Goal: Task Accomplishment & Management: Use online tool/utility

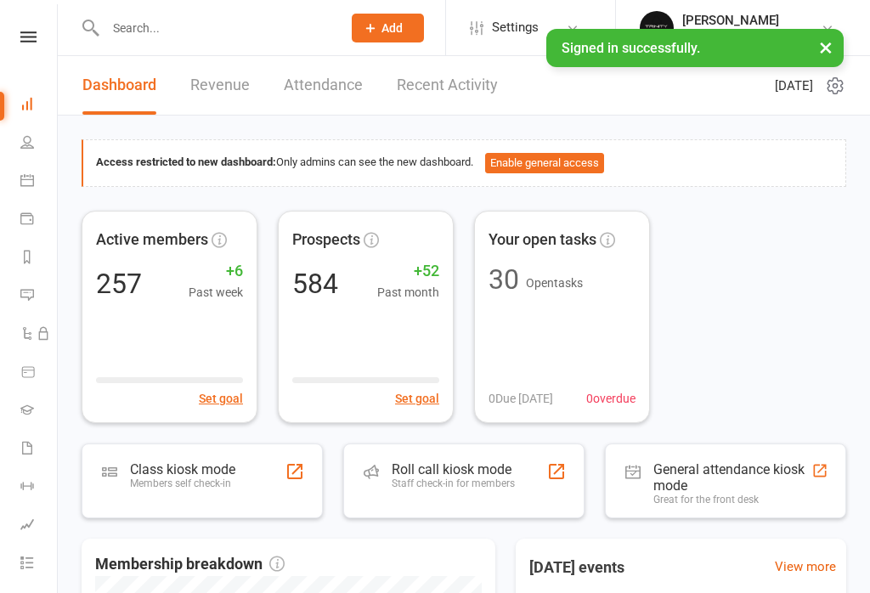
click at [167, 464] on div "Class kiosk mode" at bounding box center [182, 469] width 105 height 16
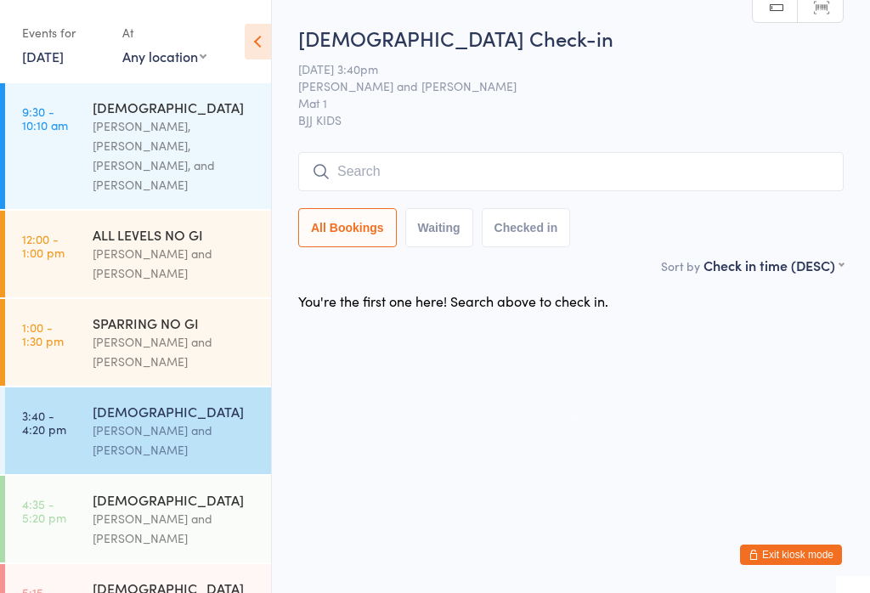
click at [355, 165] on input "search" at bounding box center [570, 171] width 545 height 39
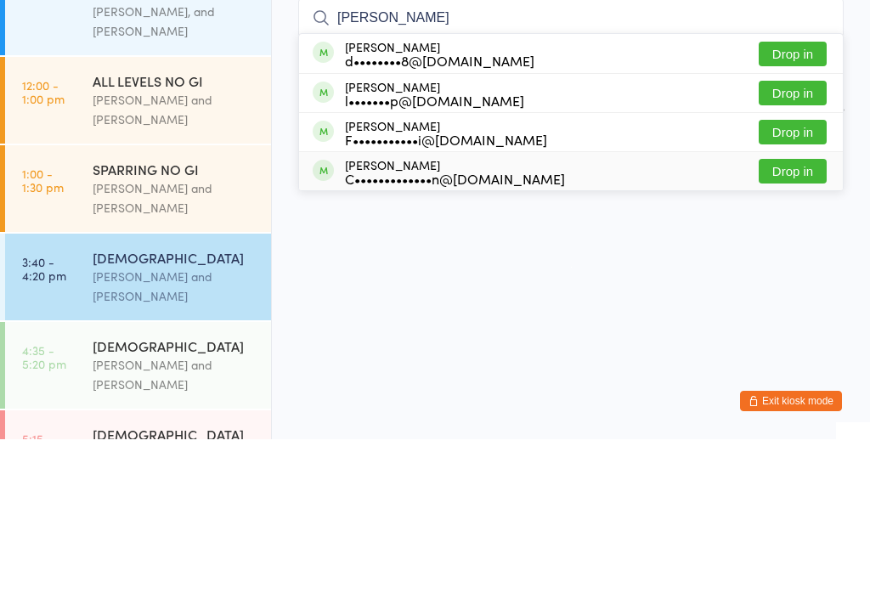
type input "[PERSON_NAME]"
click at [788, 313] on button "Drop in" at bounding box center [793, 325] width 68 height 25
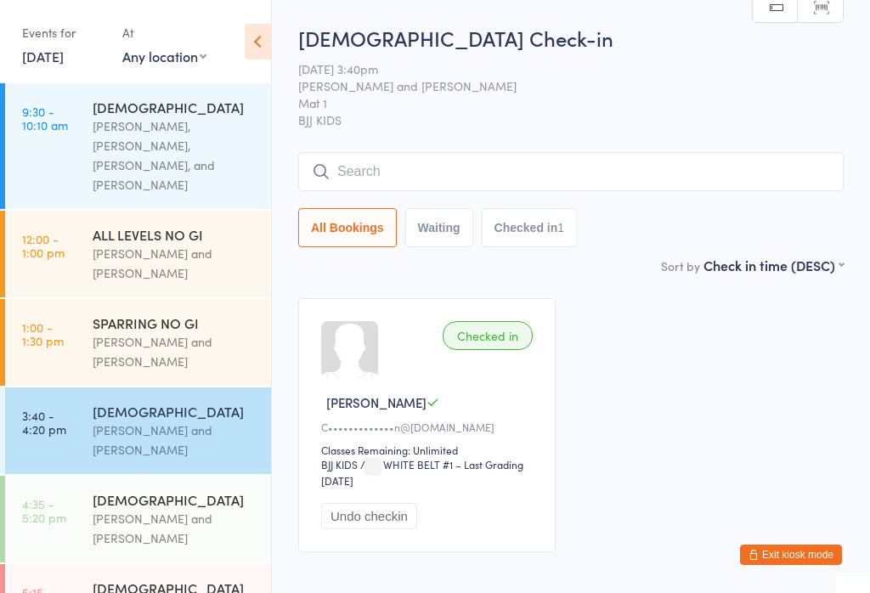
click at [403, 172] on input "search" at bounding box center [570, 171] width 545 height 39
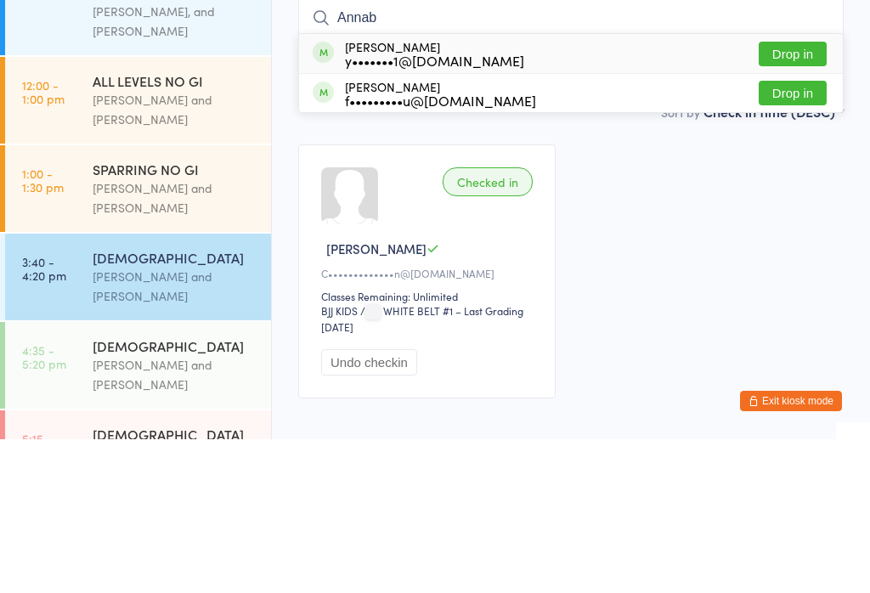
type input "Annab"
click at [421, 194] on div "[PERSON_NAME] y•••••••1@[DOMAIN_NAME]" at bounding box center [434, 207] width 179 height 27
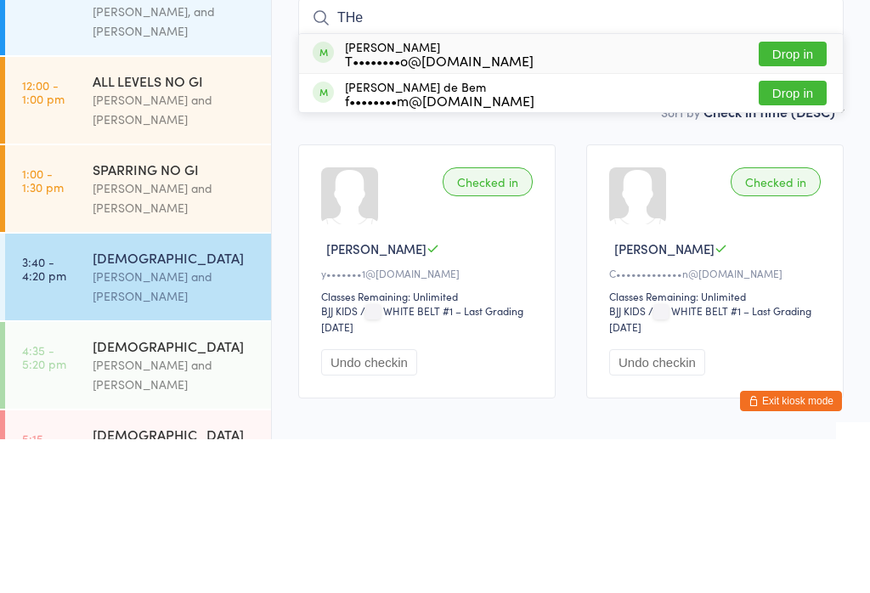
type input "THe"
click at [815, 234] on button "Drop in" at bounding box center [793, 246] width 68 height 25
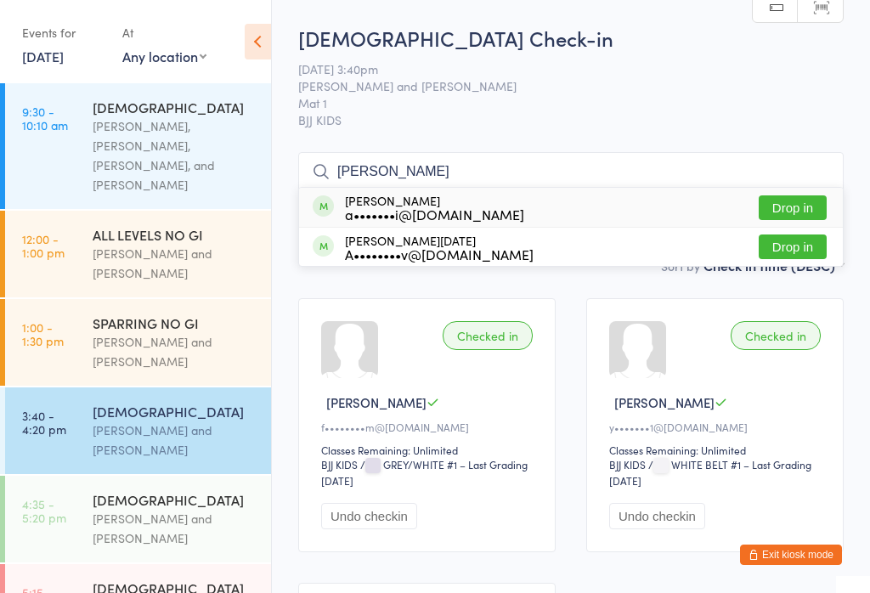
type input "[PERSON_NAME]"
click at [787, 208] on button "Drop in" at bounding box center [793, 207] width 68 height 25
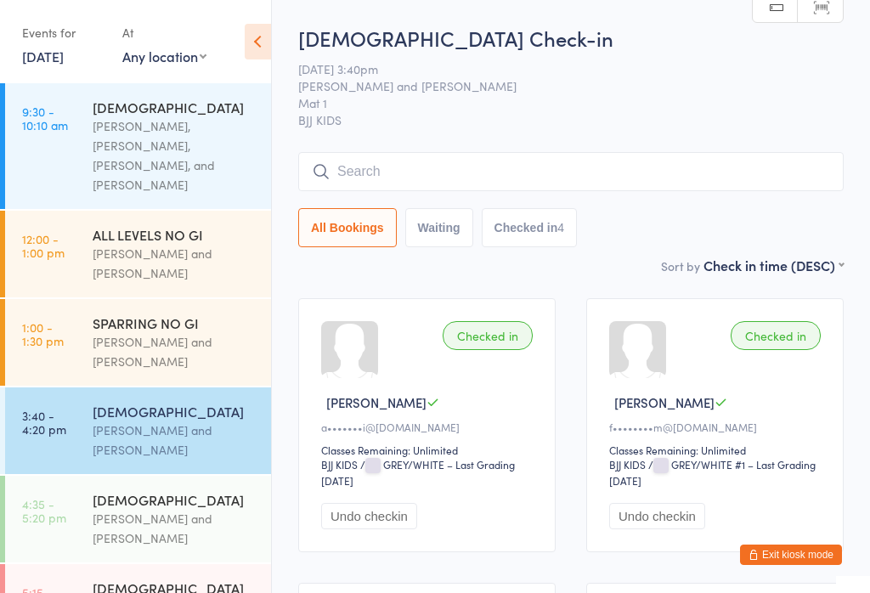
click at [494, 340] on div "Checked in" at bounding box center [488, 335] width 90 height 29
click at [491, 330] on div "Checked in" at bounding box center [488, 335] width 90 height 29
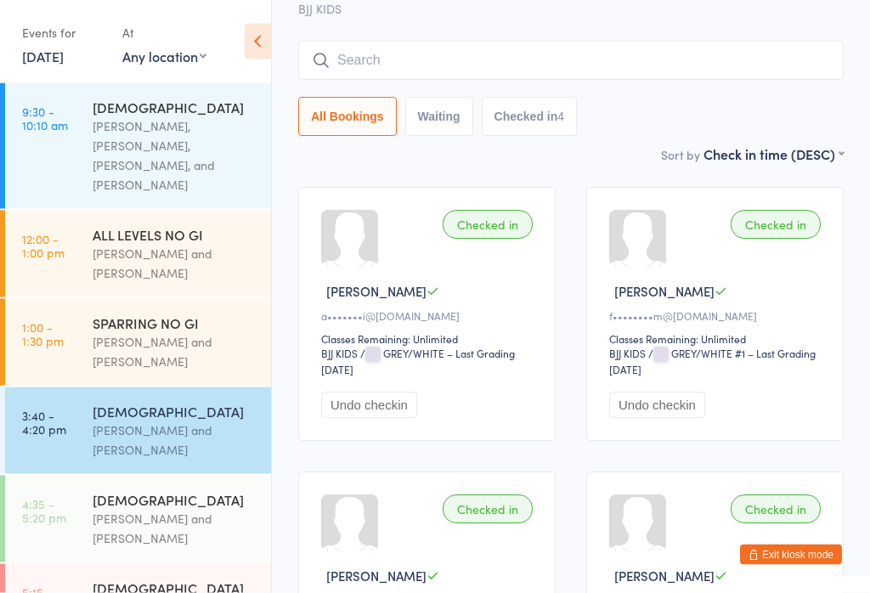
scroll to position [109, 0]
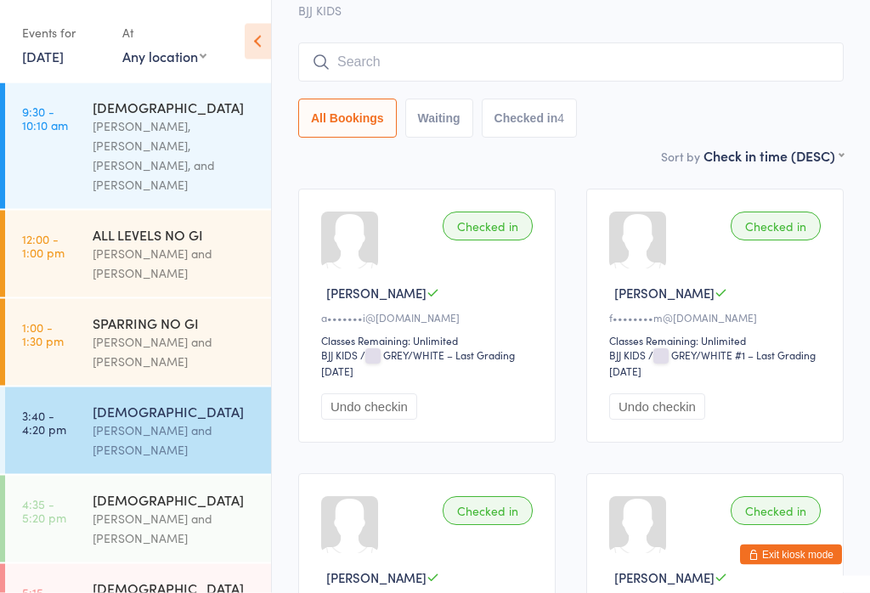
click at [516, 73] on input "search" at bounding box center [570, 62] width 545 height 39
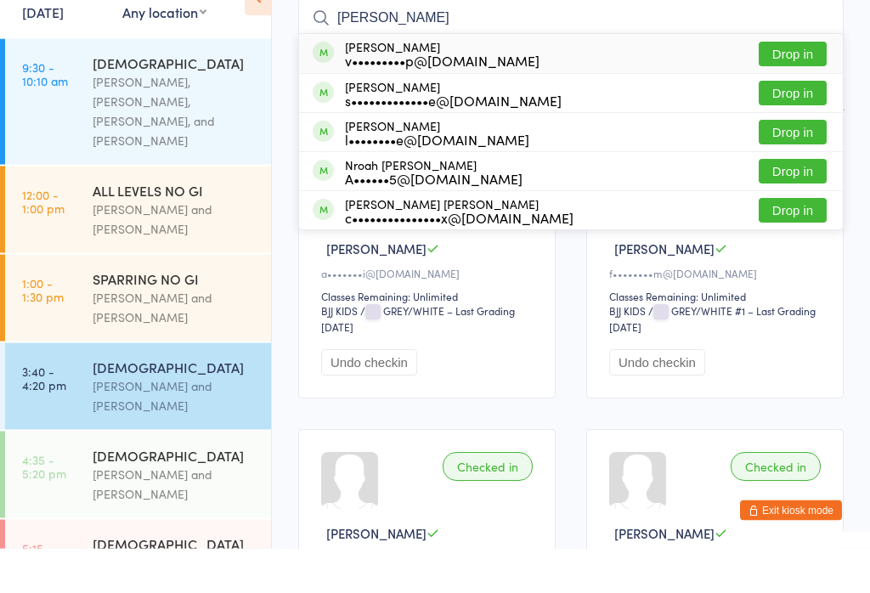
type input "[PERSON_NAME]"
click at [789, 243] on button "Drop in" at bounding box center [793, 255] width 68 height 25
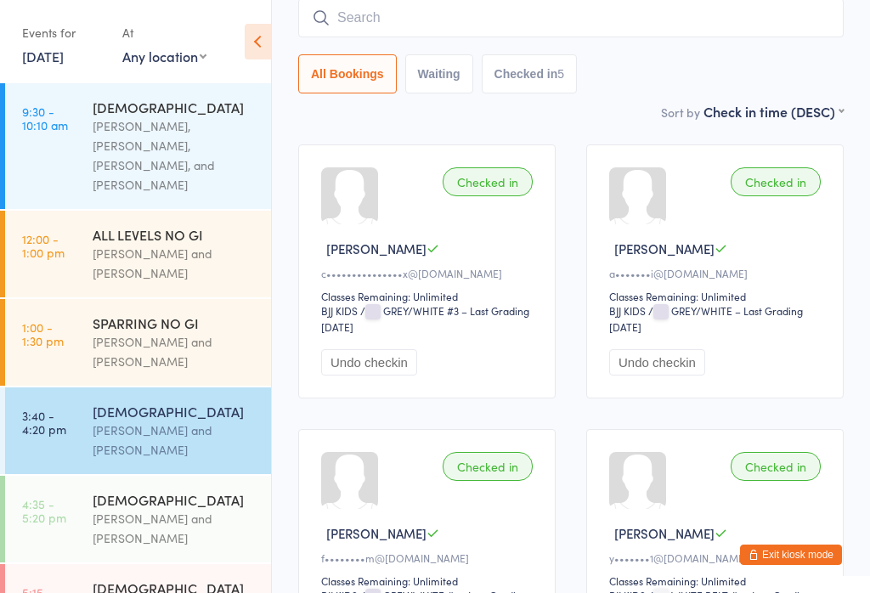
click at [387, 37] on input "search" at bounding box center [570, 17] width 545 height 39
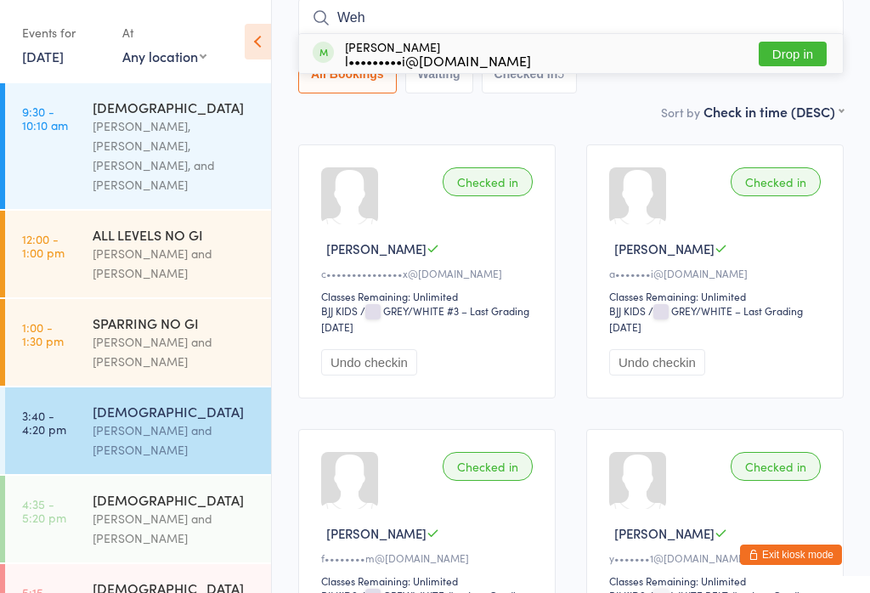
type input "Weh"
click at [393, 67] on div "l•••••••••i@gmail.com" at bounding box center [438, 61] width 186 height 14
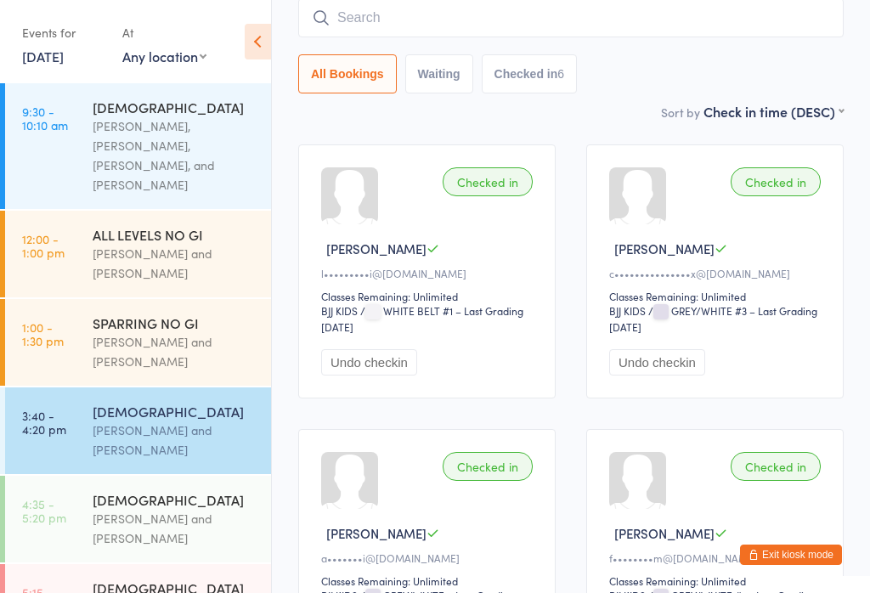
click at [499, 57] on button "Checked in 6" at bounding box center [530, 73] width 96 height 39
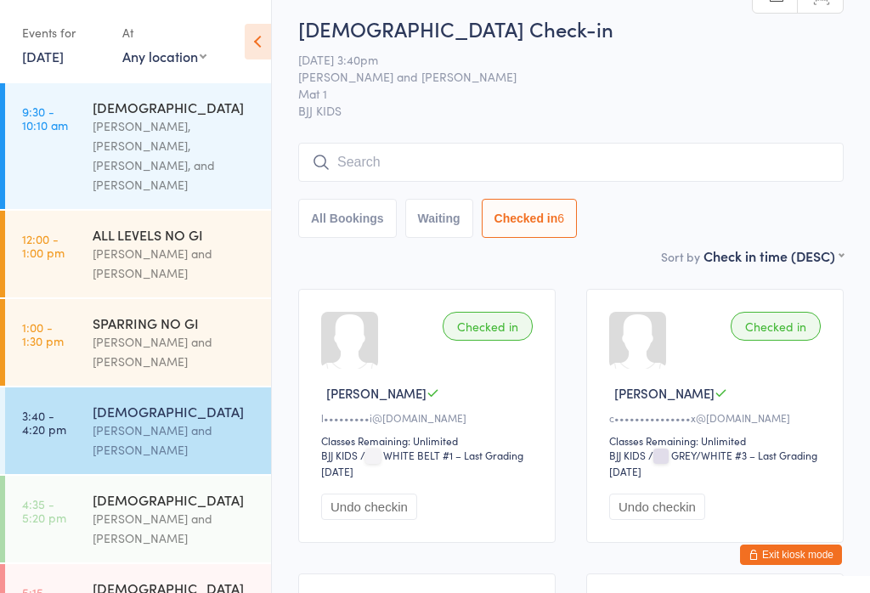
scroll to position [0, 0]
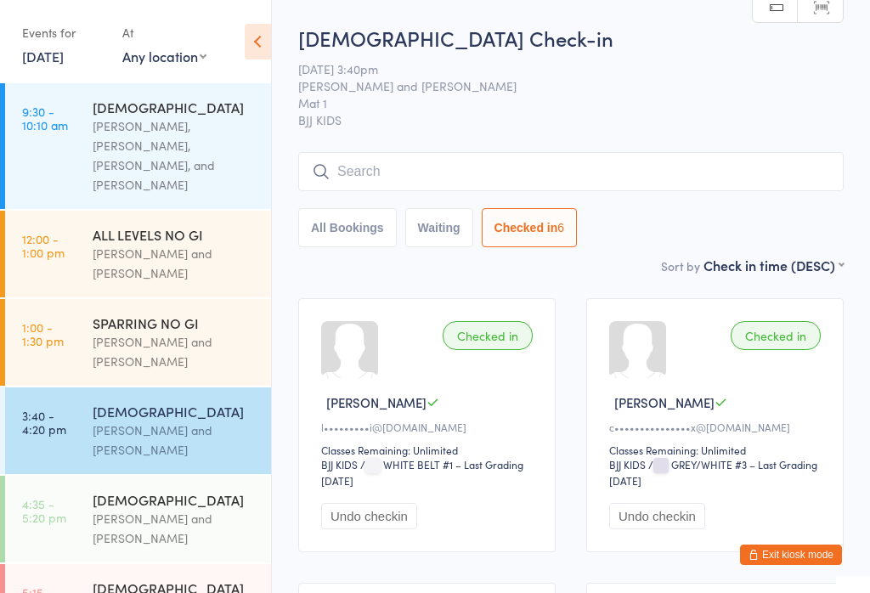
click at [572, 167] on input "search" at bounding box center [570, 171] width 545 height 39
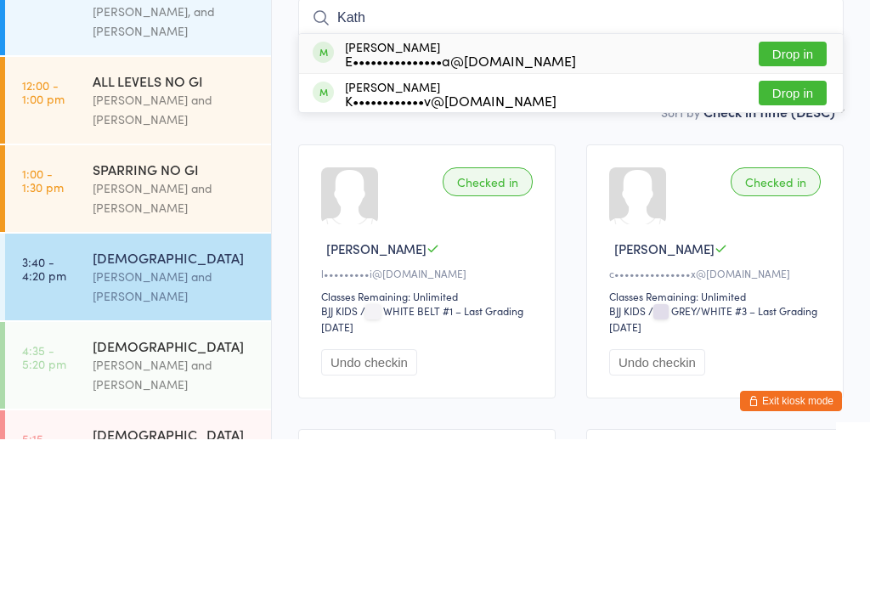
type input "Kath"
click at [805, 195] on button "Drop in" at bounding box center [793, 207] width 68 height 25
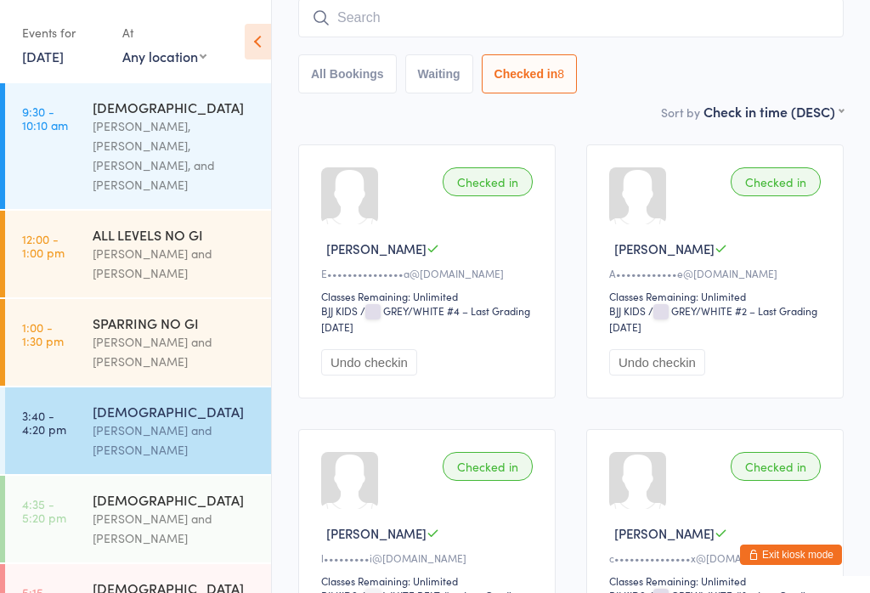
click at [429, 11] on input "search" at bounding box center [570, 17] width 545 height 39
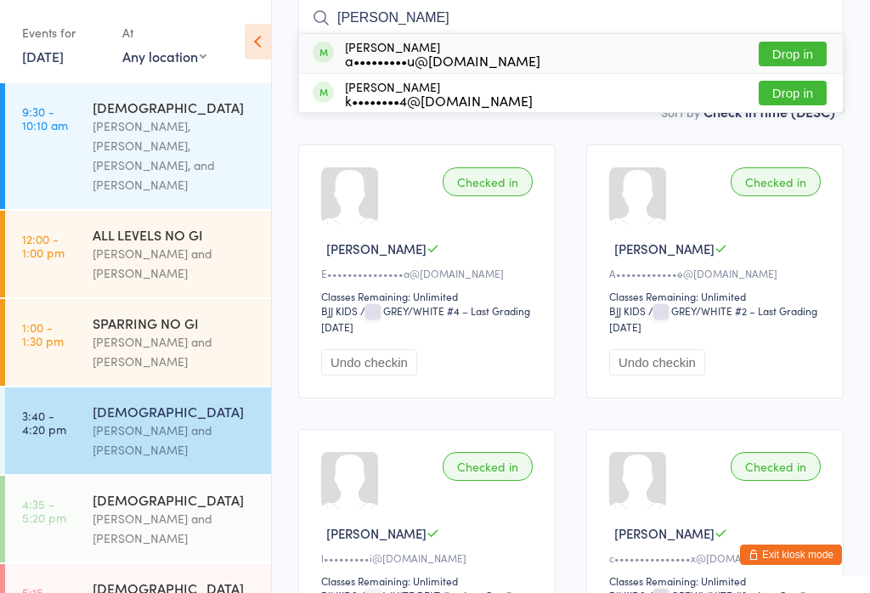
type input "Henri"
click at [408, 54] on div "a•••••••••u@gmail.com" at bounding box center [442, 61] width 195 height 14
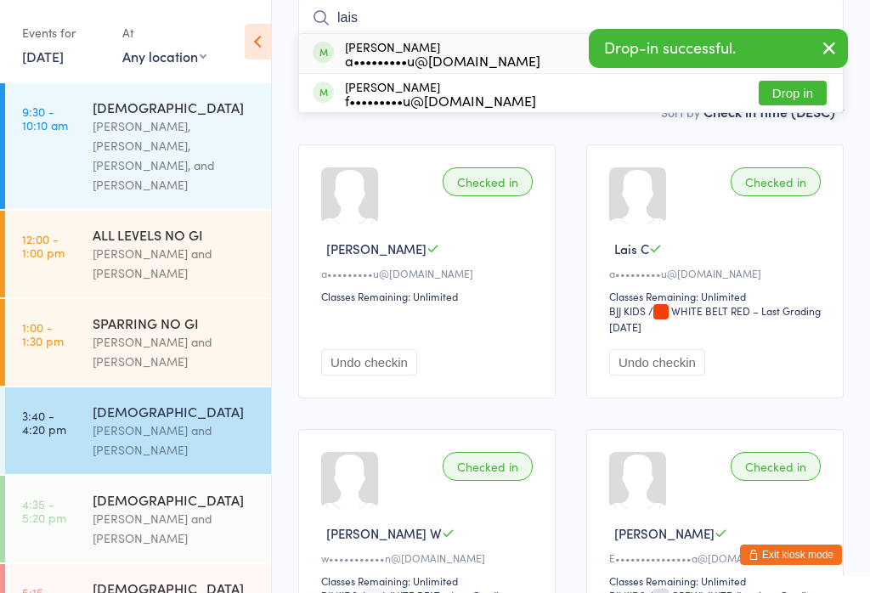
type input "lais"
click at [394, 57] on div "a•••••••••u@gmail.com" at bounding box center [442, 61] width 195 height 14
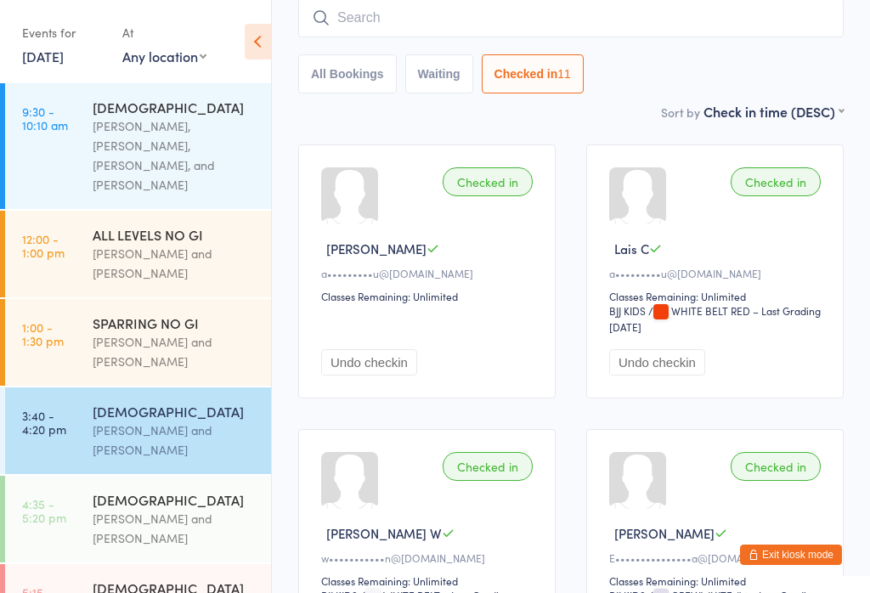
click at [412, 23] on input "search" at bounding box center [570, 17] width 545 height 39
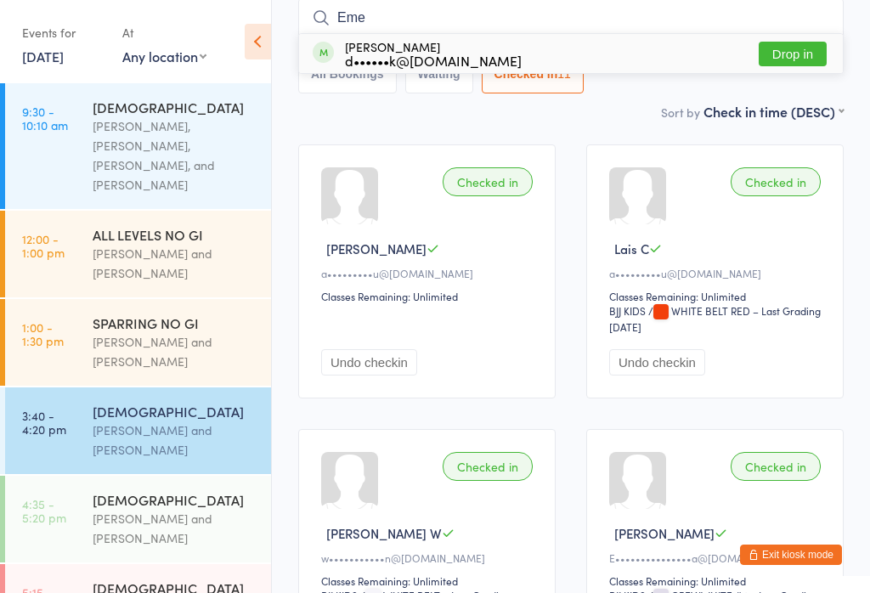
type input "Eme"
click at [805, 56] on button "Drop in" at bounding box center [793, 54] width 68 height 25
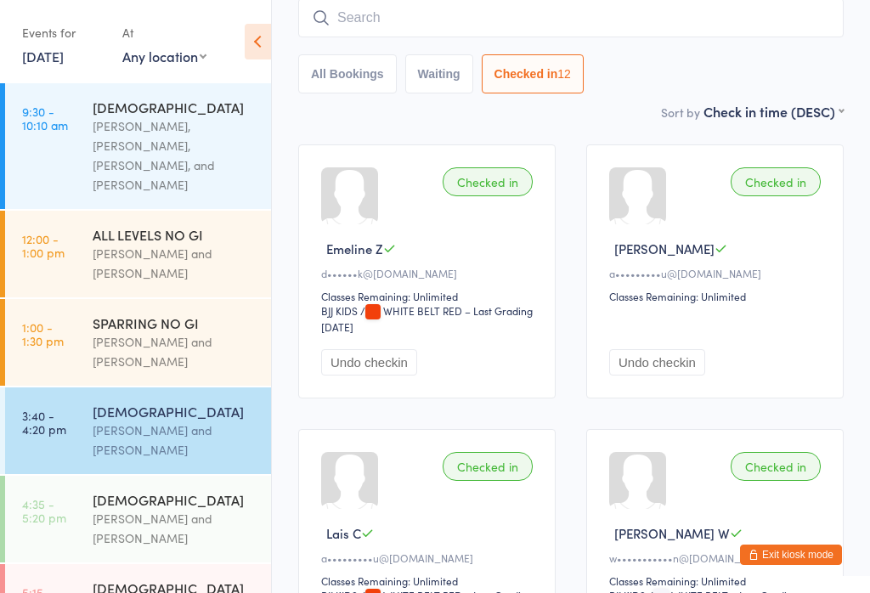
click at [501, 37] on input "search" at bounding box center [570, 17] width 545 height 39
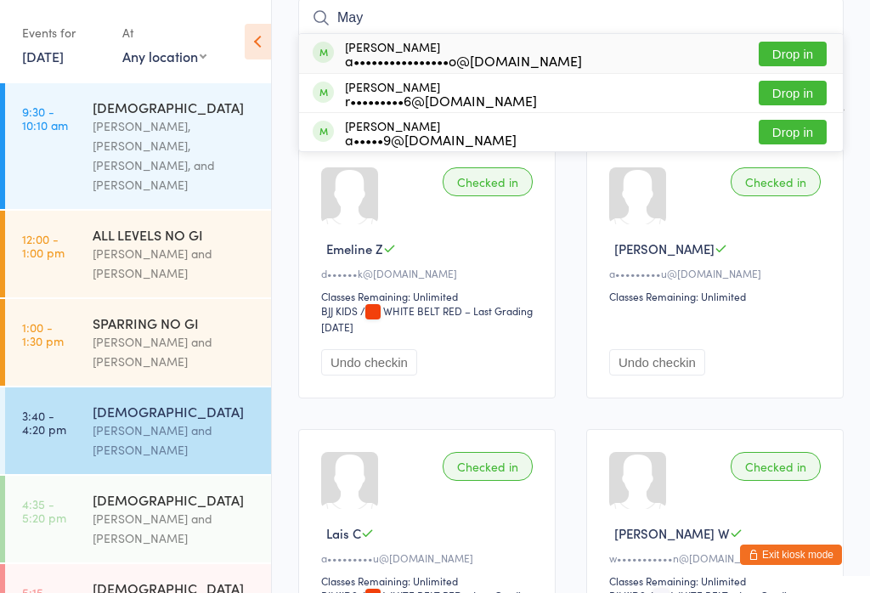
type input "May"
click at [473, 60] on div "a••••••••••••••••o@gmail.com" at bounding box center [463, 61] width 237 height 14
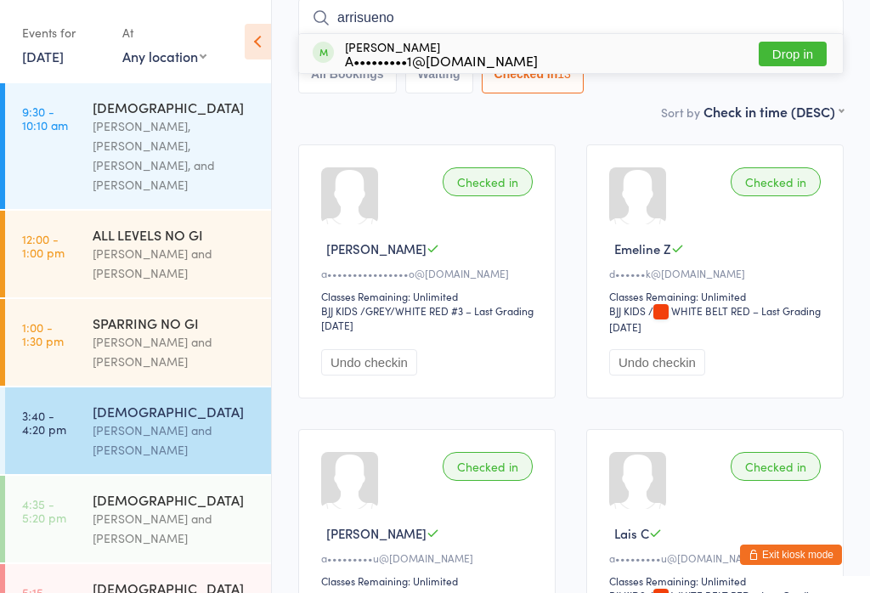
type input "arrisueno"
click at [797, 60] on button "Drop in" at bounding box center [793, 54] width 68 height 25
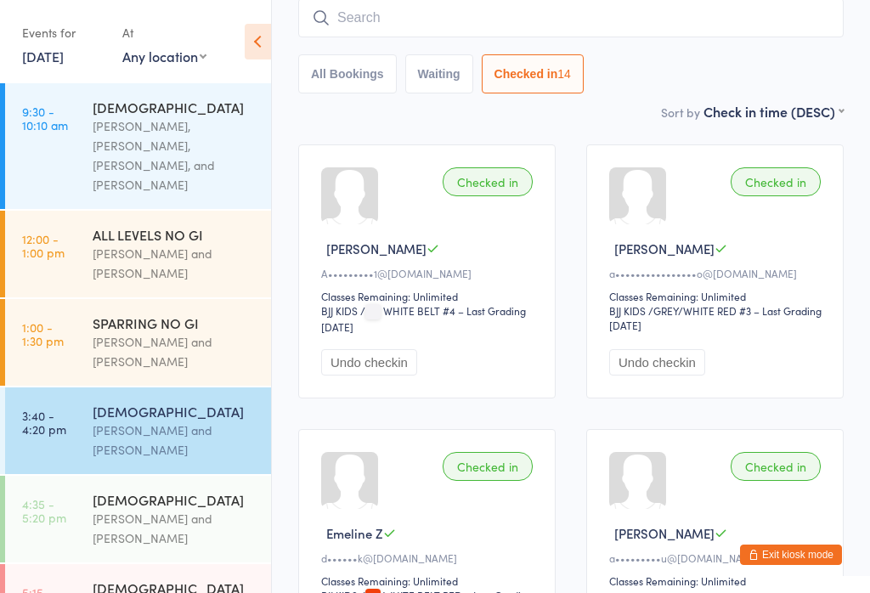
click at [540, 20] on input "search" at bounding box center [570, 17] width 545 height 39
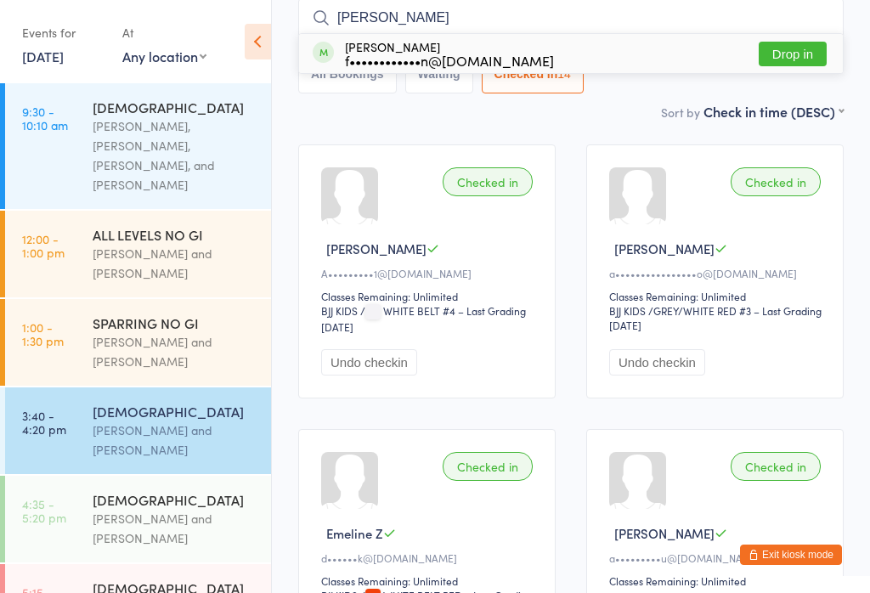
type input "Jesse"
click at [515, 54] on div "Jesse Farnsworth f••••••••••••n@gmail.com Drop in" at bounding box center [571, 53] width 544 height 39
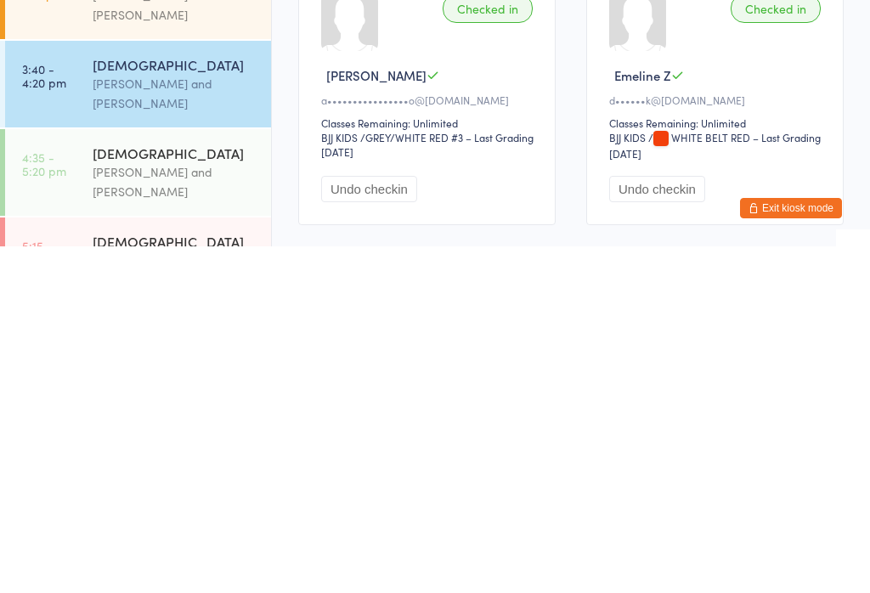
scroll to position [0, 0]
click at [57, 476] on link "4:35 - 5:20 pm 6 - 9 YO Otamar Barreto and Marcelo Gomide" at bounding box center [138, 519] width 266 height 87
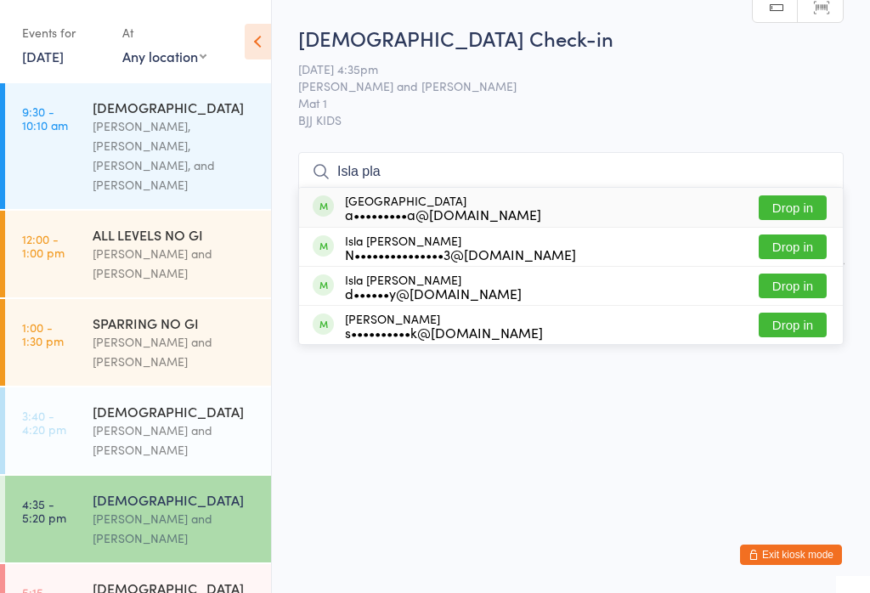
type input "Isla pla"
click at [809, 220] on button "Drop in" at bounding box center [793, 207] width 68 height 25
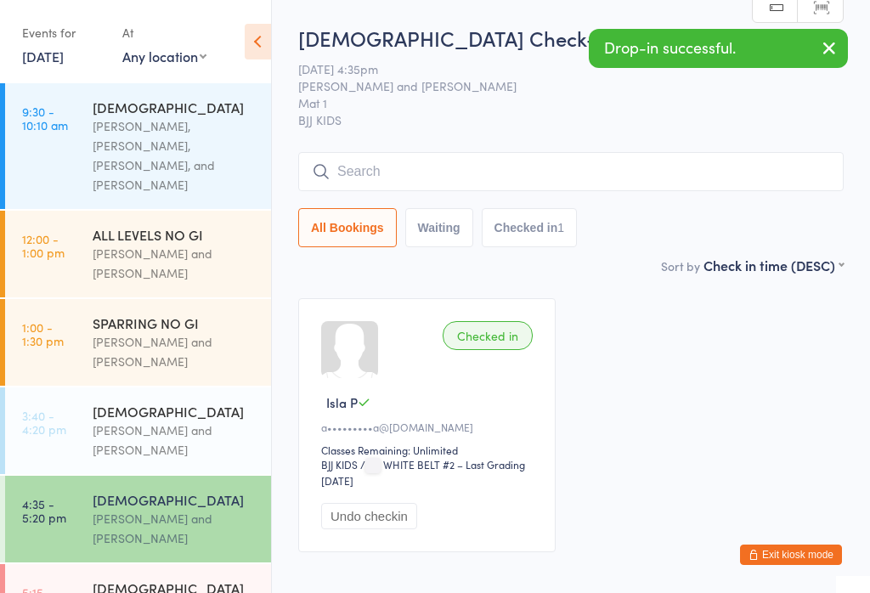
click at [483, 336] on div "Checked in" at bounding box center [488, 335] width 90 height 29
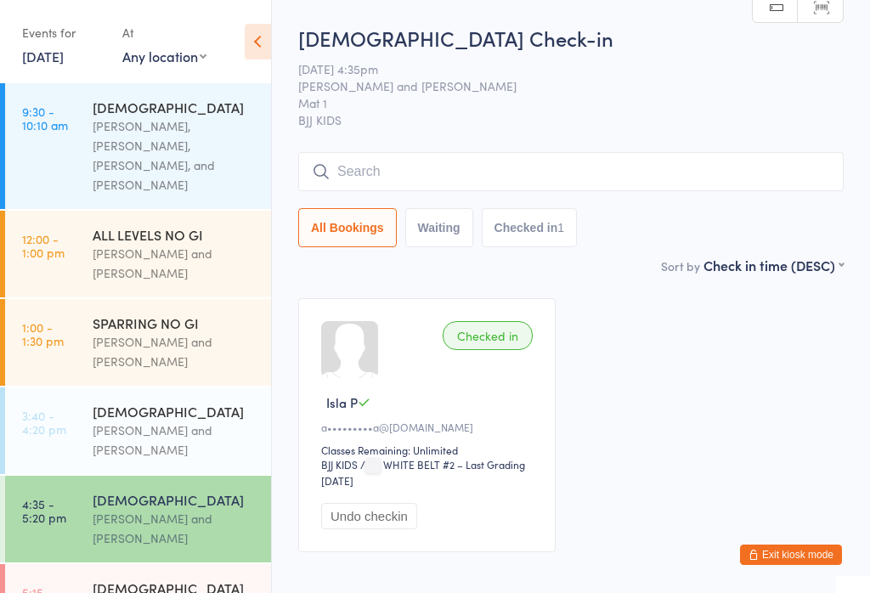
click at [487, 337] on div "Checked in" at bounding box center [488, 335] width 90 height 29
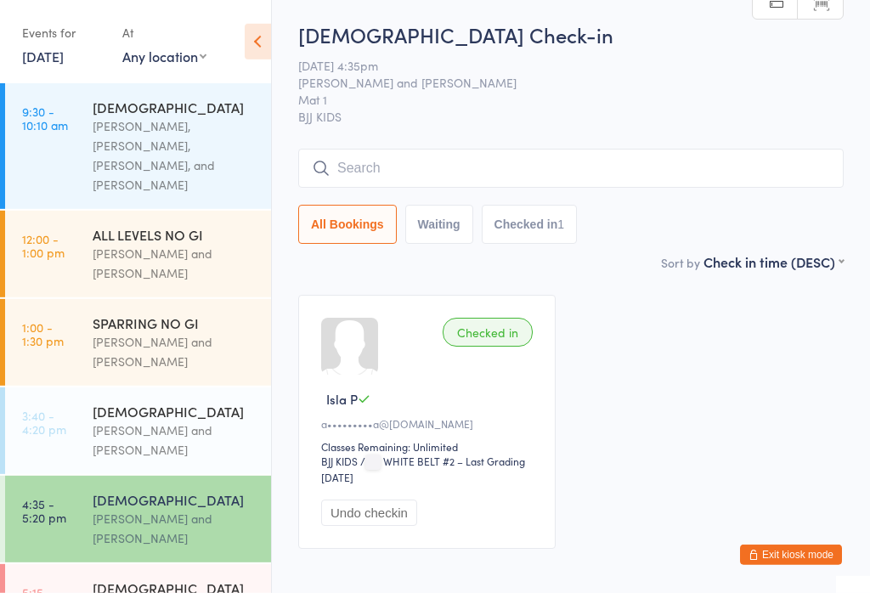
scroll to position [14, 0]
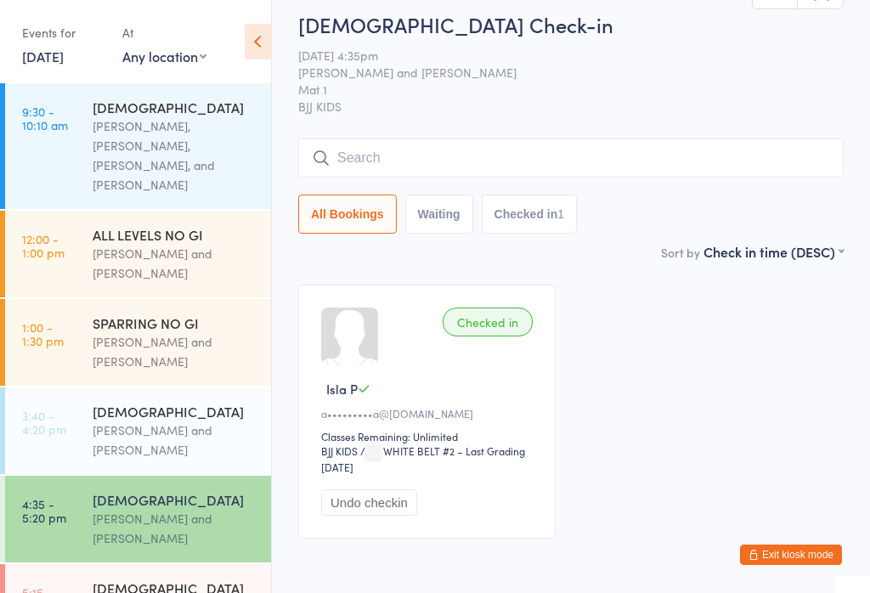
click at [490, 153] on input "search" at bounding box center [570, 157] width 545 height 39
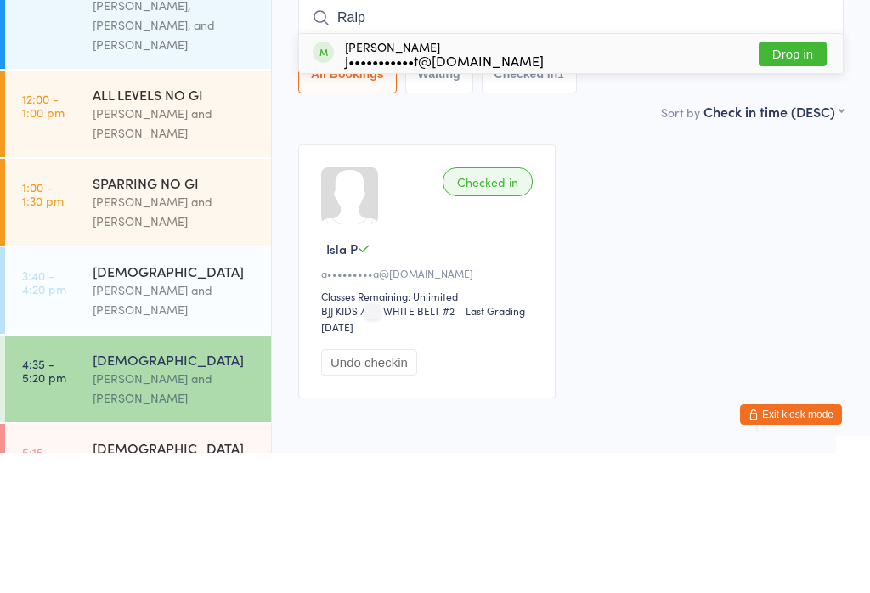
type input "Ralp"
click at [795, 182] on button "Drop in" at bounding box center [793, 194] width 68 height 25
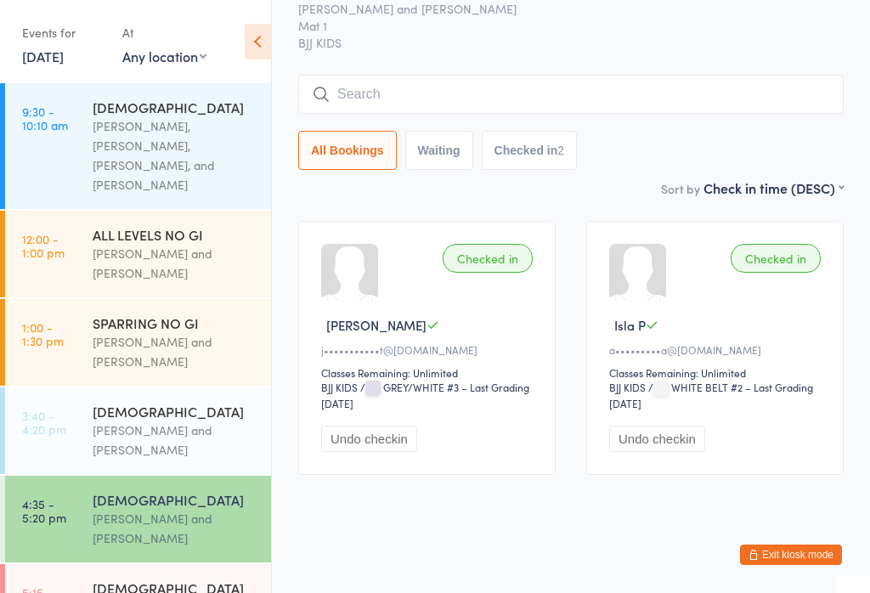
click at [395, 77] on input "search" at bounding box center [570, 94] width 545 height 39
click at [400, 82] on input "search" at bounding box center [570, 94] width 545 height 39
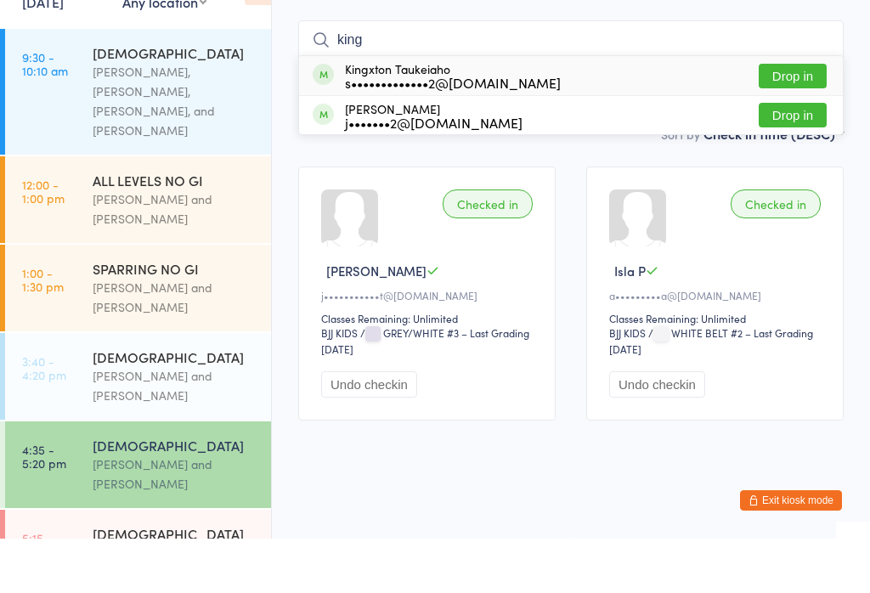
type input "king"
click at [371, 130] on div "s•••••••••••••2@gmail.com" at bounding box center [453, 137] width 216 height 14
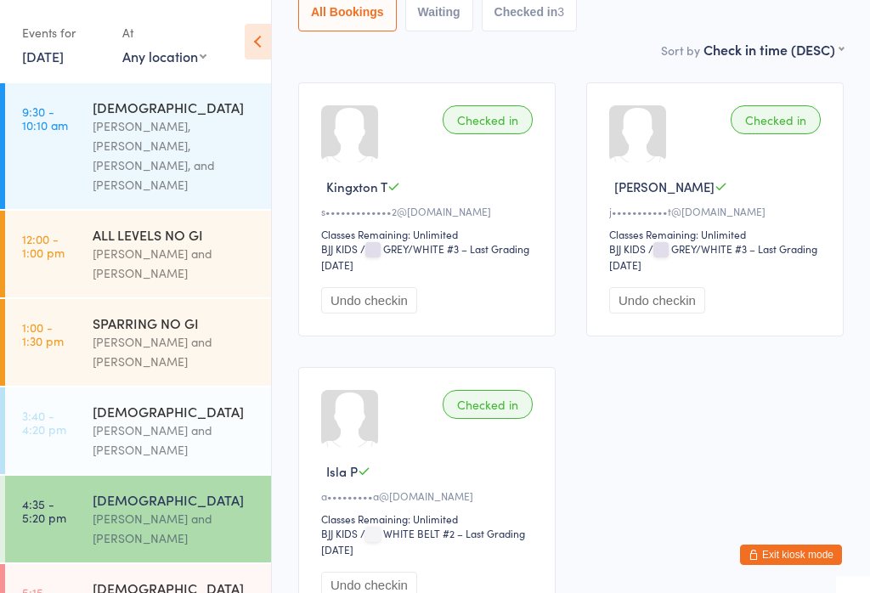
scroll to position [215, 0]
click at [223, 490] on div "[DEMOGRAPHIC_DATA]" at bounding box center [175, 499] width 164 height 19
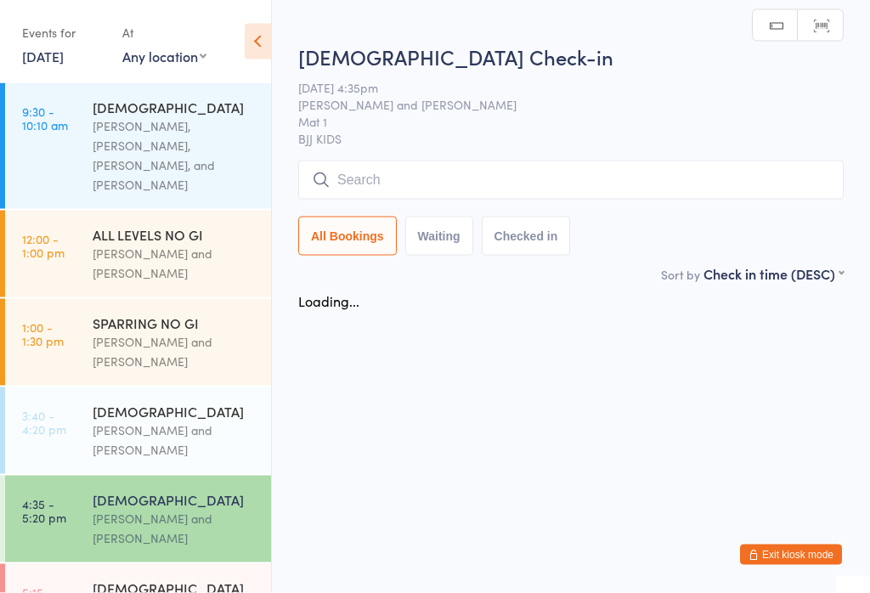
scroll to position [0, 0]
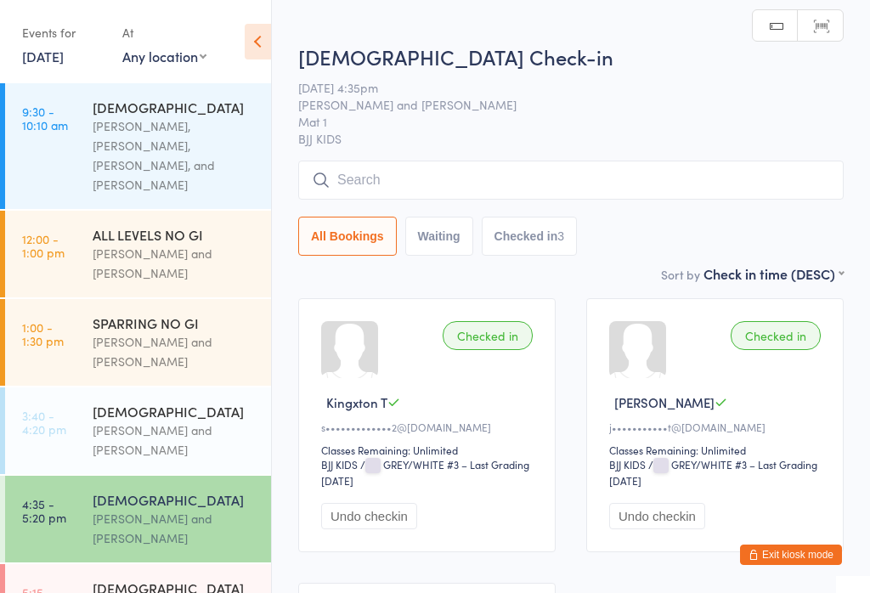
click at [441, 234] on button "Waiting" at bounding box center [439, 236] width 68 height 39
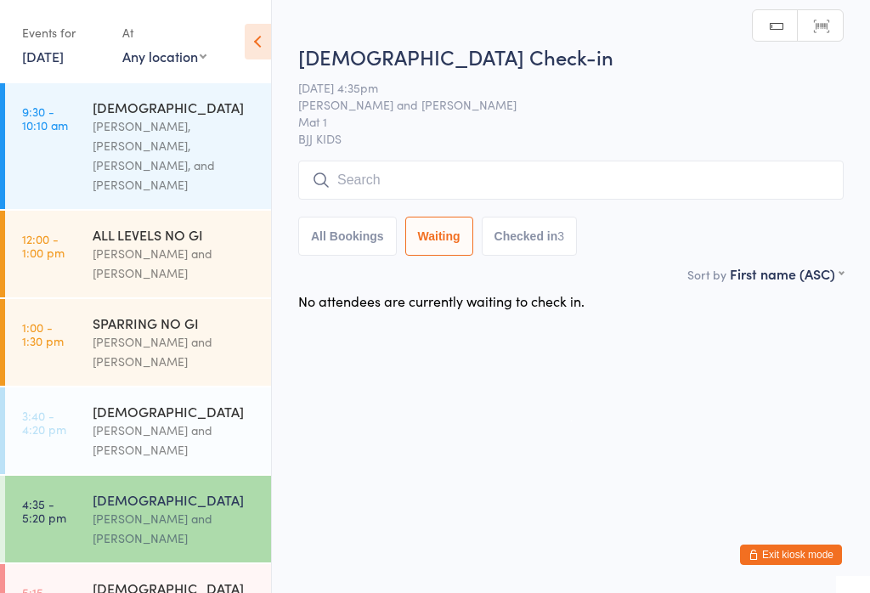
click at [359, 229] on button "All Bookings" at bounding box center [347, 236] width 99 height 39
select select "5"
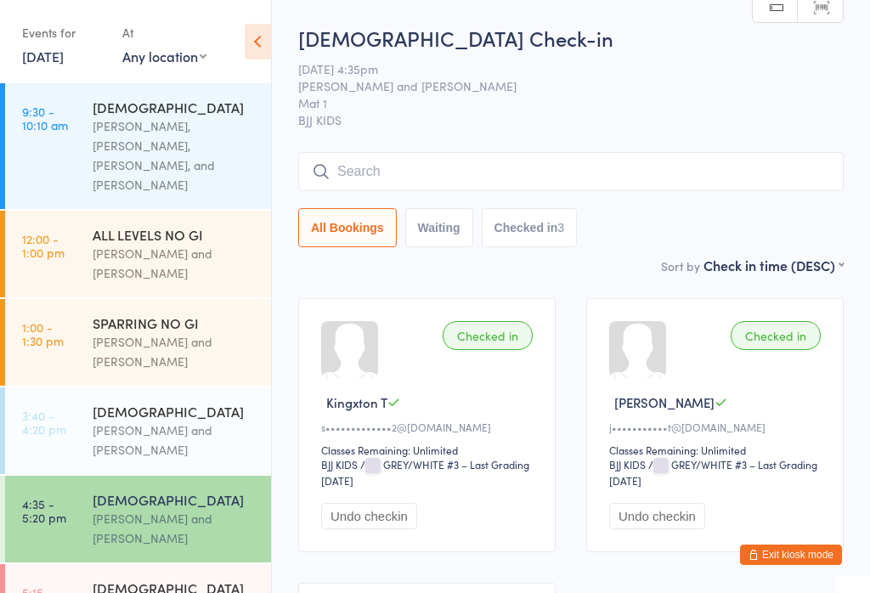
click at [692, 167] on input "search" at bounding box center [570, 171] width 545 height 39
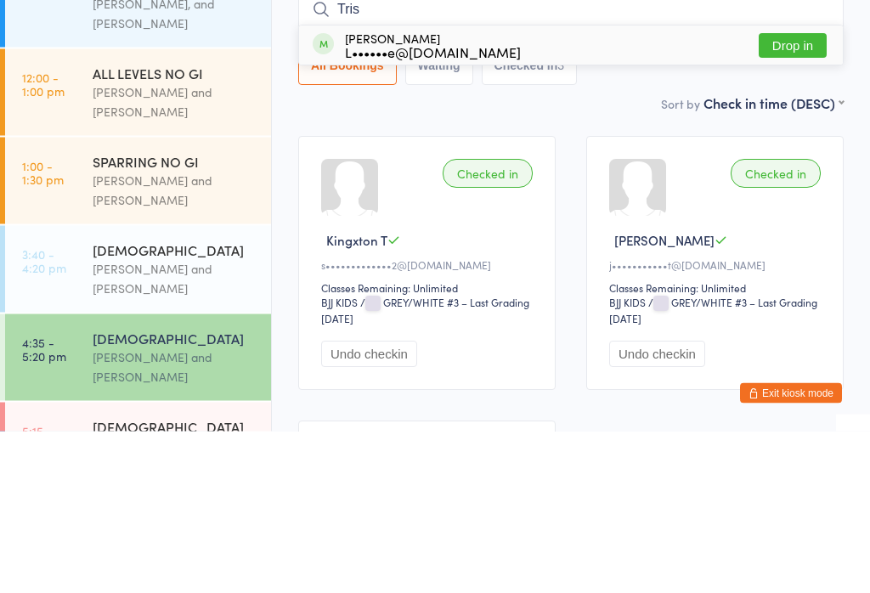
type input "Tris"
click at [603, 188] on div "Tristan Dhakal L••••••e@gmail.com Drop in" at bounding box center [571, 207] width 544 height 39
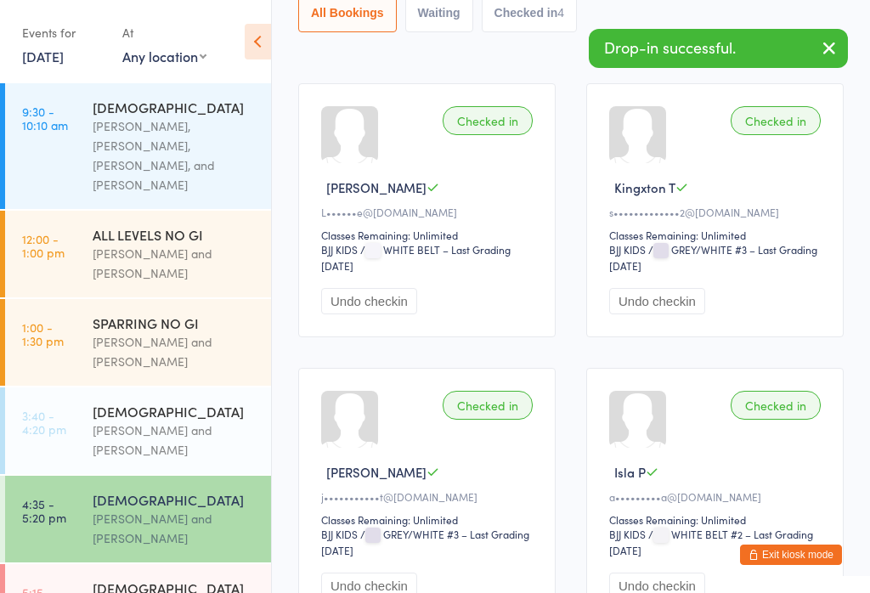
scroll to position [207, 0]
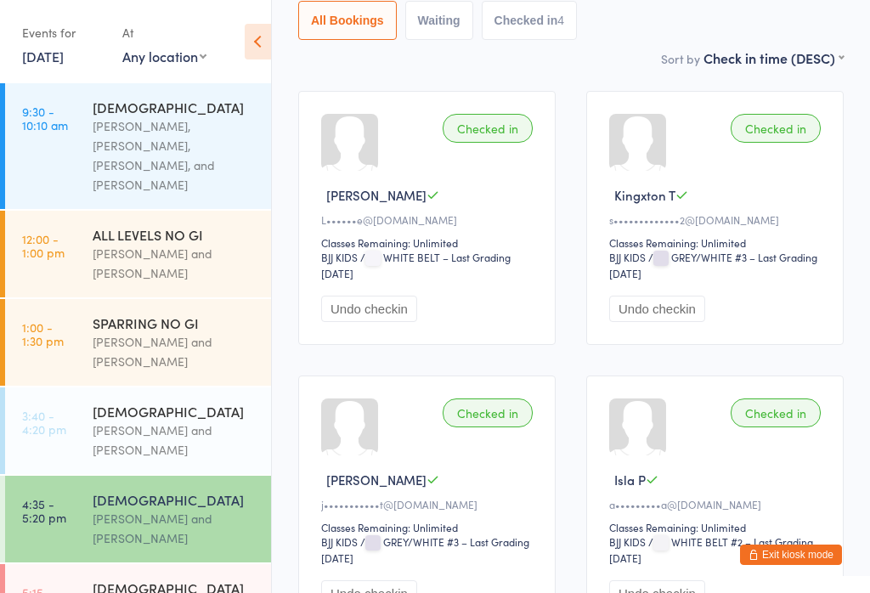
click at [520, 292] on div "Checked in Tristan D L••••••e@gmail.com Classes Remaining: Unlimited BJJ KIDS B…" at bounding box center [426, 218] width 257 height 254
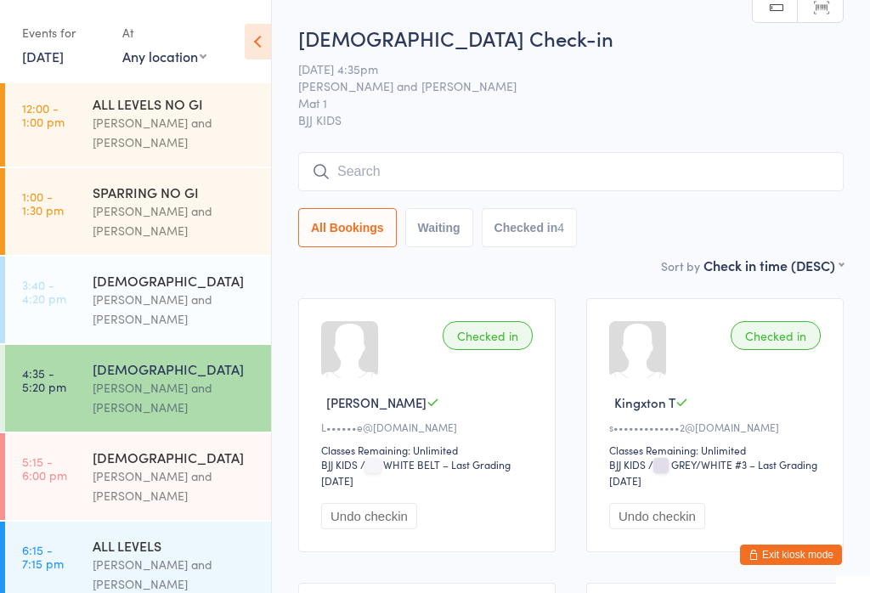
scroll to position [151, 0]
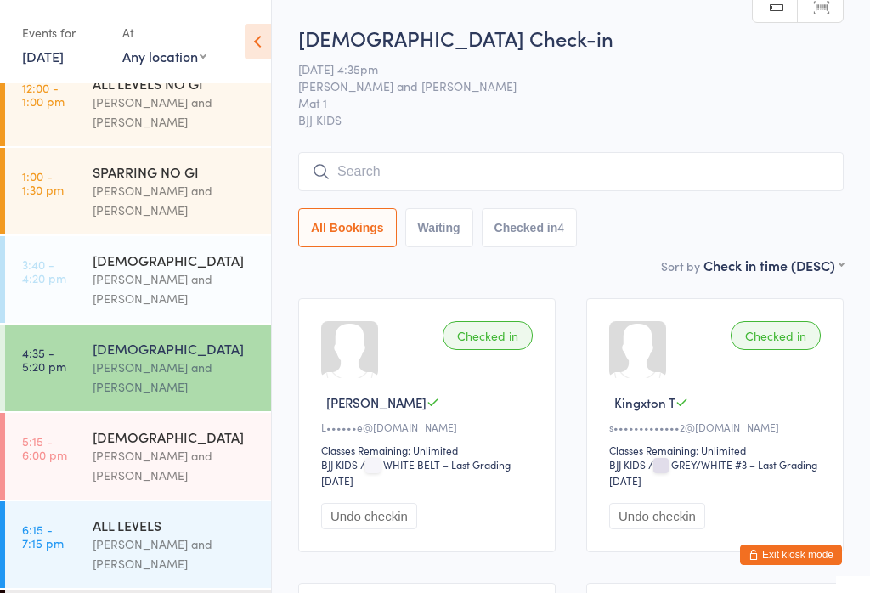
click at [109, 456] on div "Otamar Barreto and Marcelo Gomide" at bounding box center [175, 465] width 164 height 39
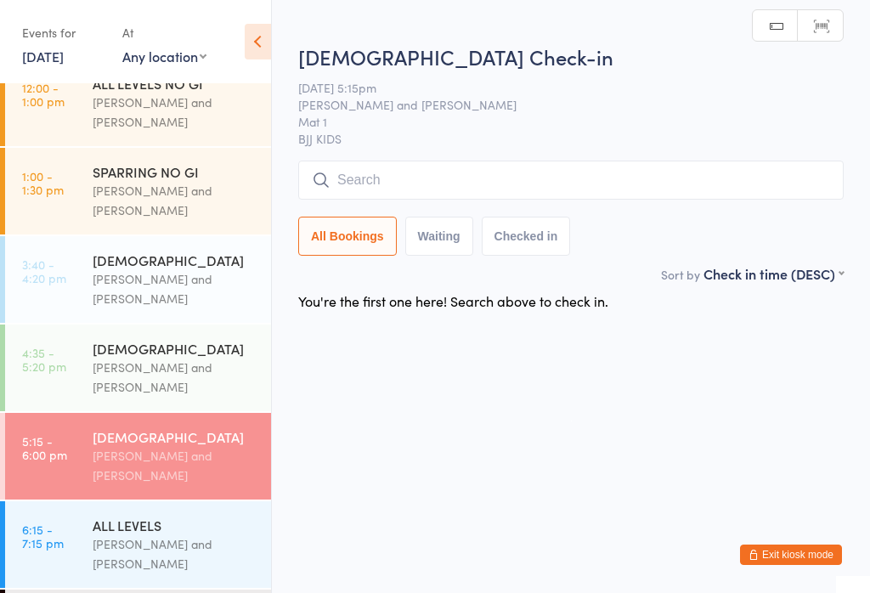
click at [381, 165] on input "search" at bounding box center [570, 180] width 545 height 39
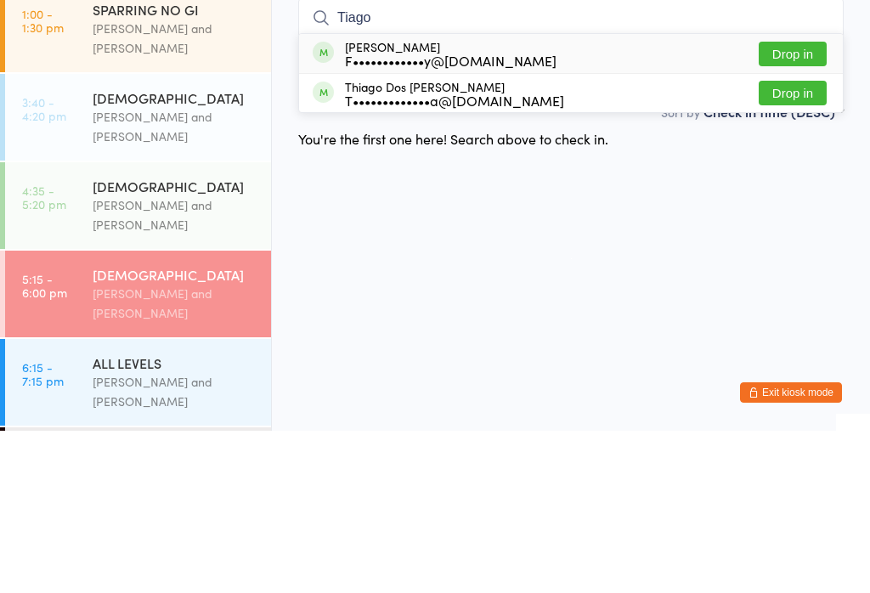
type input "Tiago"
click at [362, 216] on div "F••••••••••••y@gmail.com" at bounding box center [451, 223] width 212 height 14
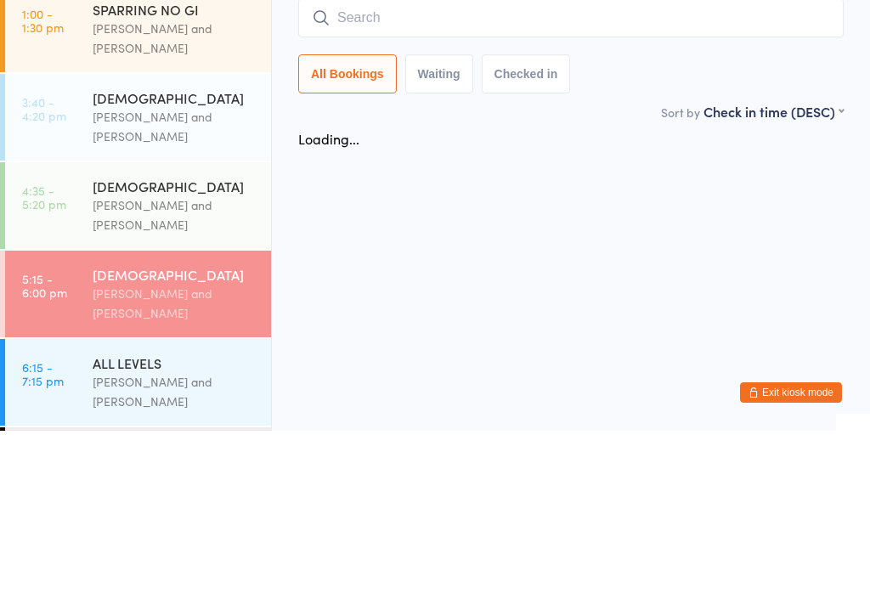
scroll to position [99, 0]
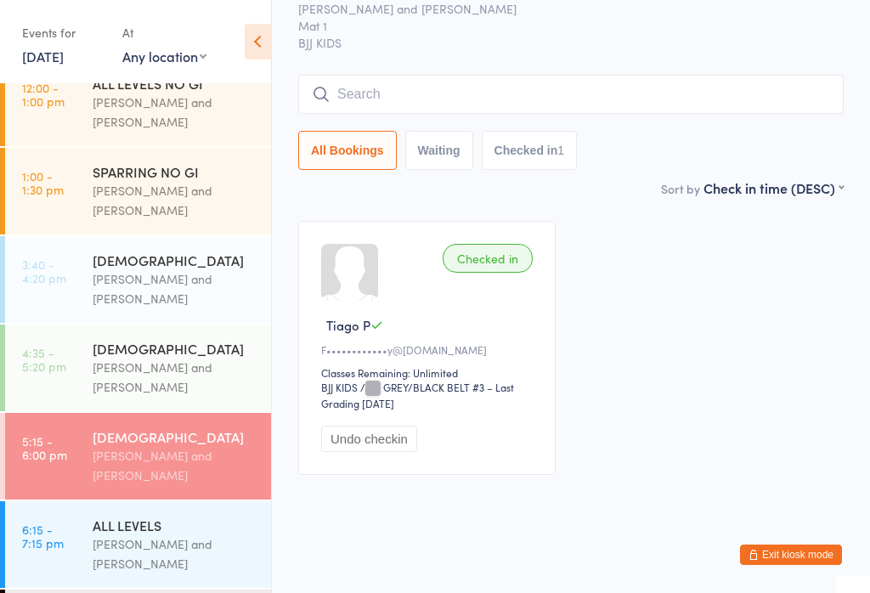
click at [158, 339] on div "[DEMOGRAPHIC_DATA]" at bounding box center [175, 348] width 164 height 19
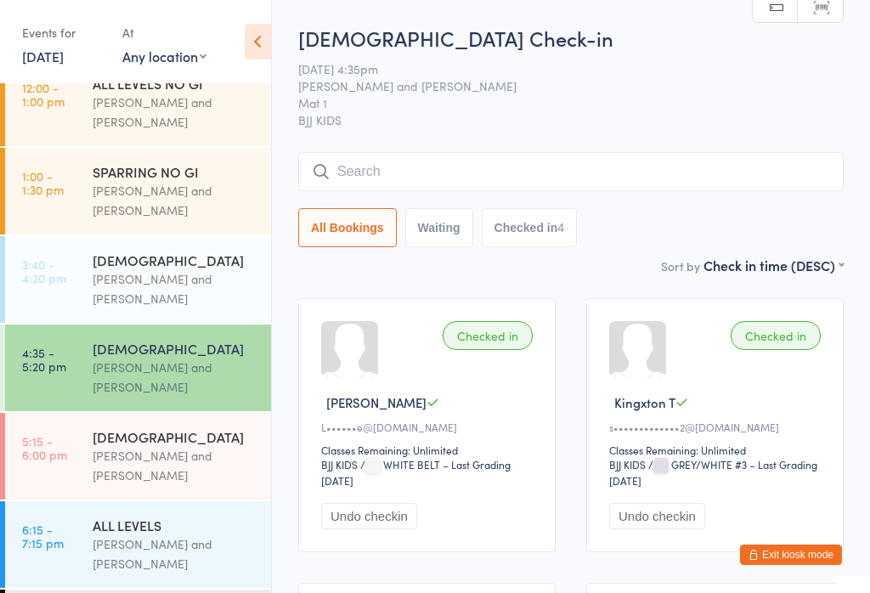
click at [483, 188] on input "search" at bounding box center [570, 171] width 545 height 39
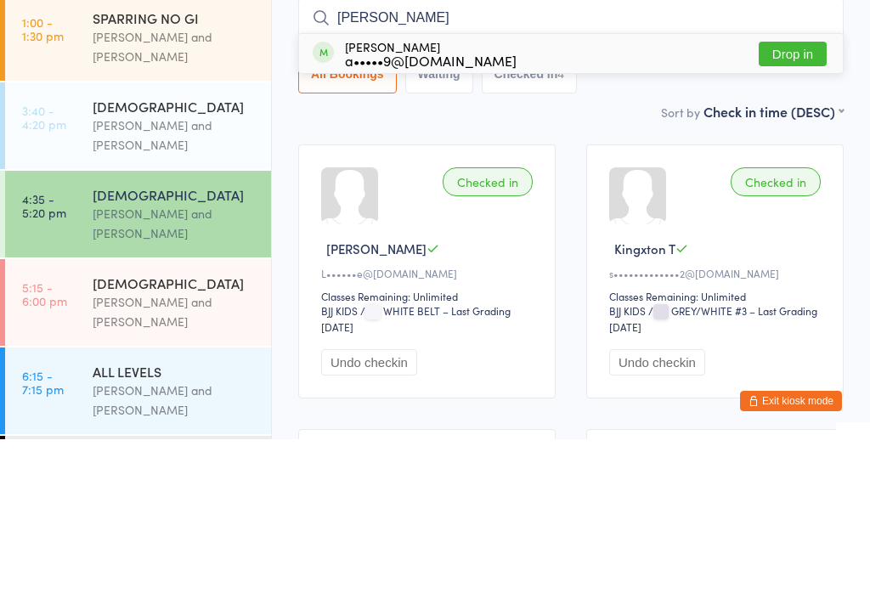
type input "Liz"
click at [782, 195] on button "Drop in" at bounding box center [793, 207] width 68 height 25
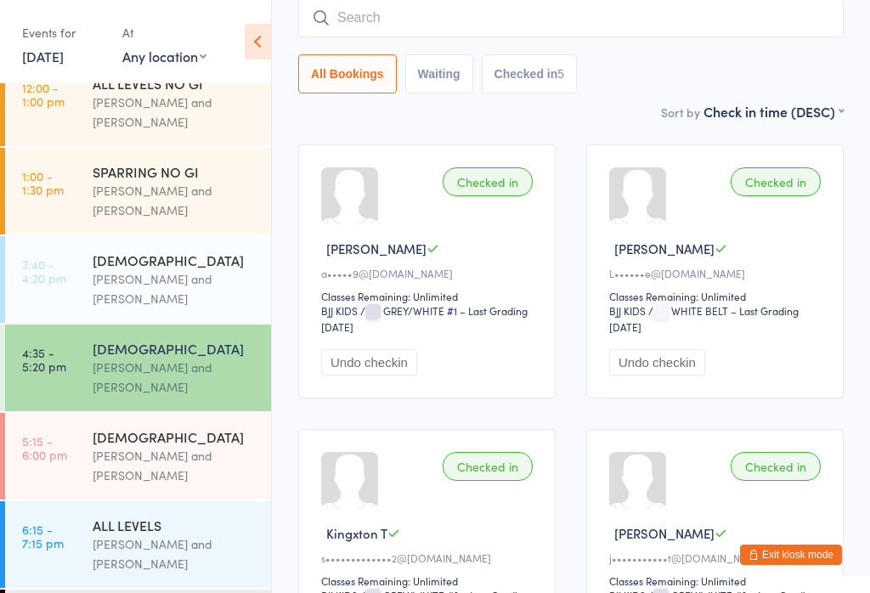
click at [449, 10] on input "search" at bounding box center [570, 17] width 545 height 39
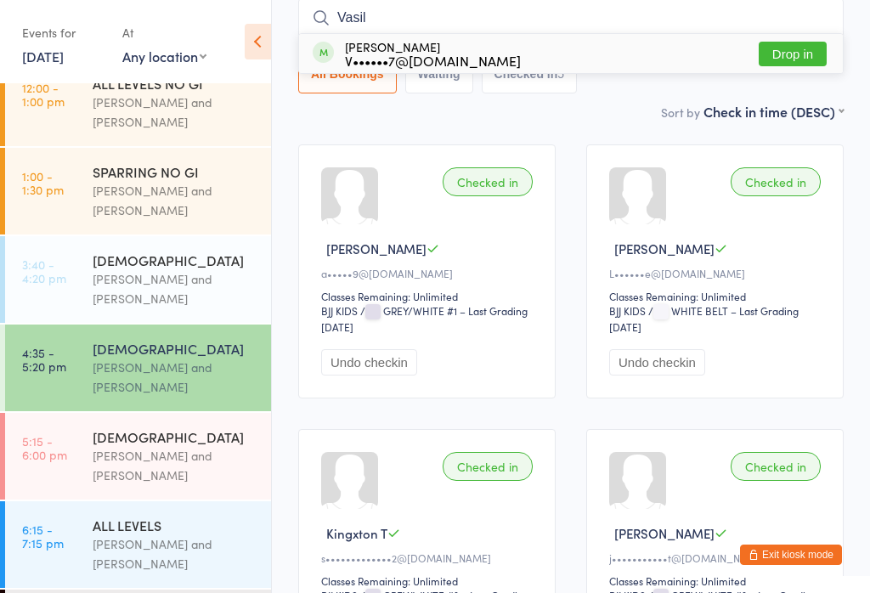
type input "Vasil"
click at [801, 51] on button "Drop in" at bounding box center [793, 54] width 68 height 25
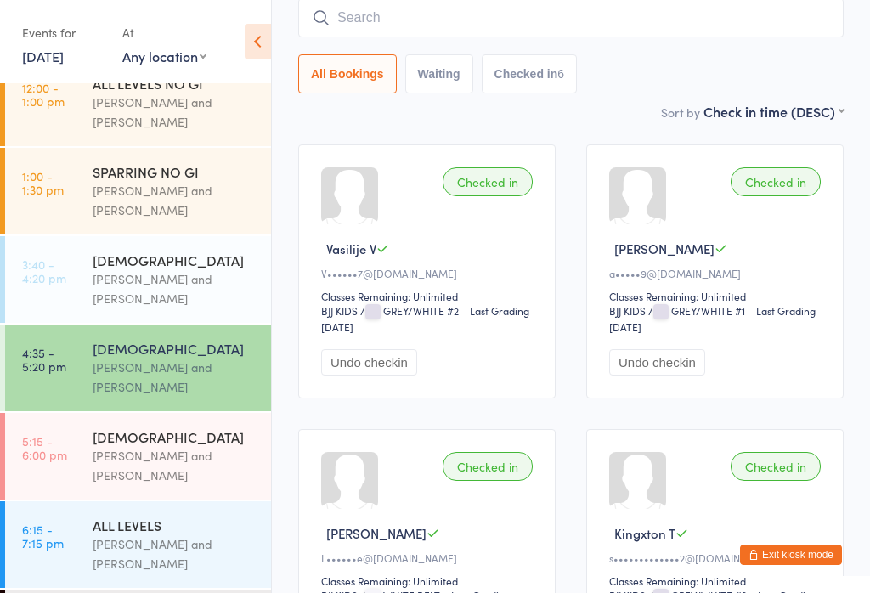
click at [578, 18] on input "search" at bounding box center [570, 17] width 545 height 39
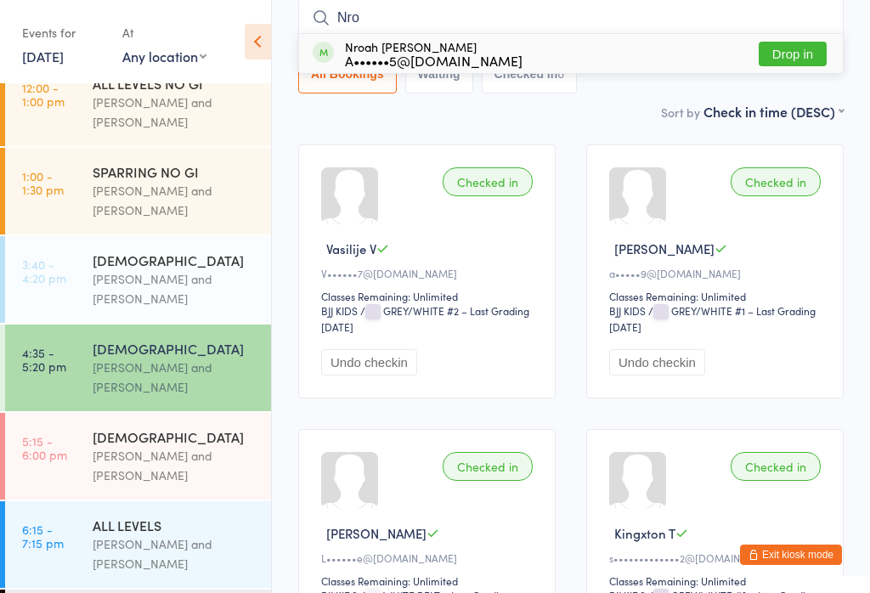
type input "Nro"
click at [497, 57] on div "Nroah Uppal A••••••5@hotmail.com Drop in" at bounding box center [571, 53] width 544 height 39
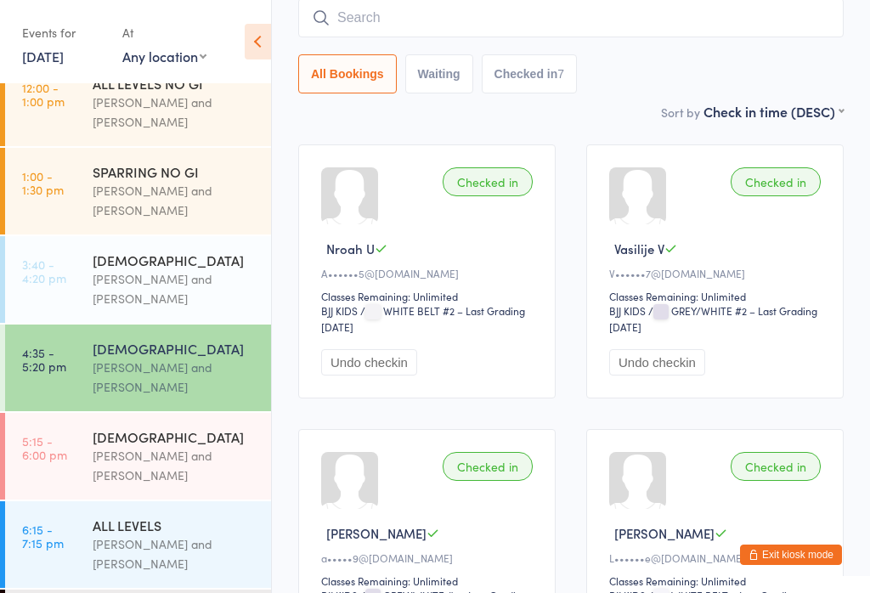
click at [442, 18] on input "search" at bounding box center [570, 17] width 545 height 39
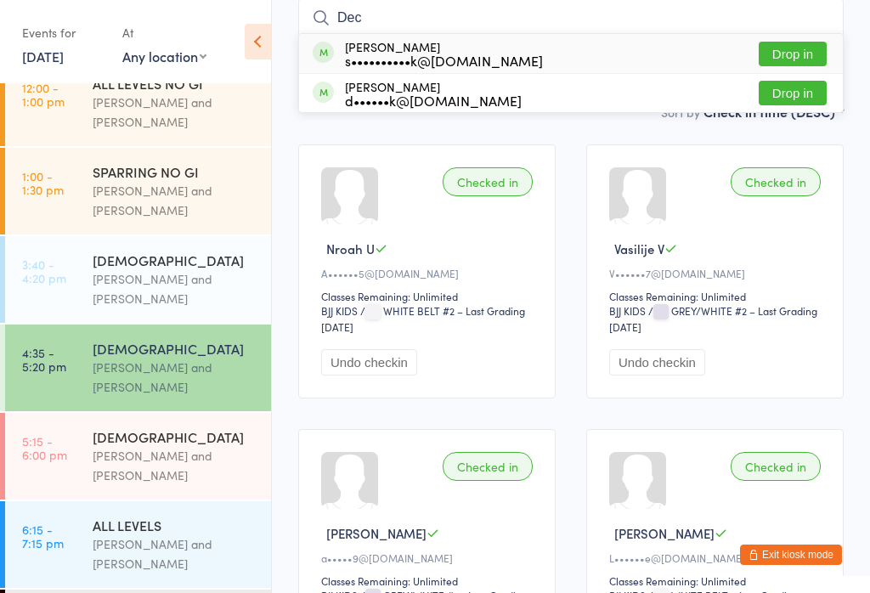
type input "Dec"
click at [796, 104] on button "Drop in" at bounding box center [793, 93] width 68 height 25
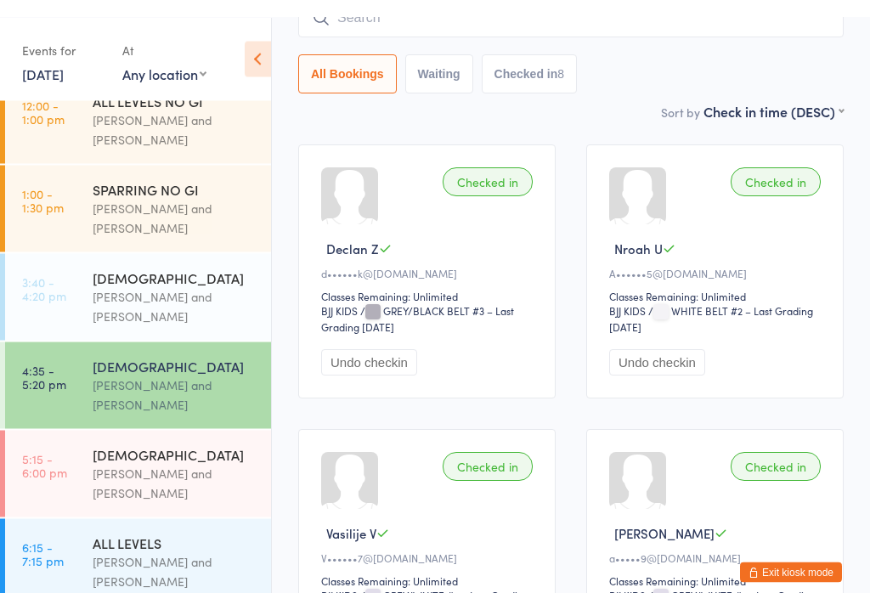
scroll to position [172, 0]
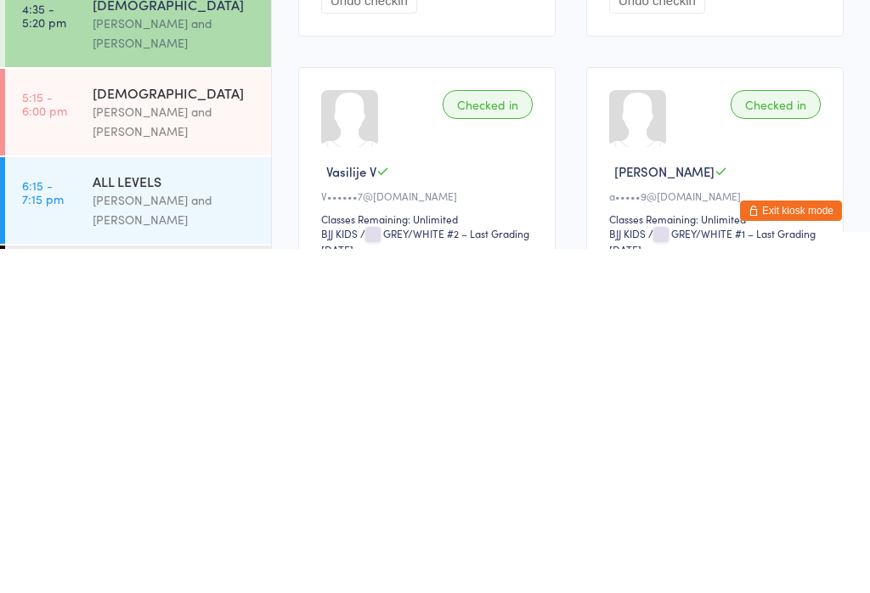
click at [192, 427] on div "[DEMOGRAPHIC_DATA]" at bounding box center [175, 436] width 164 height 19
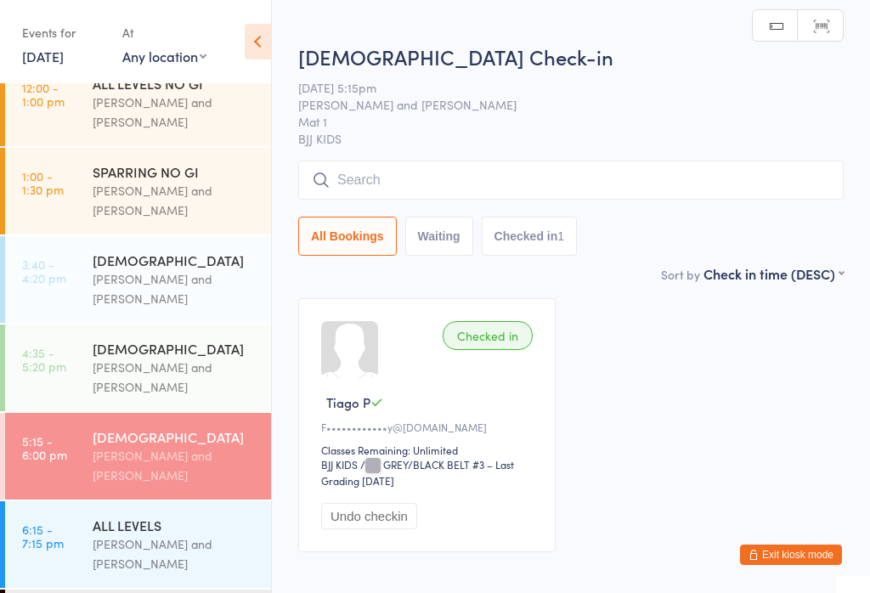
click at [416, 172] on input "search" at bounding box center [570, 180] width 545 height 39
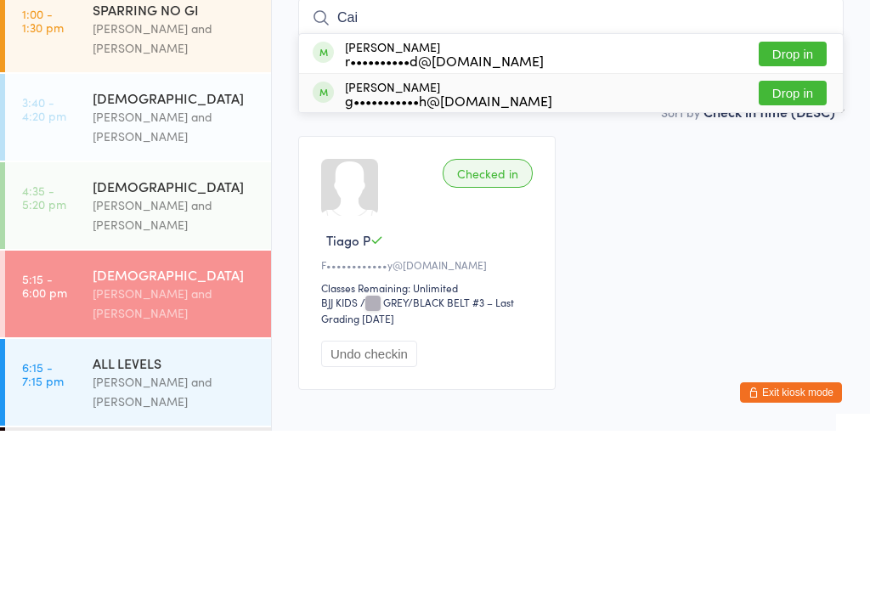
type input "Cai"
click at [390, 256] on div "g•••••••••••h@gmail.com" at bounding box center [448, 263] width 207 height 14
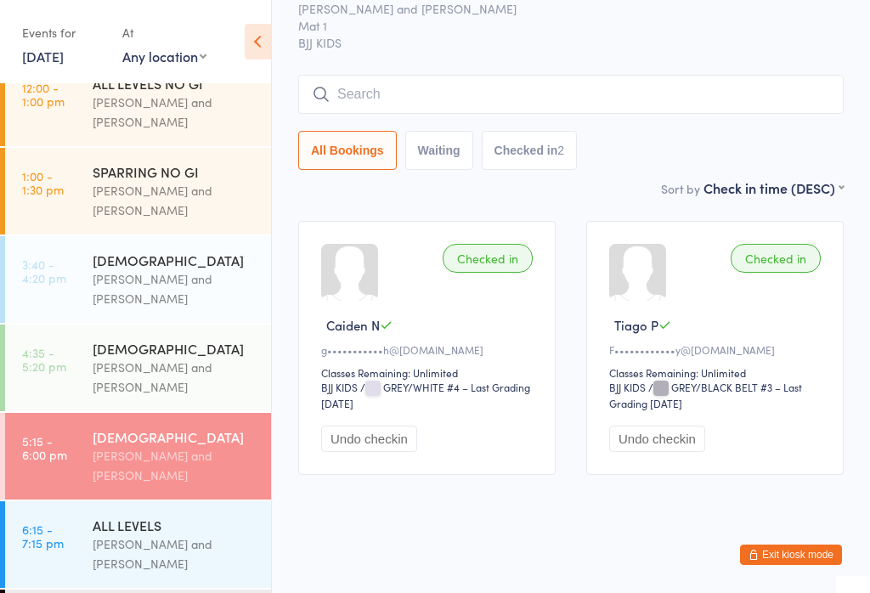
click at [132, 339] on div "[DEMOGRAPHIC_DATA]" at bounding box center [175, 348] width 164 height 19
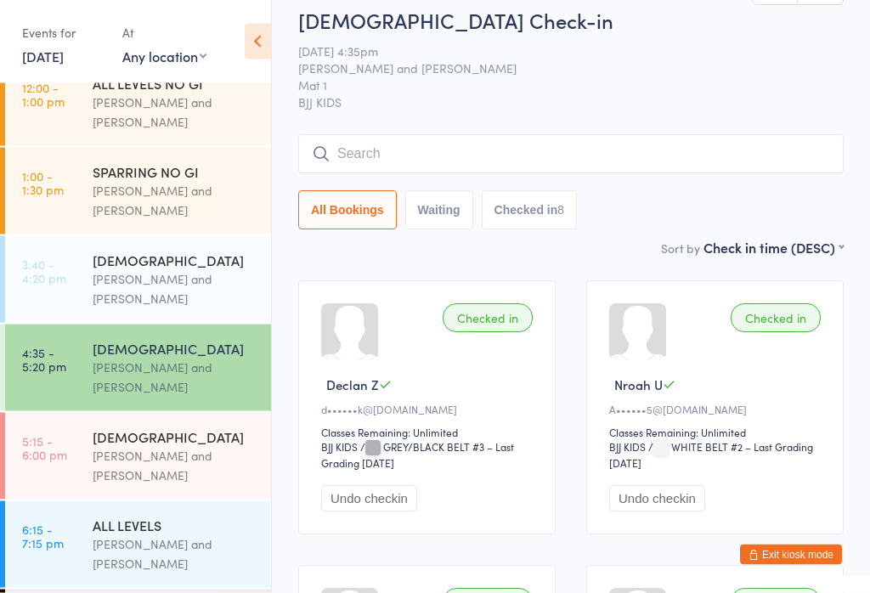
scroll to position [18, 0]
click at [150, 288] on div "Otamar Barreto and Marcelo Gomide" at bounding box center [175, 288] width 164 height 39
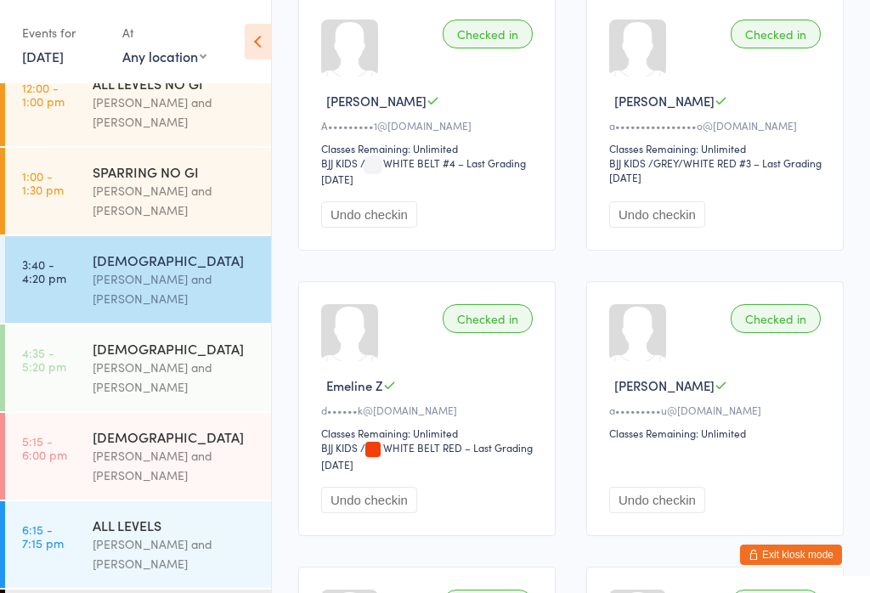
scroll to position [588, 0]
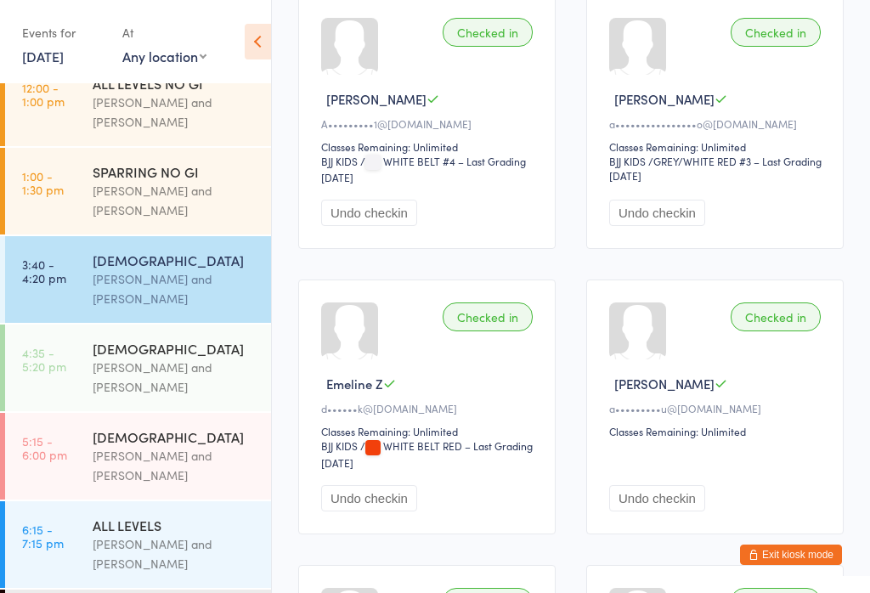
click at [434, 439] on div "Checked in Emeline Z d••••••k@mac.com Classes Remaining: Unlimited BJJ KIDS BJJ…" at bounding box center [426, 407] width 257 height 254
click at [454, 438] on div "Classes Remaining: Unlimited" at bounding box center [429, 431] width 217 height 14
click at [435, 415] on div "d••••••k@mac.com" at bounding box center [429, 408] width 217 height 14
click at [432, 415] on div "Checked in Emeline Z d••••••k@mac.com Classes Remaining: Unlimited BJJ KIDS BJJ…" at bounding box center [426, 407] width 257 height 254
click at [468, 438] on div "Checked in Emeline Z d••••••k@mac.com Classes Remaining: Unlimited BJJ KIDS BJJ…" at bounding box center [426, 407] width 257 height 254
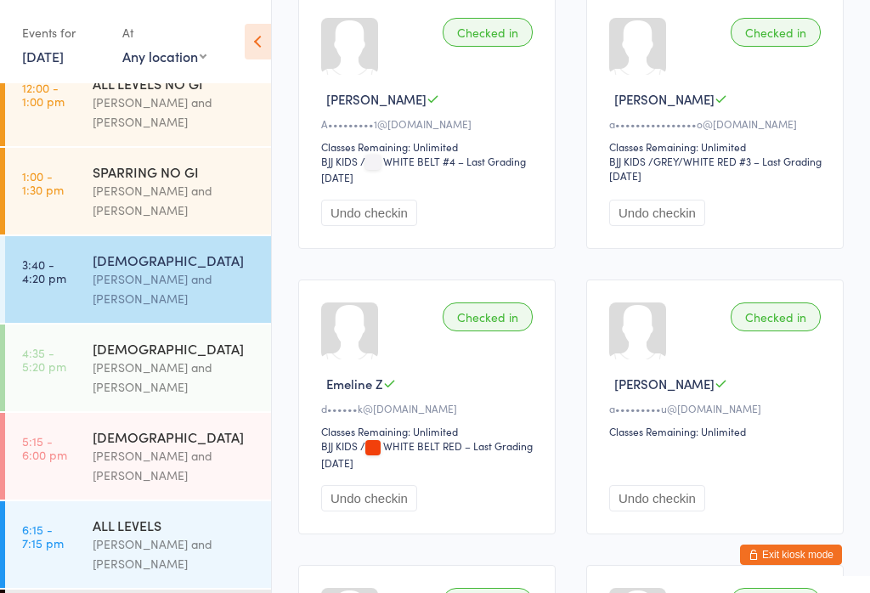
click at [463, 393] on div "Emeline Z" at bounding box center [429, 384] width 217 height 18
click at [78, 414] on link "5:15 - 6:00 pm 10 - 15 YO Otamar Barreto and Marcelo Gomide" at bounding box center [138, 456] width 266 height 87
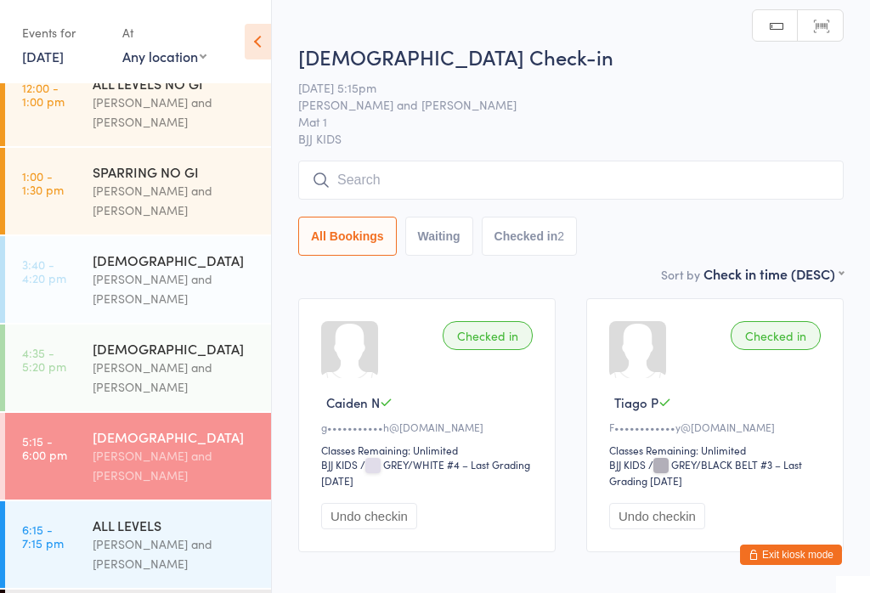
click at [226, 359] on div "Otamar Barreto and Marcelo Gomide" at bounding box center [175, 377] width 164 height 39
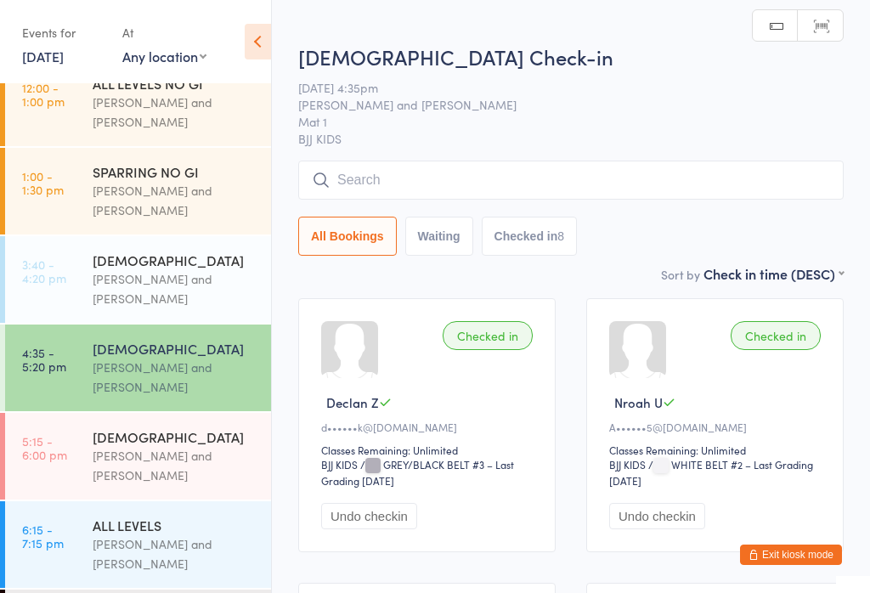
click at [69, 463] on link "5:15 - 6:00 pm 10 - 15 YO Otamar Barreto and Marcelo Gomide" at bounding box center [138, 456] width 266 height 87
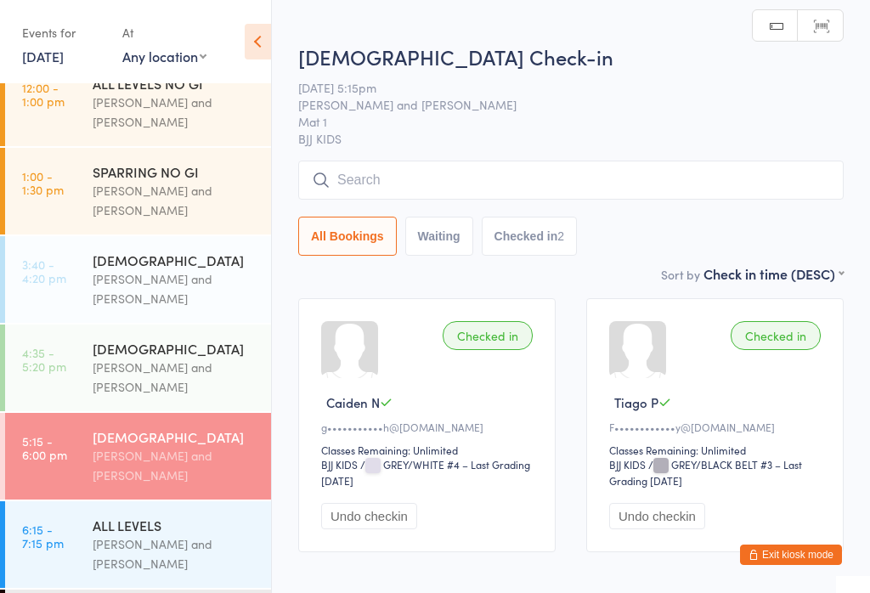
click at [413, 167] on input "search" at bounding box center [570, 180] width 545 height 39
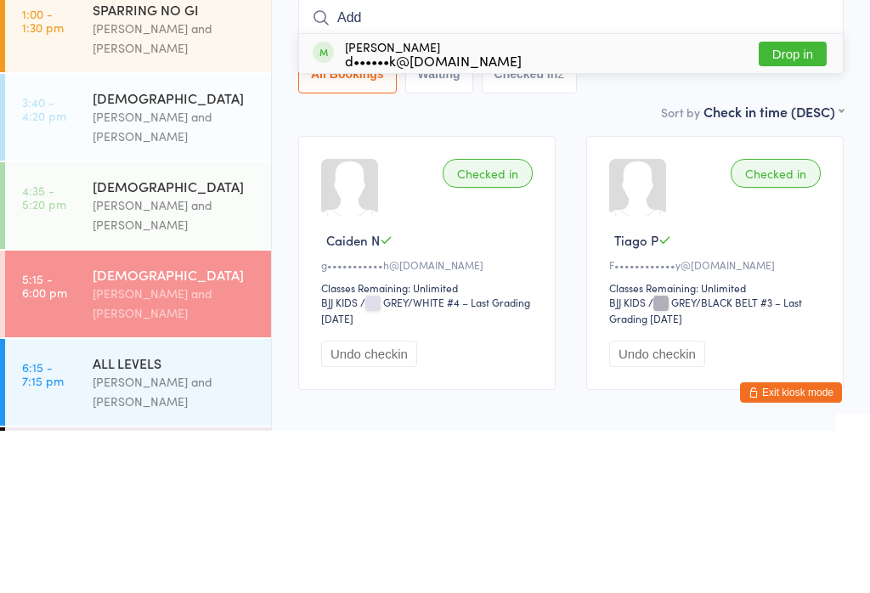
type input "Add"
click at [346, 216] on div "d••••••k@mac.com" at bounding box center [433, 223] width 177 height 14
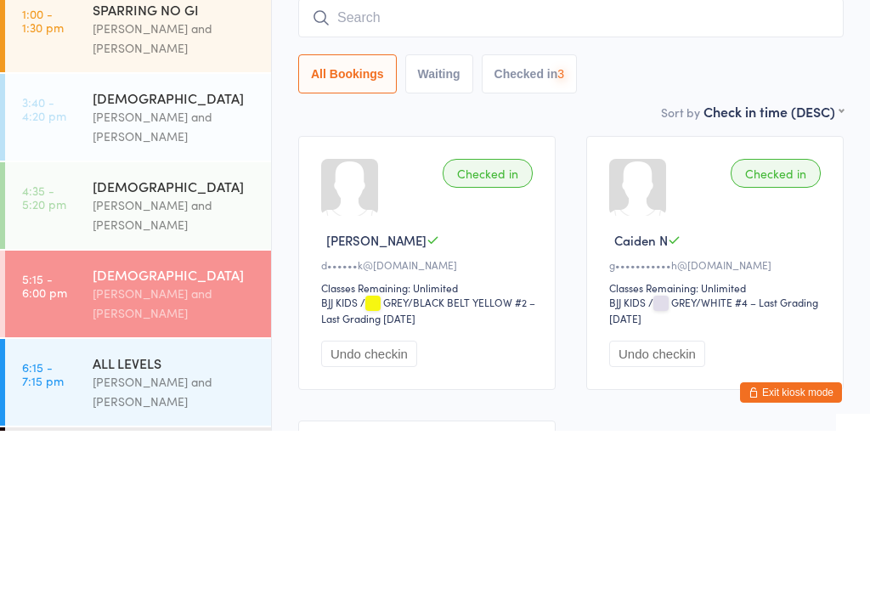
click at [194, 358] on div "Otamar Barreto and Marcelo Gomide" at bounding box center [175, 377] width 164 height 39
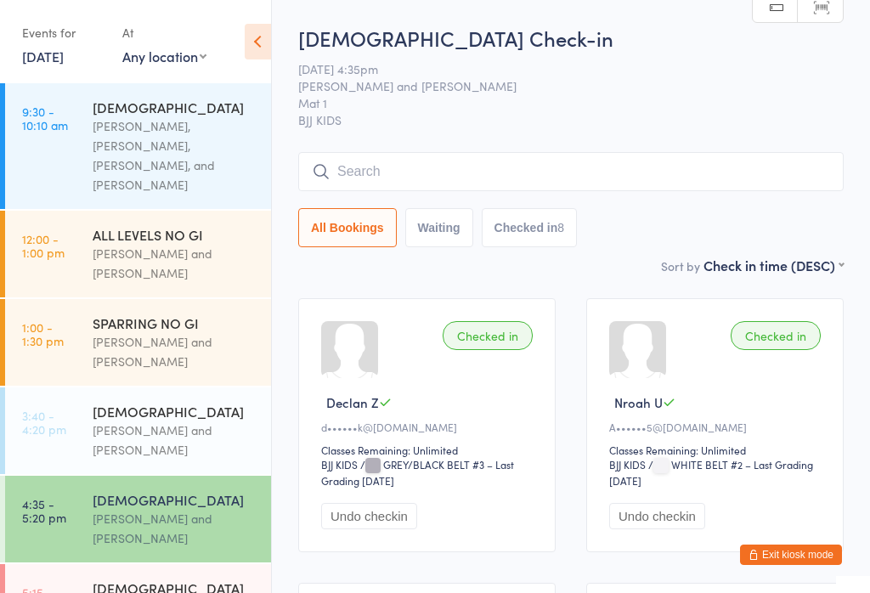
click at [100, 138] on div "Otamar Barreto, Lucas Lacerda, Marcelo Gomide, and Boban Gocheski" at bounding box center [175, 155] width 164 height 78
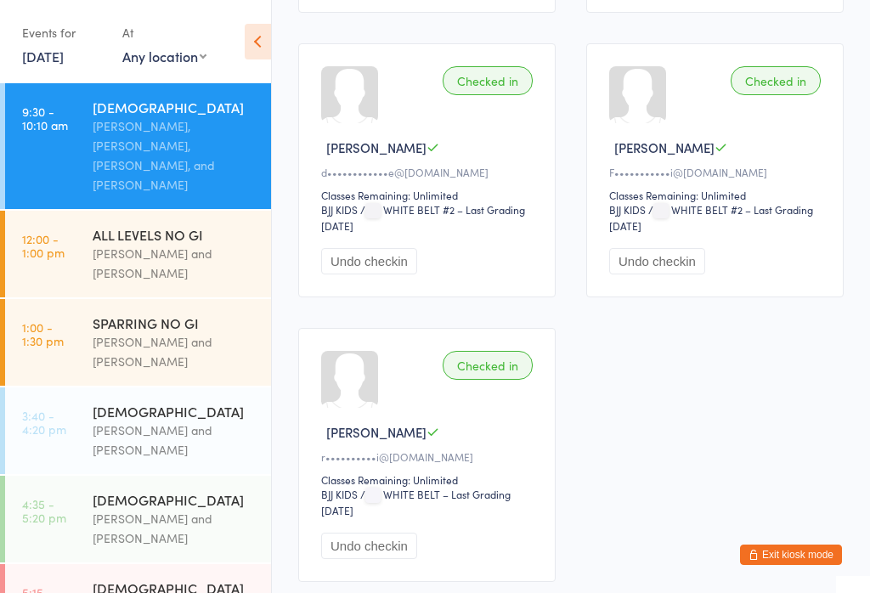
scroll to position [1107, 0]
click at [115, 509] on div "Otamar Barreto and Marcelo Gomide" at bounding box center [175, 528] width 164 height 39
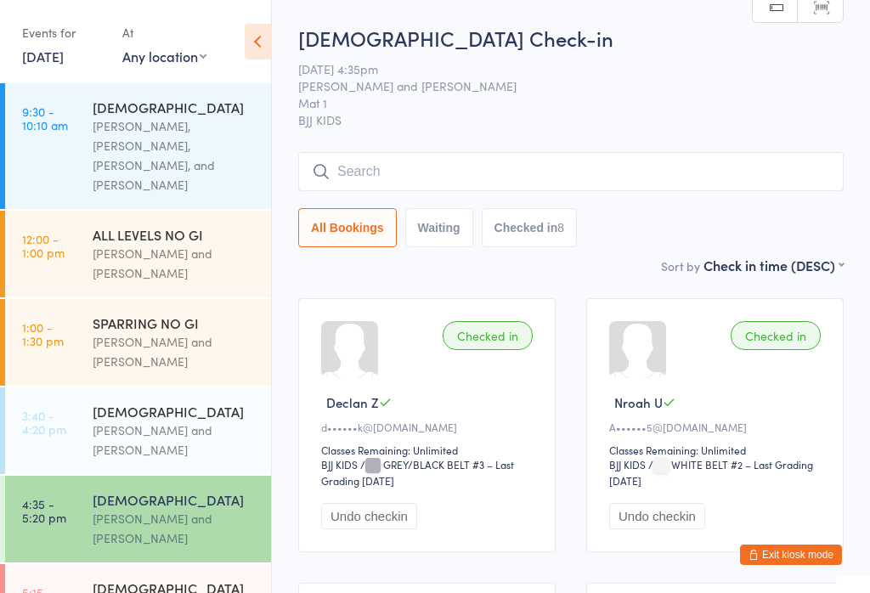
click at [398, 139] on div "6 - 9 YO Check-in 15 Sep 4:35pm Otamar Barreto and Marcelo Gomide Mat 1 BJJ KID…" at bounding box center [570, 140] width 545 height 232
click at [383, 172] on input "search" at bounding box center [570, 171] width 545 height 39
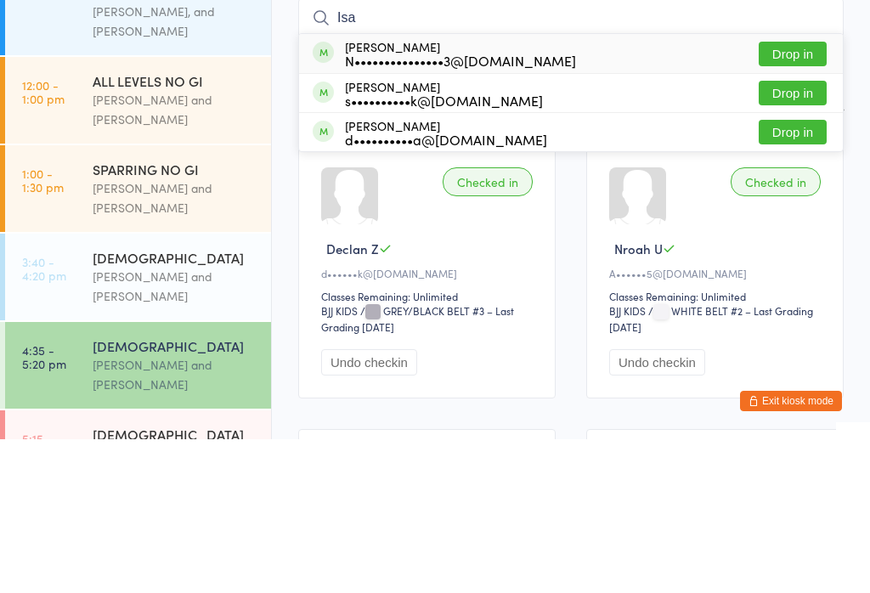
type input "Isa"
click at [798, 234] on button "Drop in" at bounding box center [793, 246] width 68 height 25
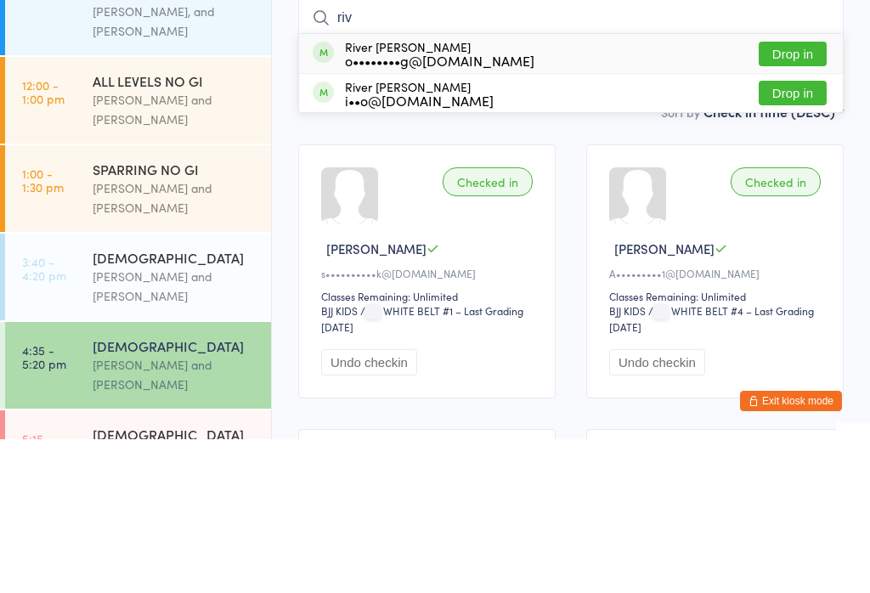
type input "riv"
click at [817, 234] on button "Drop in" at bounding box center [793, 246] width 68 height 25
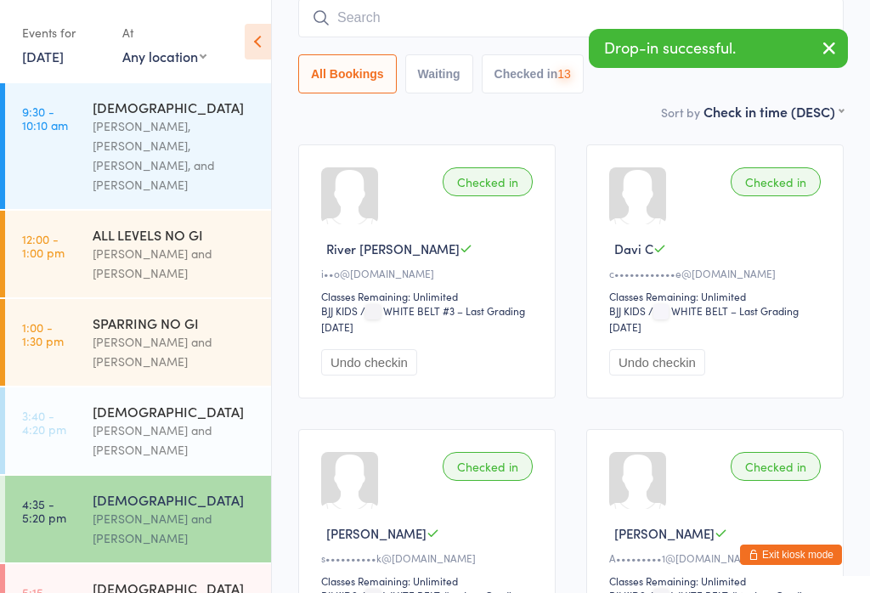
click at [503, 15] on input "search" at bounding box center [570, 17] width 545 height 39
click at [835, 42] on icon "button" at bounding box center [829, 47] width 20 height 21
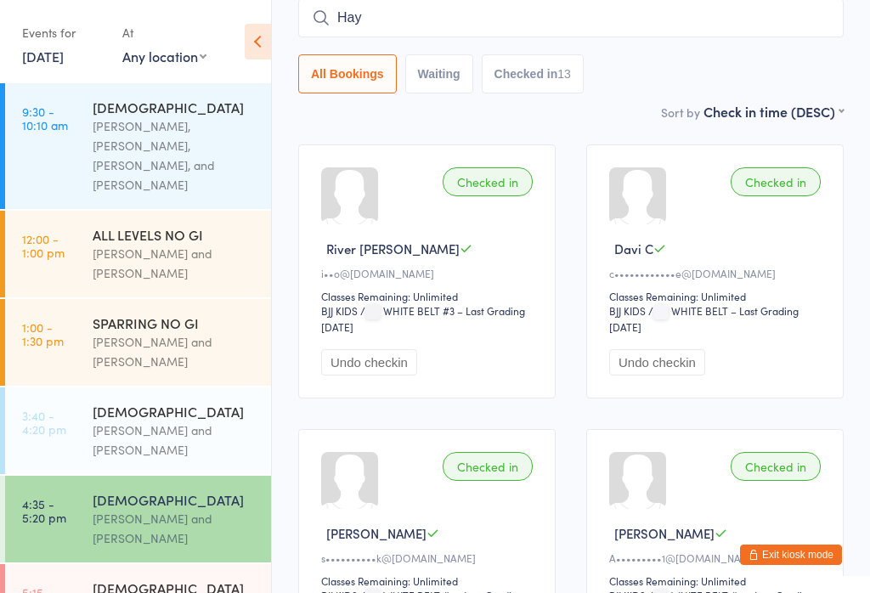
click at [647, 17] on input "Hay" at bounding box center [570, 17] width 545 height 39
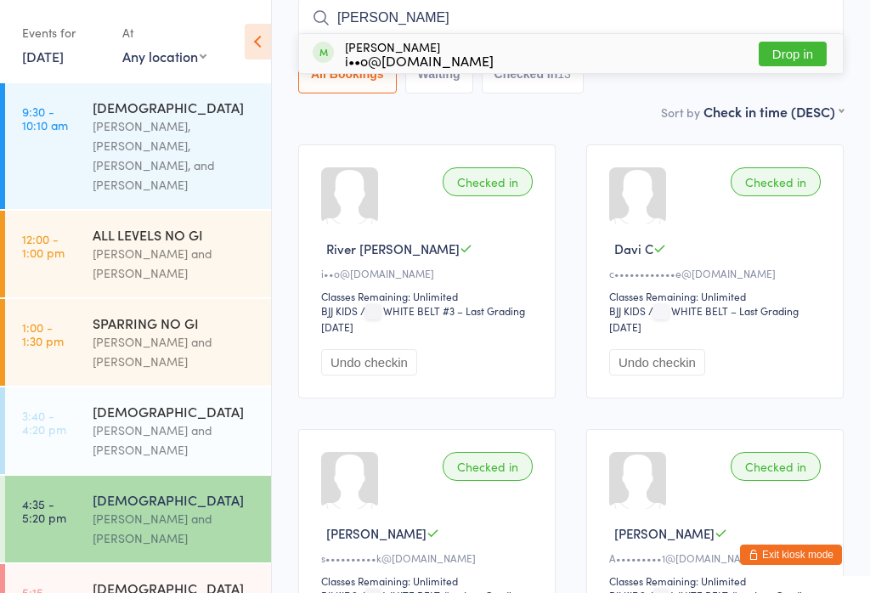
type input "Haydn"
click at [790, 57] on button "Drop in" at bounding box center [793, 54] width 68 height 25
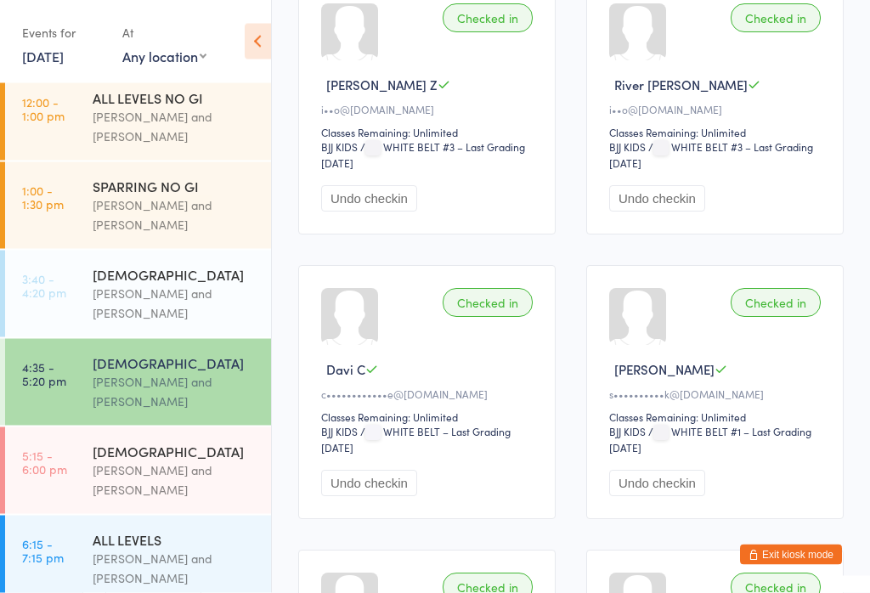
scroll to position [134, 0]
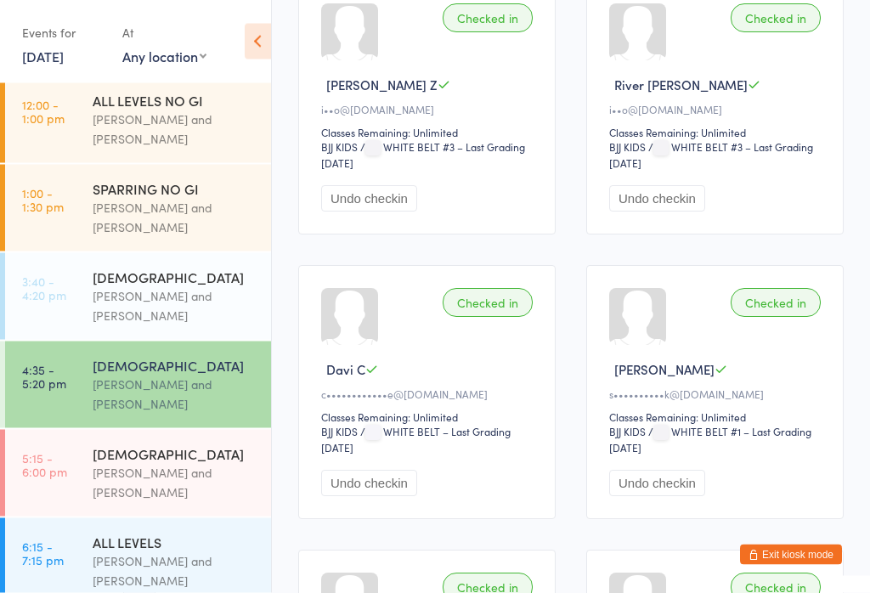
click at [189, 463] on div "Otamar Barreto and Marcelo Gomide" at bounding box center [175, 482] width 164 height 39
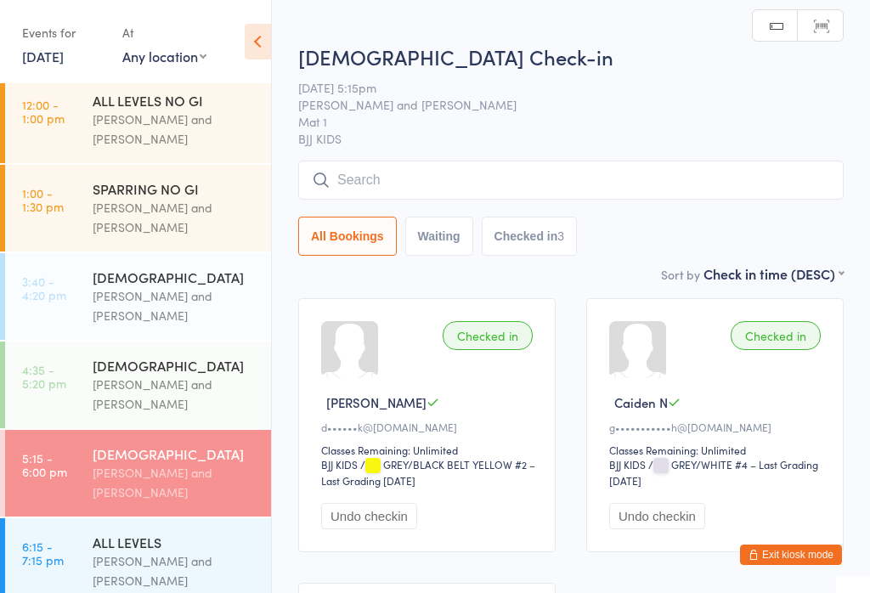
click at [567, 184] on input "search" at bounding box center [570, 180] width 545 height 39
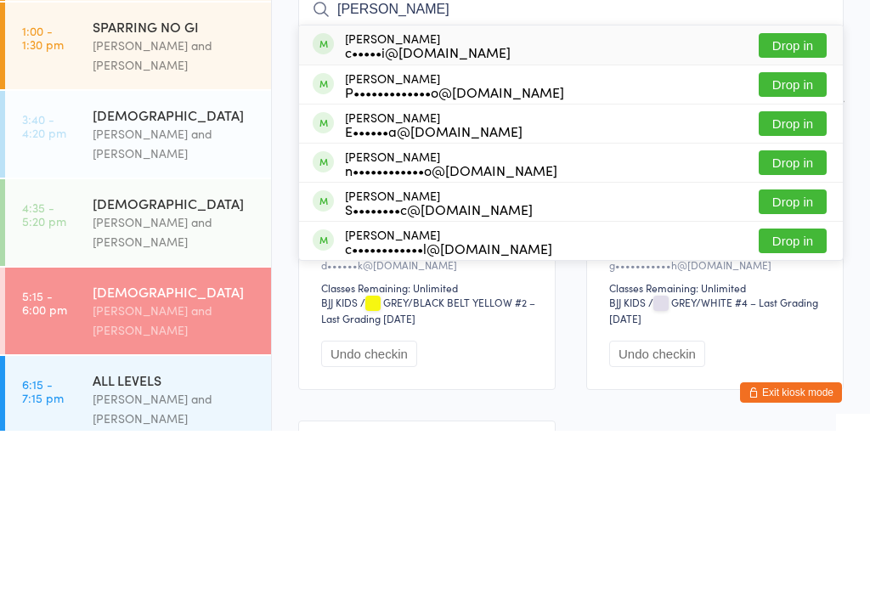
type input "Julio"
click at [523, 188] on div "Julio Rigoti c•••••i@hotmail.com Drop in" at bounding box center [571, 207] width 544 height 39
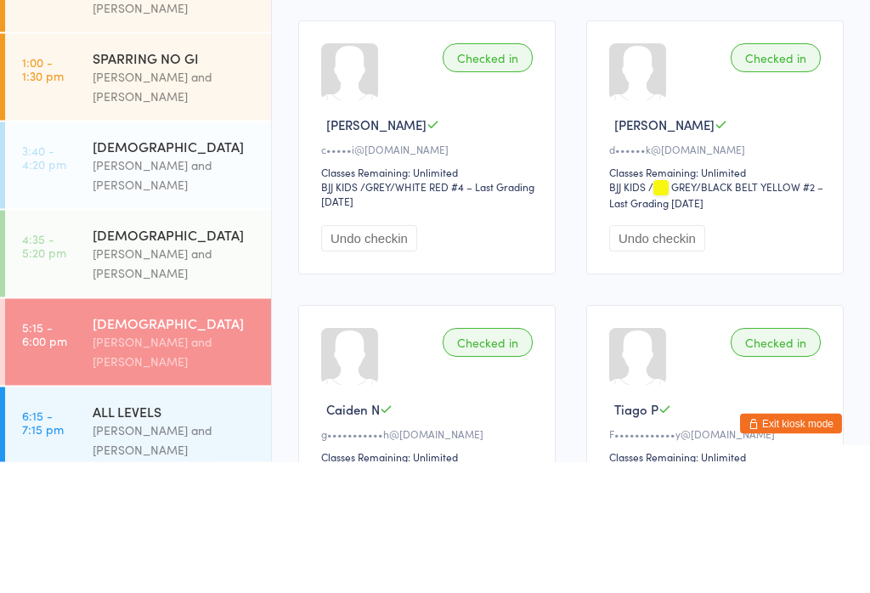
scroll to position [148, 0]
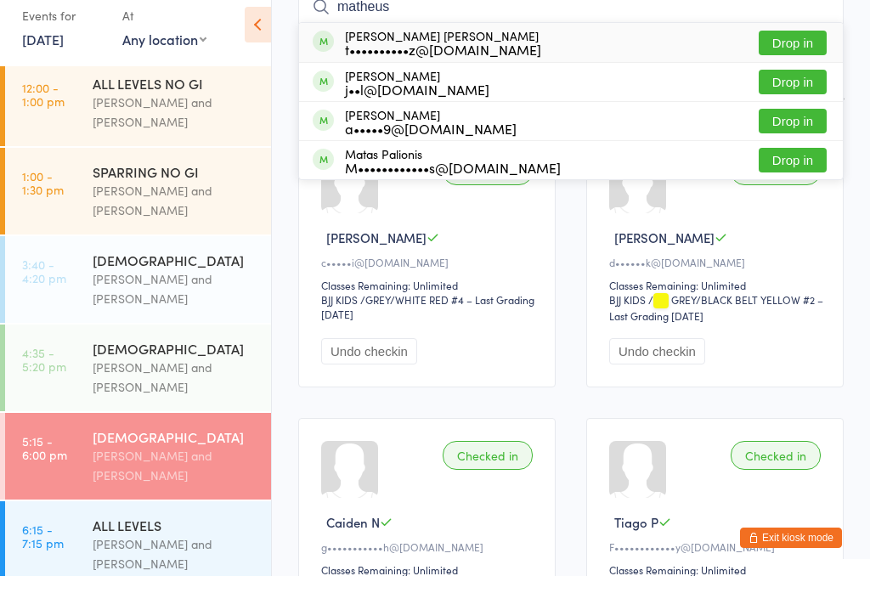
type input "matheus"
click at [420, 46] on div "Matheus Juliao Ruiz de Oliveira t••••••••••z@hotmail.com" at bounding box center [443, 59] width 196 height 27
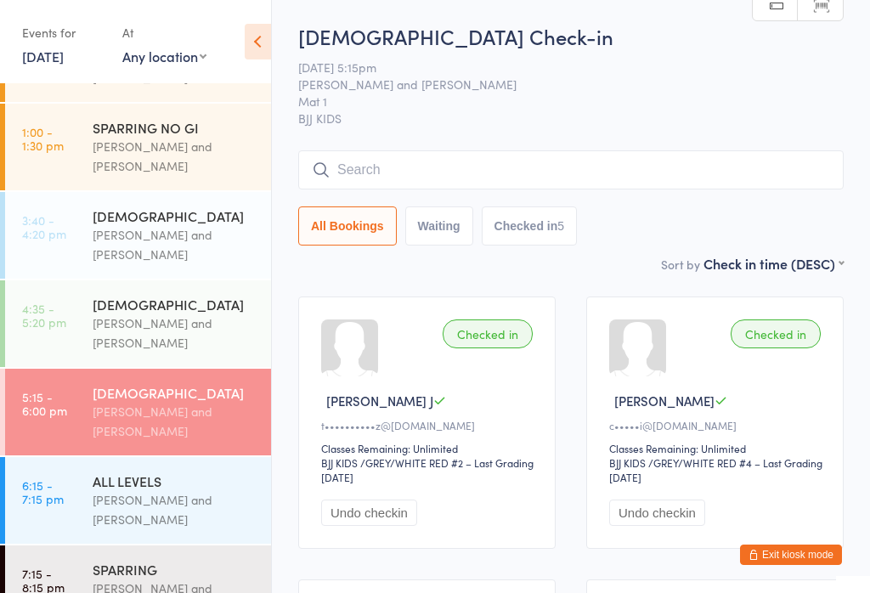
scroll to position [0, 0]
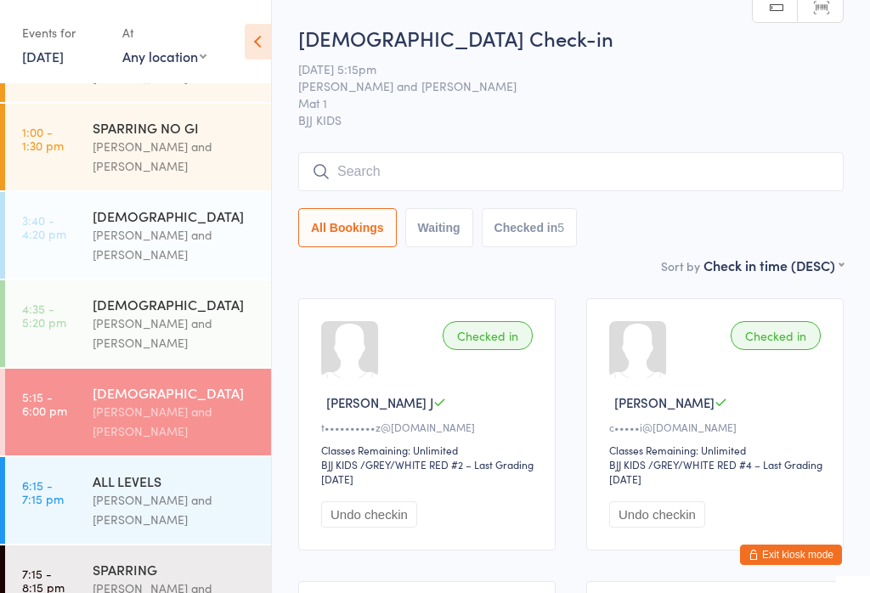
click at [384, 158] on input "search" at bounding box center [570, 171] width 545 height 39
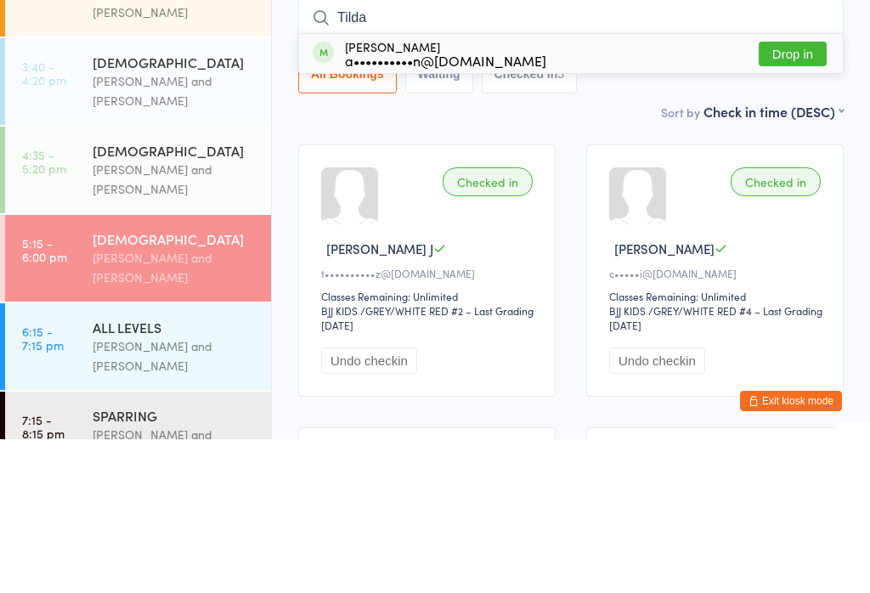
scroll to position [154, 0]
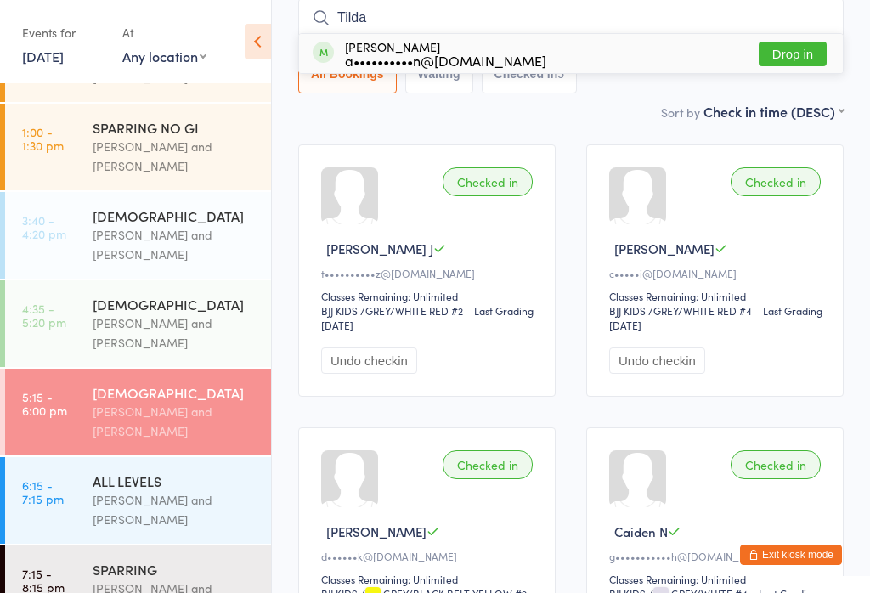
type input "Tilda"
click at [402, 61] on div "a••••••••••n@gmail.com" at bounding box center [445, 61] width 201 height 14
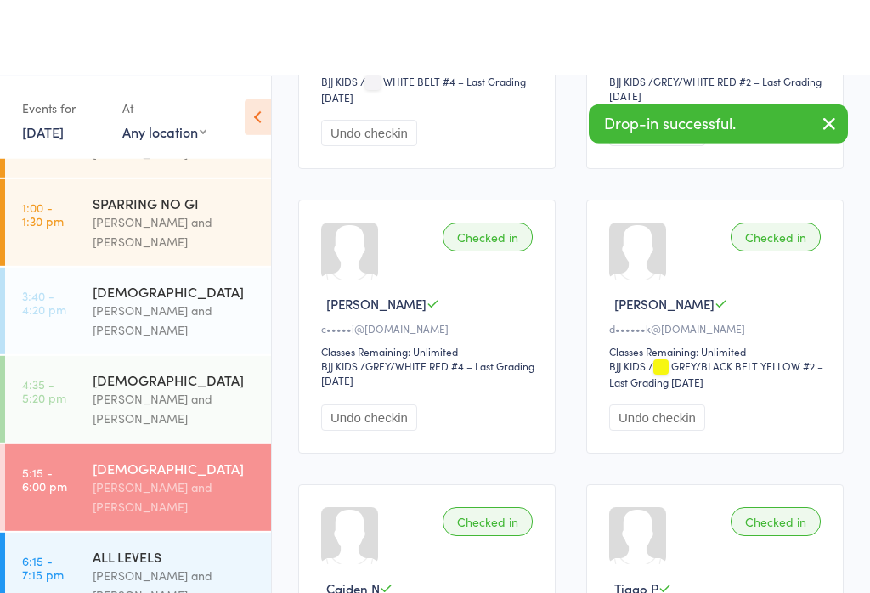
scroll to position [0, 0]
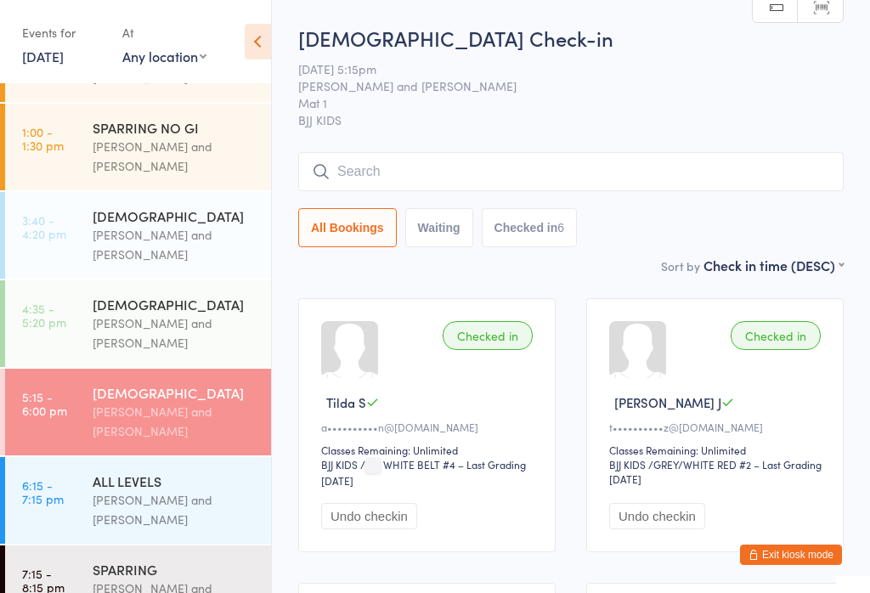
click at [366, 172] on input "search" at bounding box center [570, 171] width 545 height 39
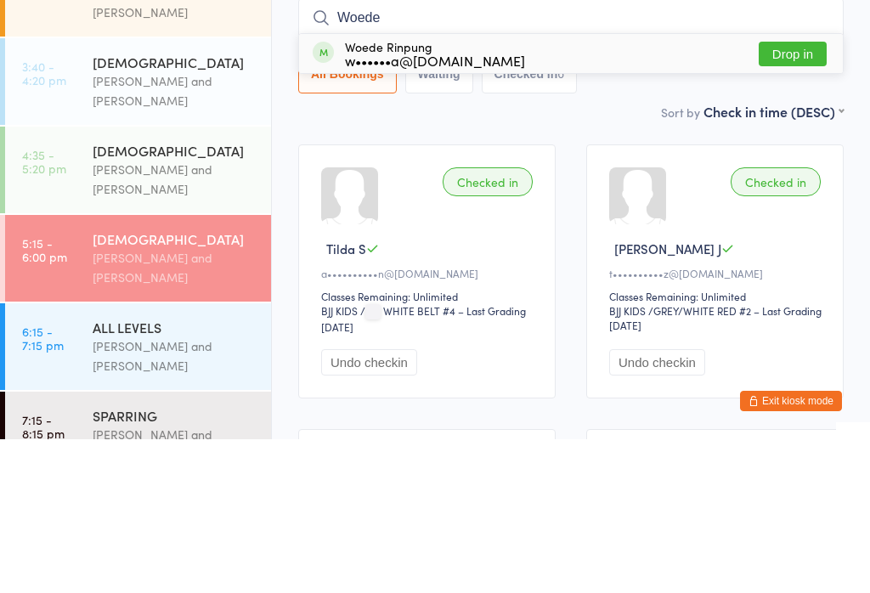
type input "Woede"
click at [793, 195] on button "Drop in" at bounding box center [793, 207] width 68 height 25
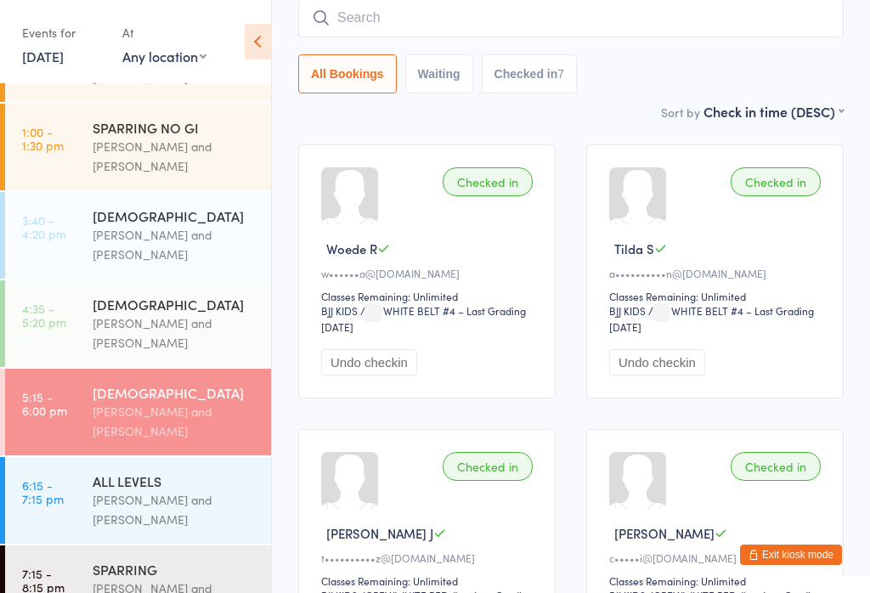
click at [703, 37] on input "search" at bounding box center [570, 17] width 545 height 39
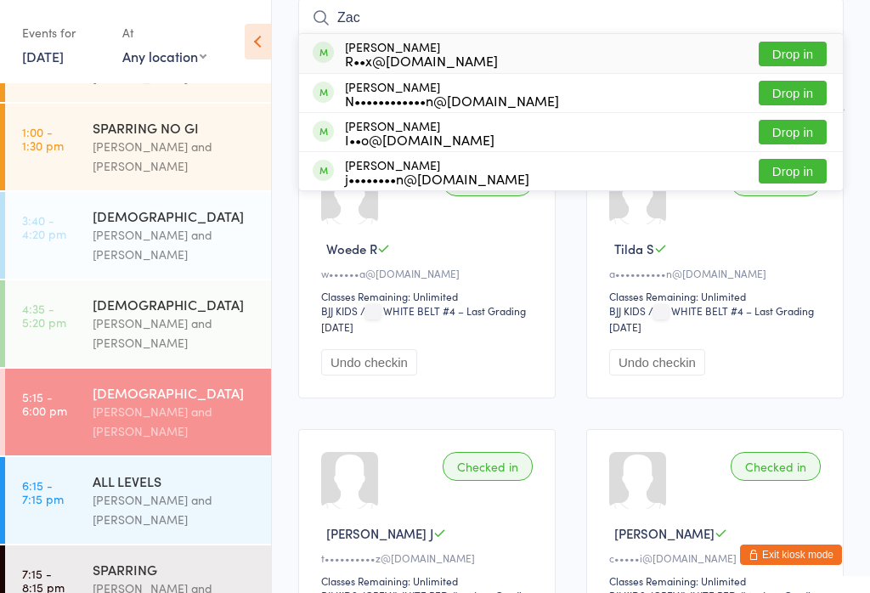
type input "Zac"
click at [810, 99] on button "Drop in" at bounding box center [793, 93] width 68 height 25
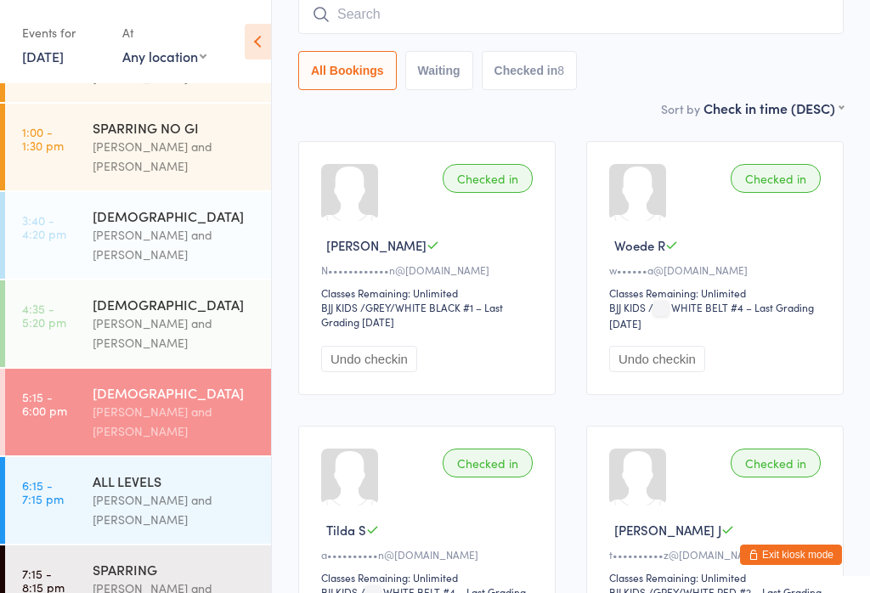
click at [481, 33] on input "search" at bounding box center [570, 14] width 545 height 39
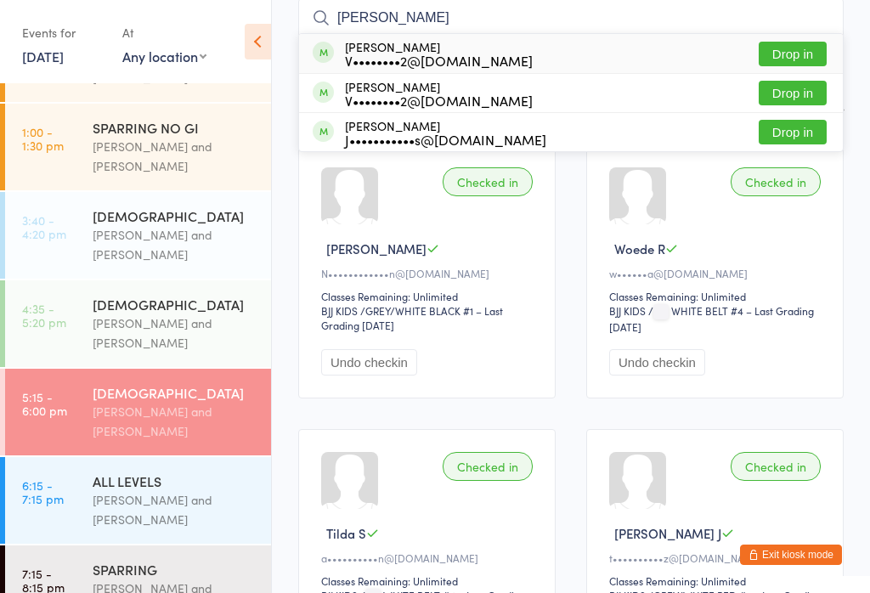
type input "Ferreira"
click at [803, 59] on button "Drop in" at bounding box center [793, 54] width 68 height 25
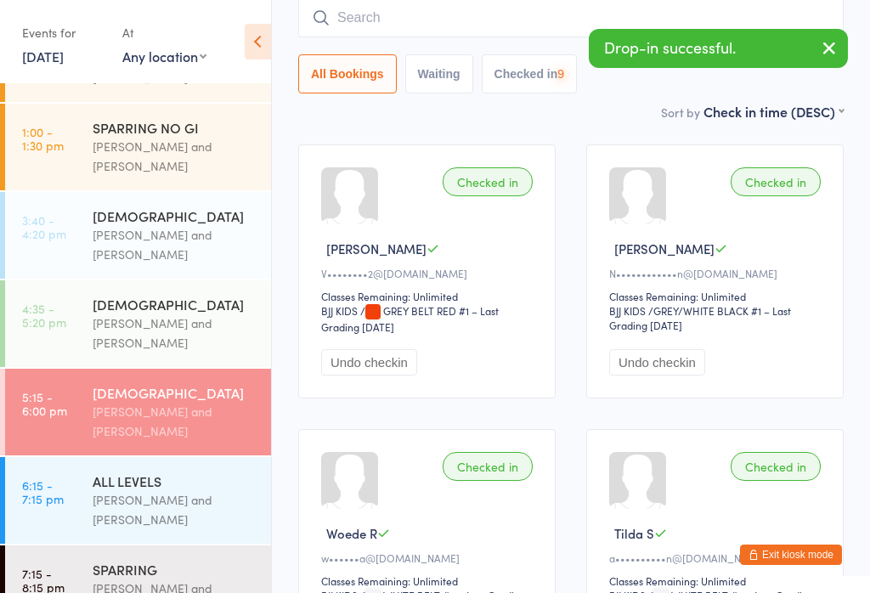
click at [617, 25] on input "search" at bounding box center [570, 17] width 545 height 39
type input "Harper"
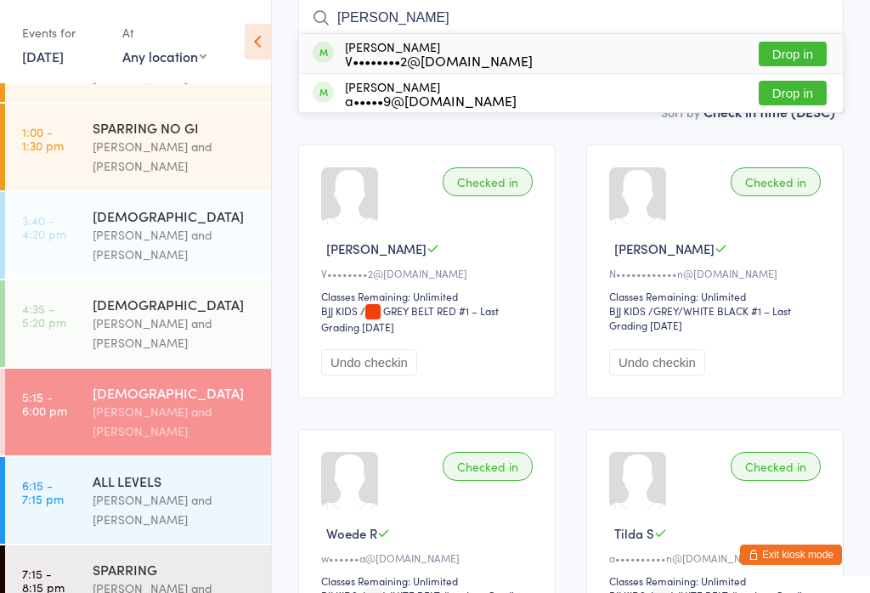
click at [818, 54] on button "Drop in" at bounding box center [793, 54] width 68 height 25
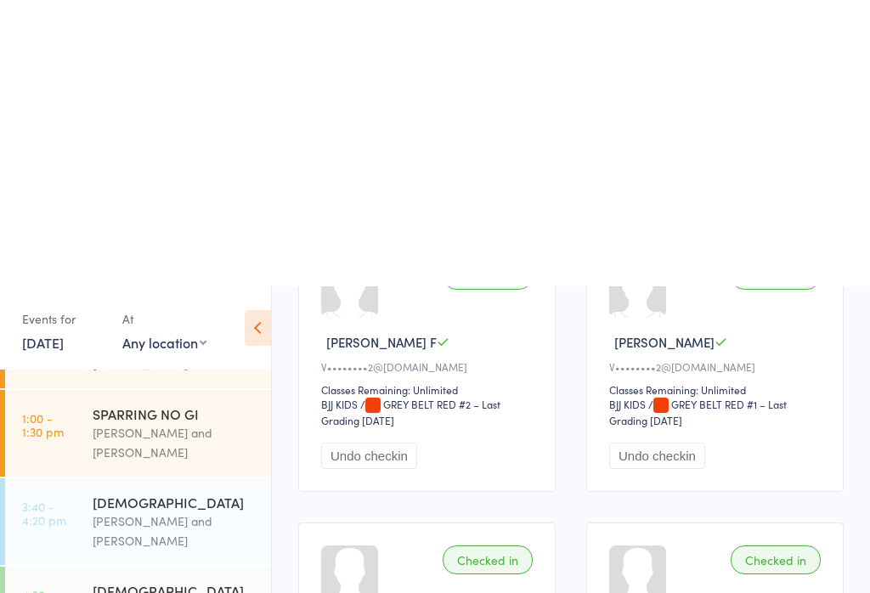
scroll to position [0, 0]
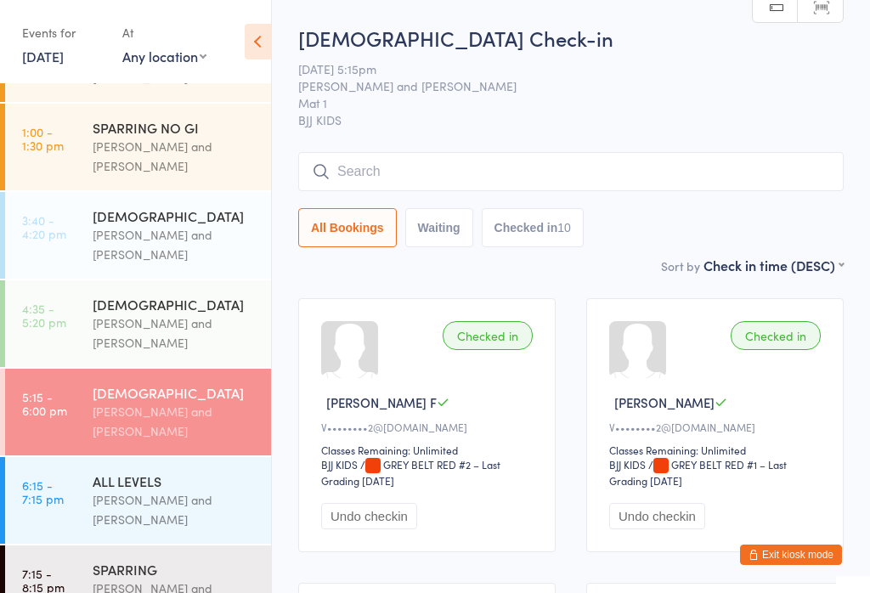
click at [404, 184] on input "search" at bounding box center [570, 171] width 545 height 39
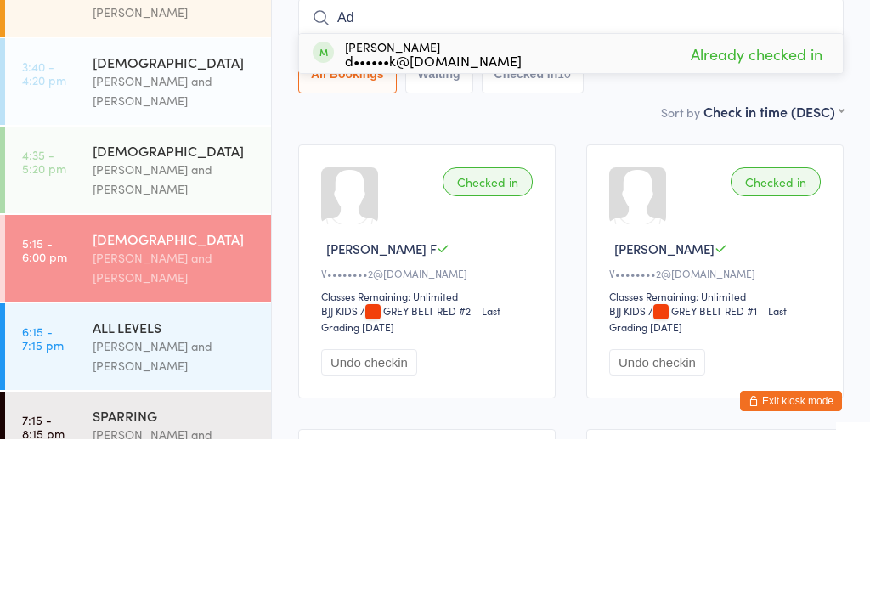
type input "A"
type input "I"
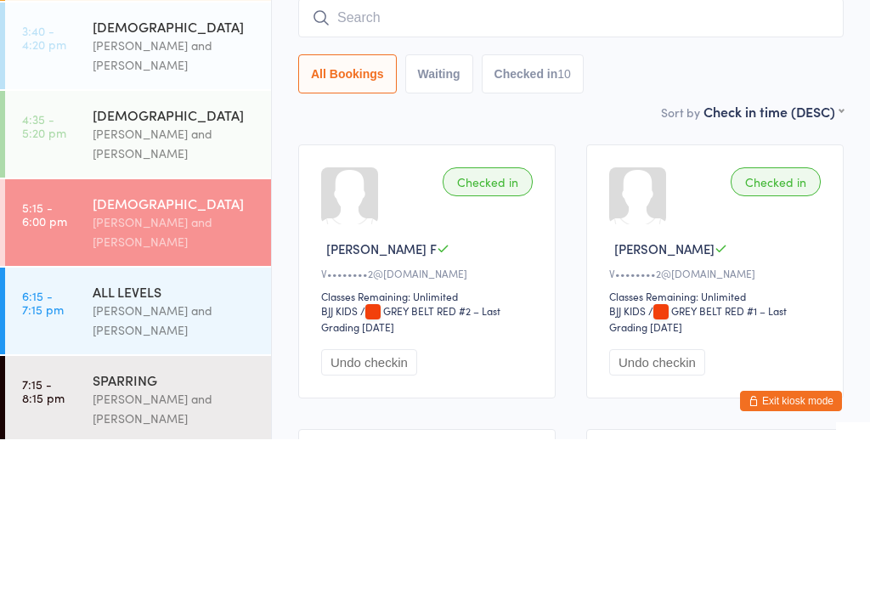
scroll to position [230, 0]
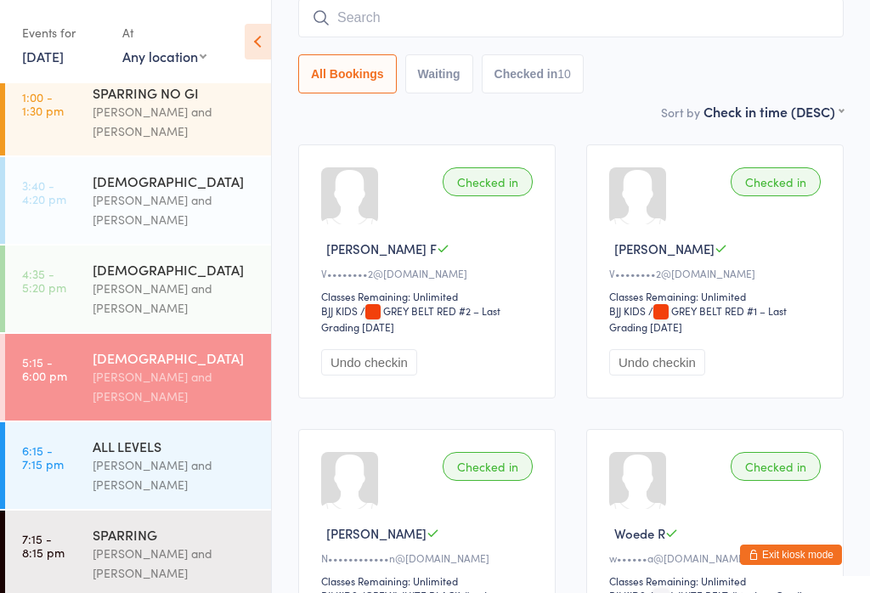
click at [189, 440] on div "ALL LEVELS" at bounding box center [175, 446] width 164 height 19
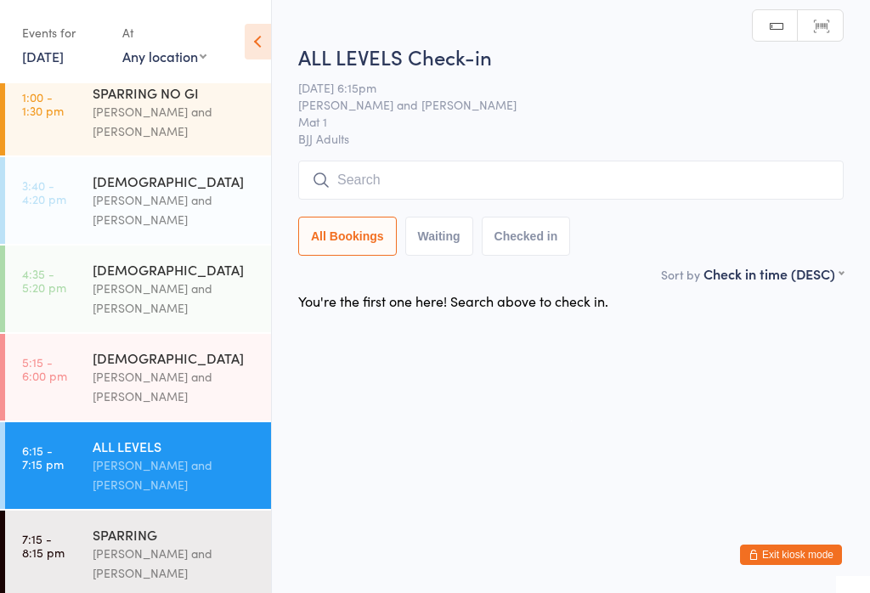
click at [400, 172] on input "search" at bounding box center [570, 180] width 545 height 39
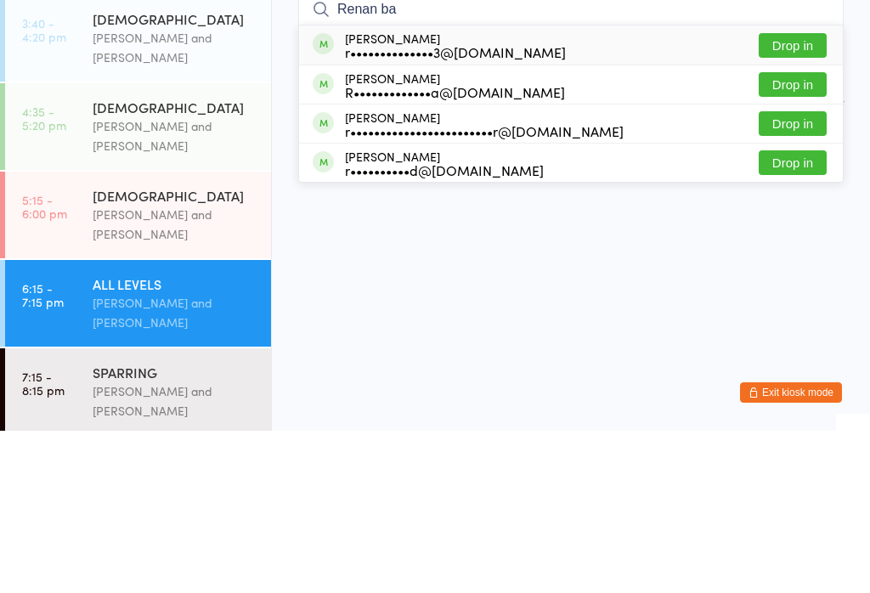
type input "Renan ba"
click at [787, 195] on button "Drop in" at bounding box center [793, 207] width 68 height 25
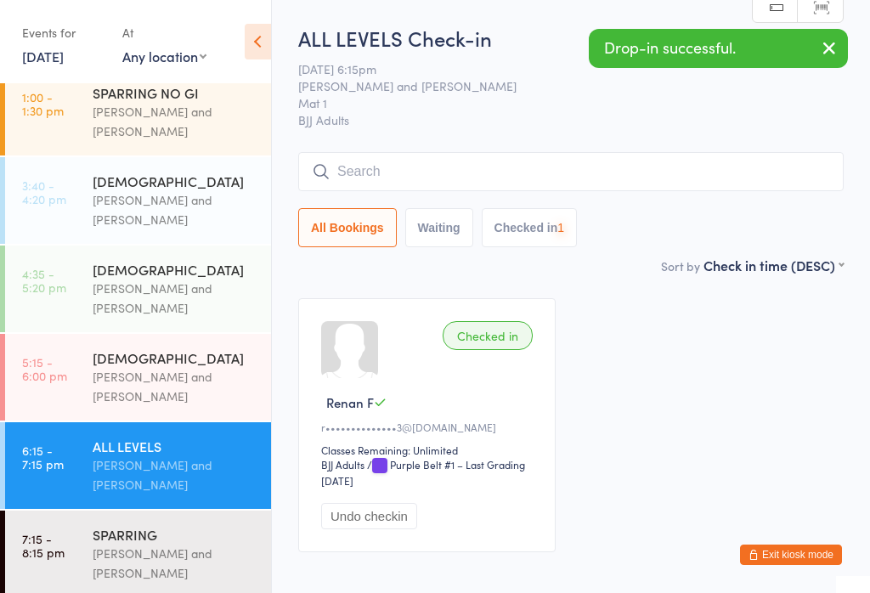
click at [202, 545] on div "Otamar Barreto and Marcelo Gomide" at bounding box center [175, 563] width 164 height 39
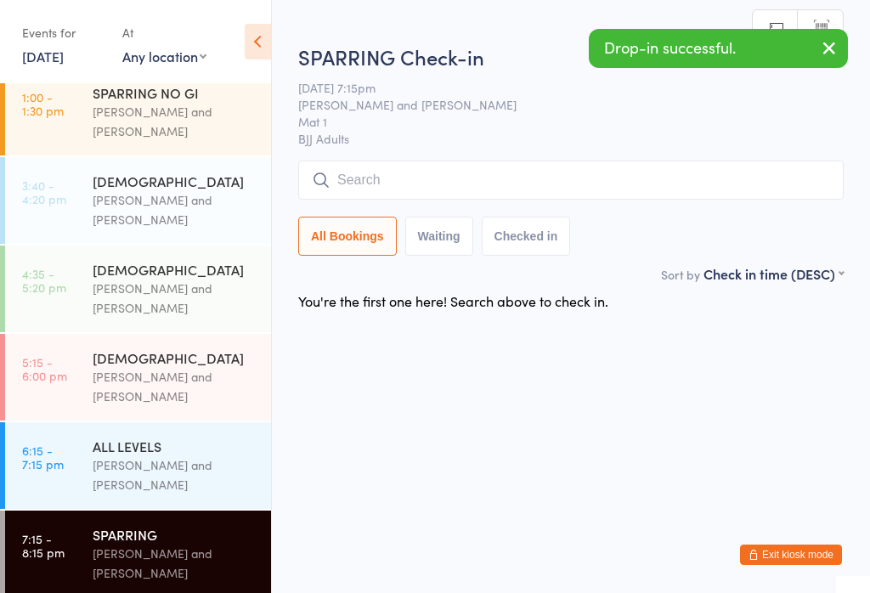
click at [437, 184] on input "search" at bounding box center [570, 180] width 545 height 39
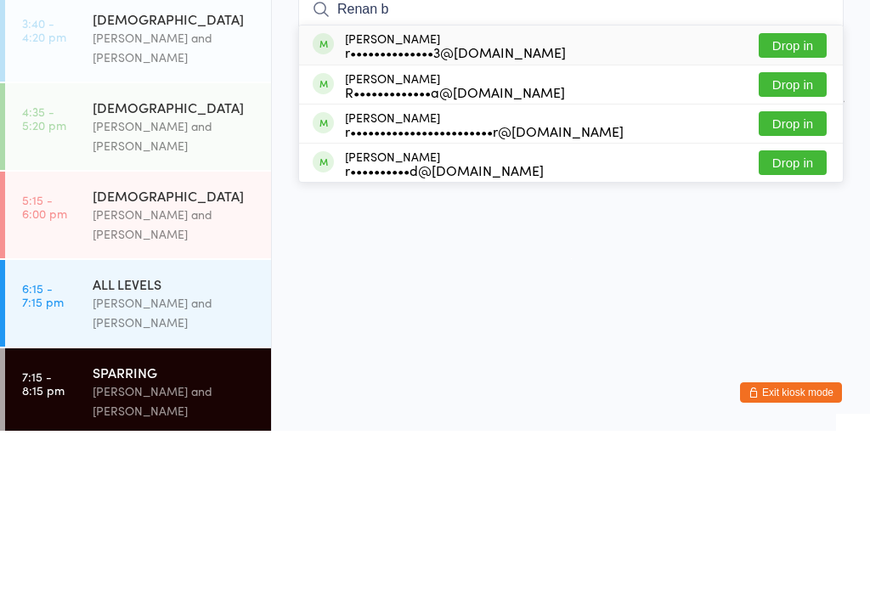
type input "Renan b"
click at [799, 195] on button "Drop in" at bounding box center [793, 207] width 68 height 25
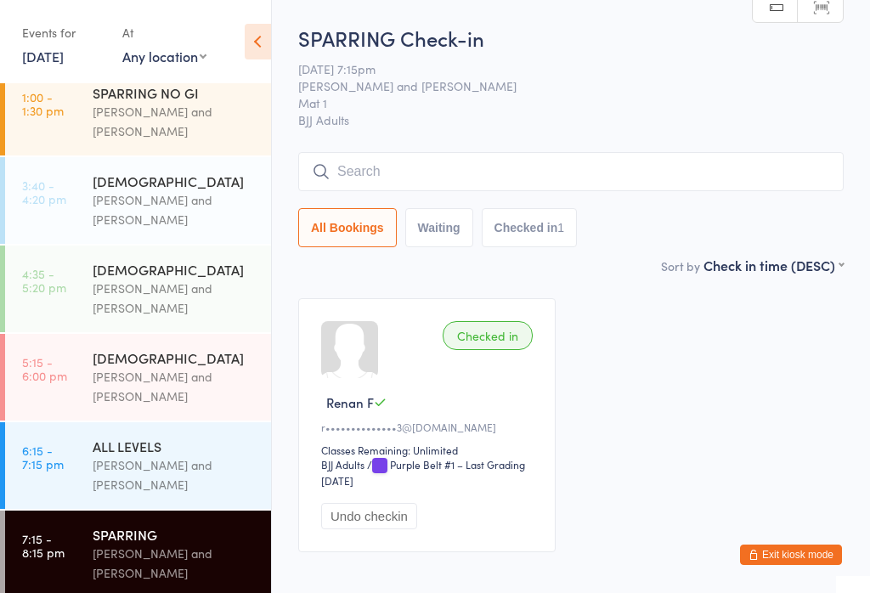
click at [218, 455] on div "Otamar Barreto and Marcelo Gomide" at bounding box center [175, 474] width 164 height 39
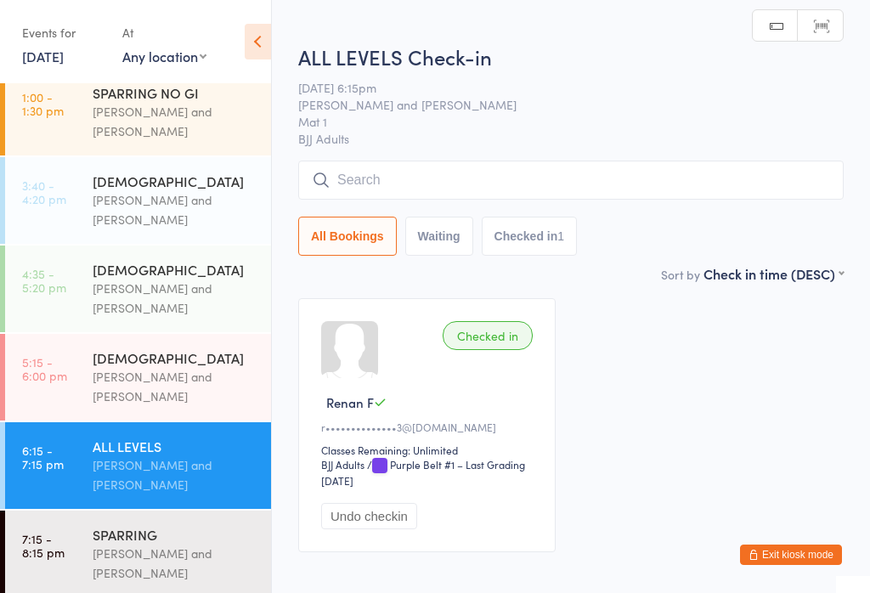
click at [436, 174] on input "search" at bounding box center [570, 180] width 545 height 39
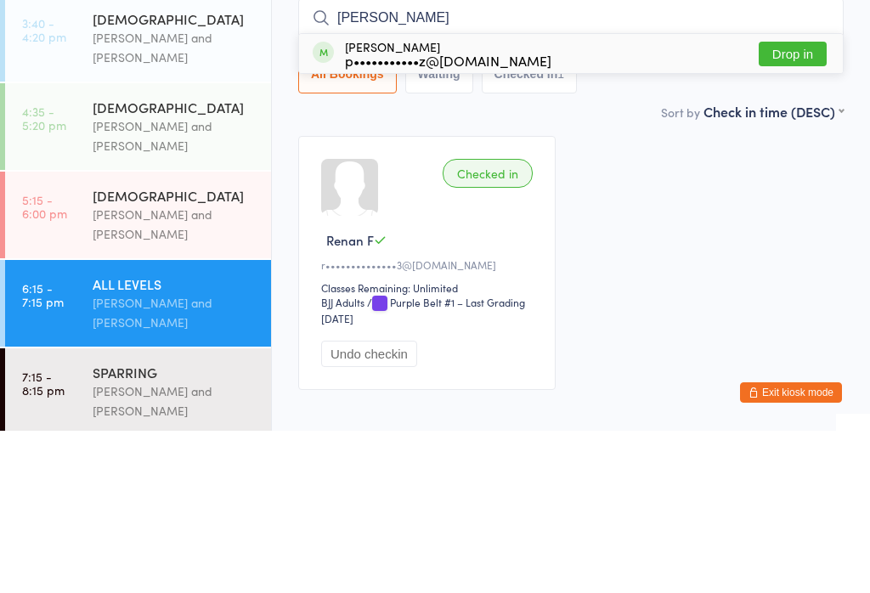
type input "Paula"
click at [798, 204] on button "Drop in" at bounding box center [793, 216] width 68 height 25
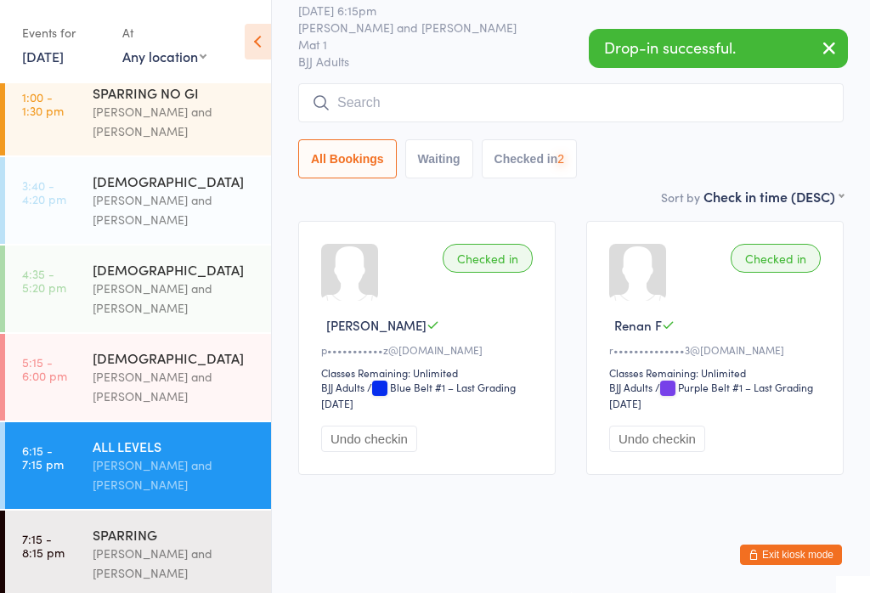
click at [558, 87] on input "search" at bounding box center [570, 102] width 545 height 39
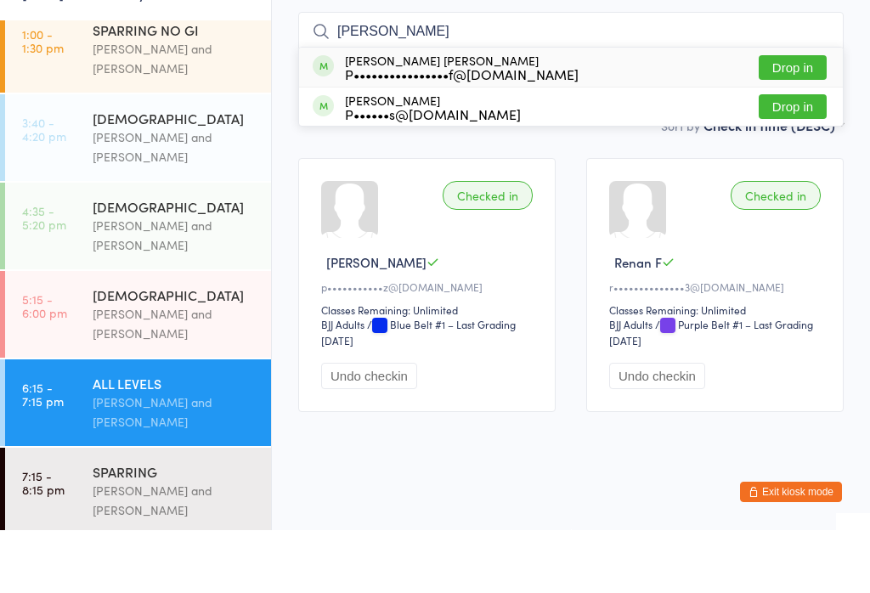
type input "Patricia"
click at [796, 118] on button "Drop in" at bounding box center [793, 130] width 68 height 25
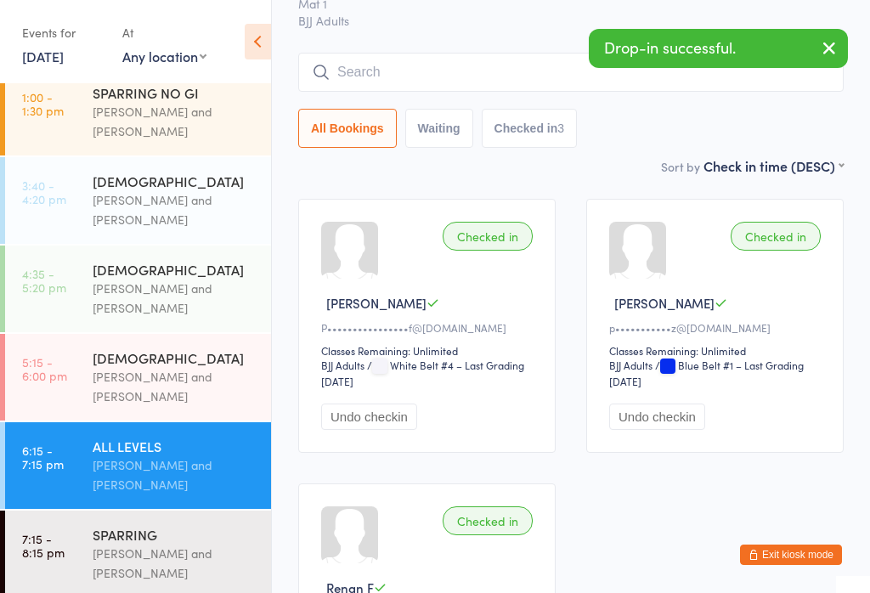
click at [88, 535] on link "7:15 - 8:15 pm SPARRING Otamar Barreto and Marcelo Gomide" at bounding box center [138, 554] width 266 height 87
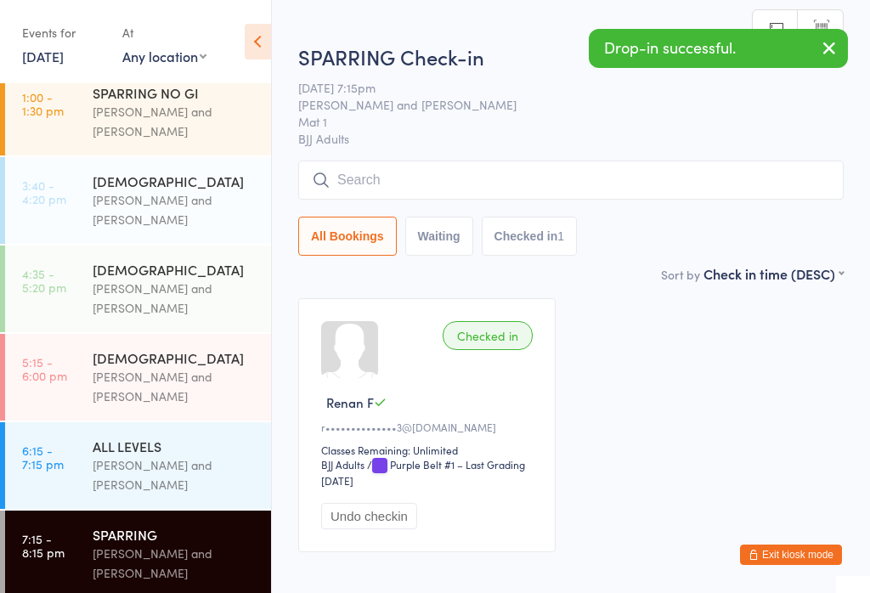
click at [521, 180] on input "search" at bounding box center [570, 180] width 545 height 39
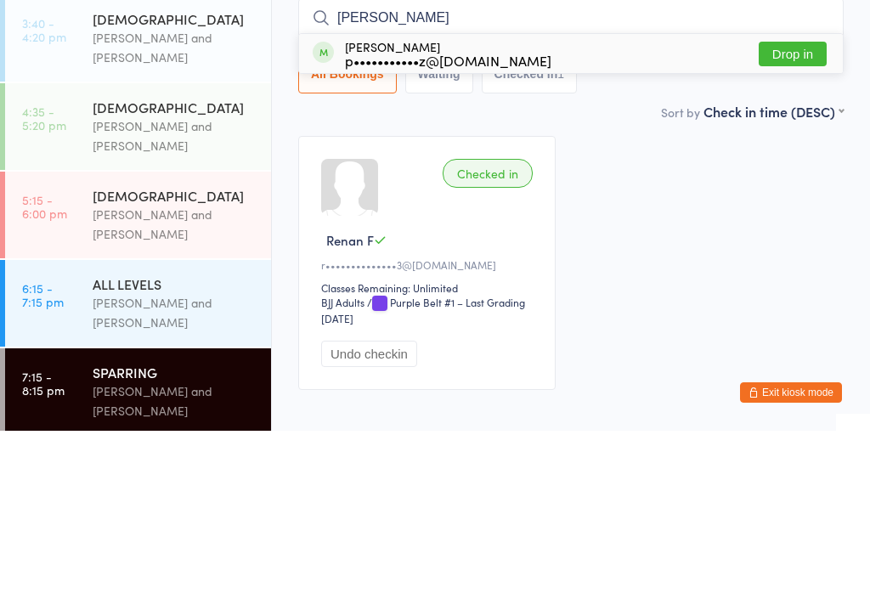
type input "Paula"
click at [797, 204] on button "Drop in" at bounding box center [793, 216] width 68 height 25
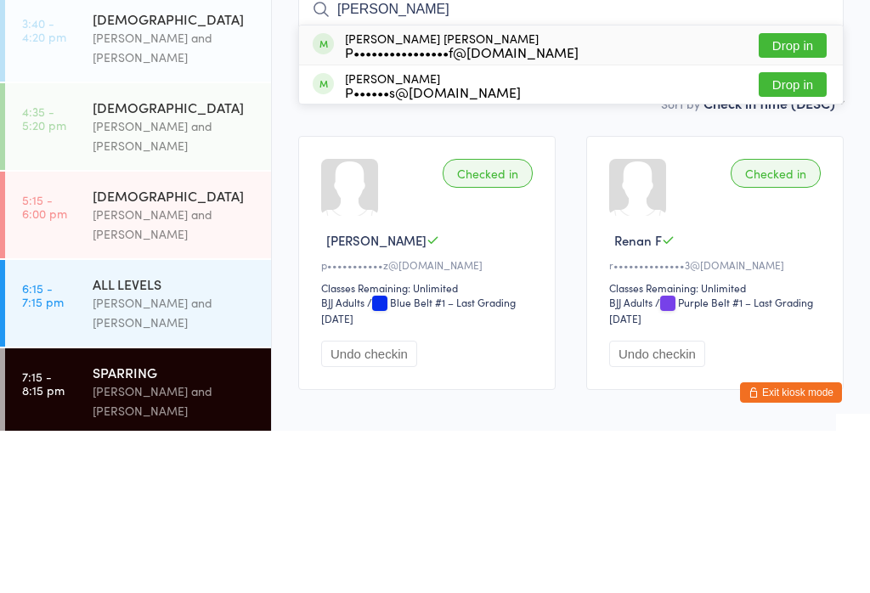
type input "patricia"
click at [805, 195] on button "Drop in" at bounding box center [793, 207] width 68 height 25
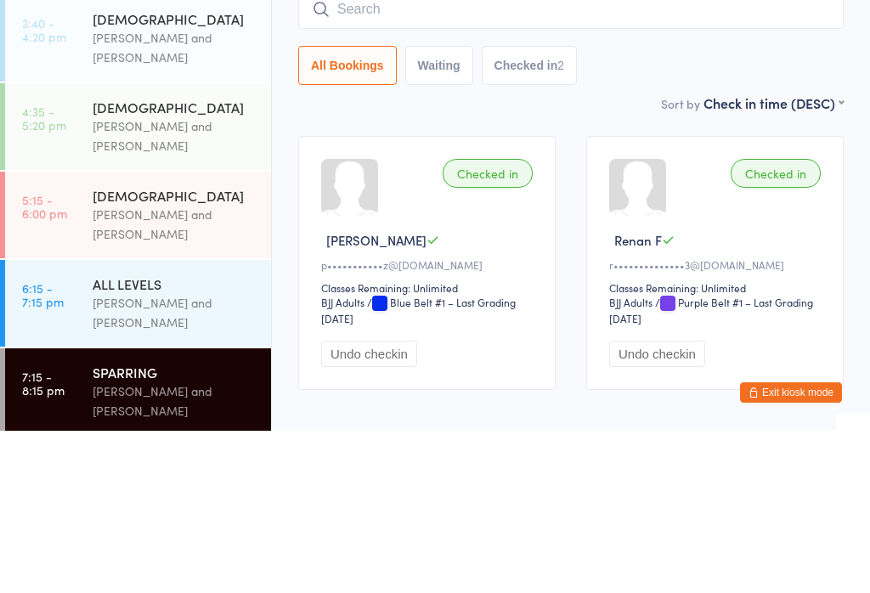
scroll to position [99, 0]
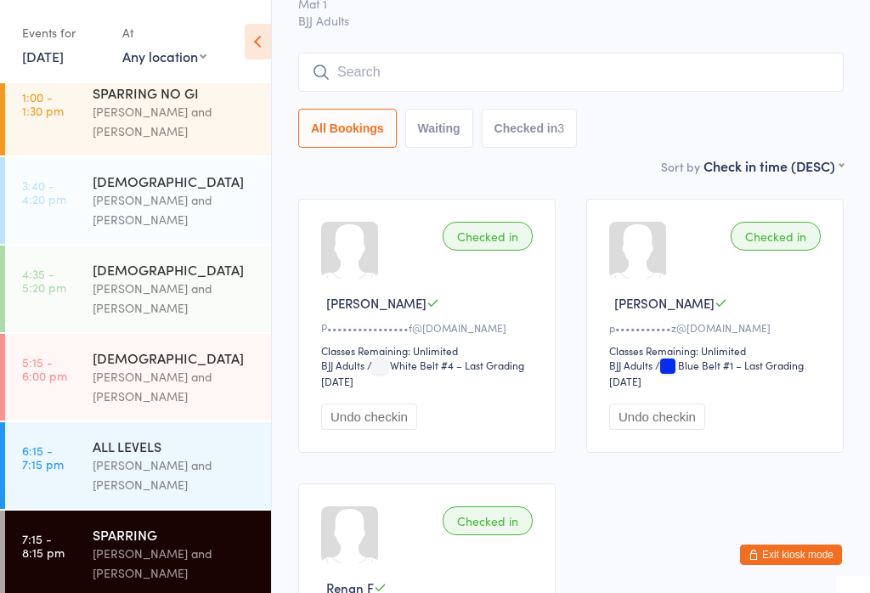
click at [167, 455] on div "Otamar Barreto and Marcelo Gomide" at bounding box center [175, 474] width 164 height 39
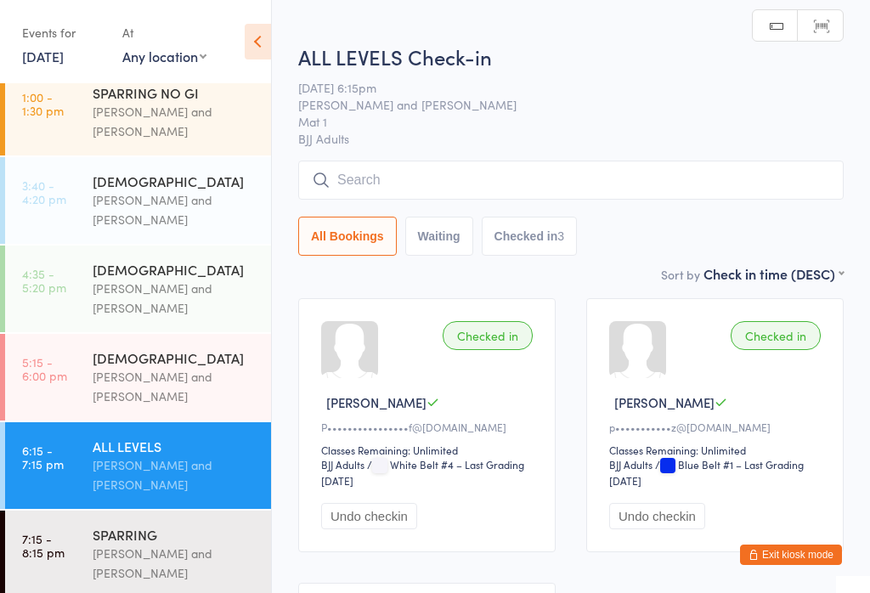
click at [423, 162] on input "search" at bounding box center [570, 180] width 545 height 39
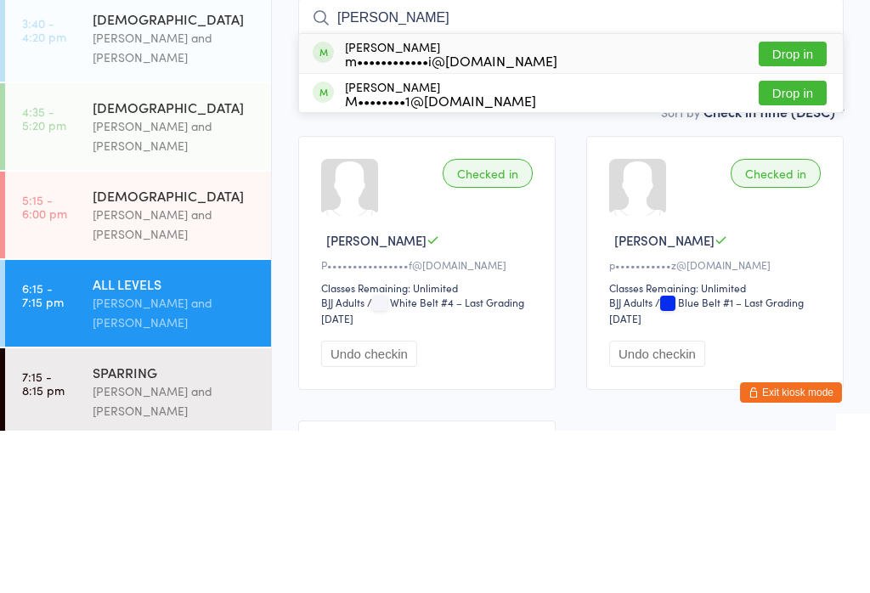
type input "Mel"
click at [787, 243] on button "Drop in" at bounding box center [793, 255] width 68 height 25
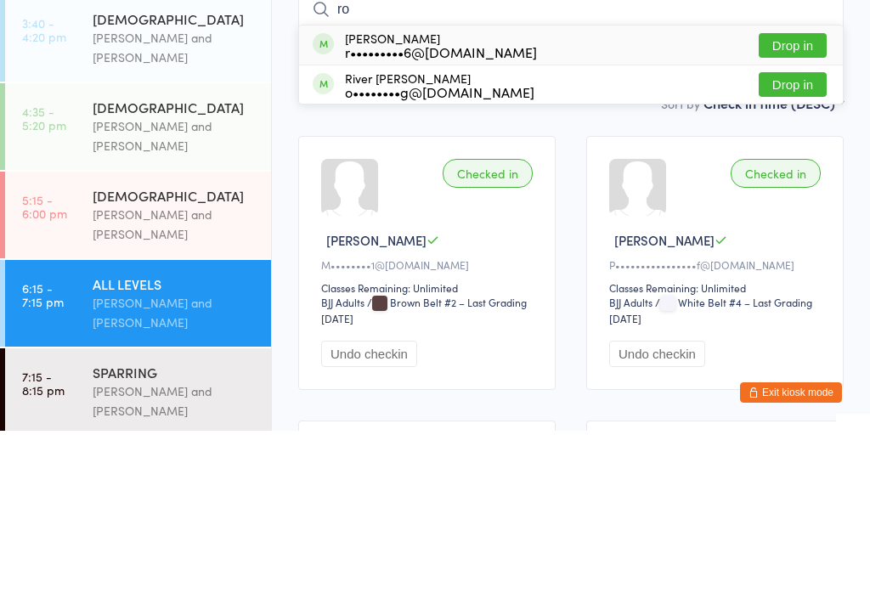
type input "r"
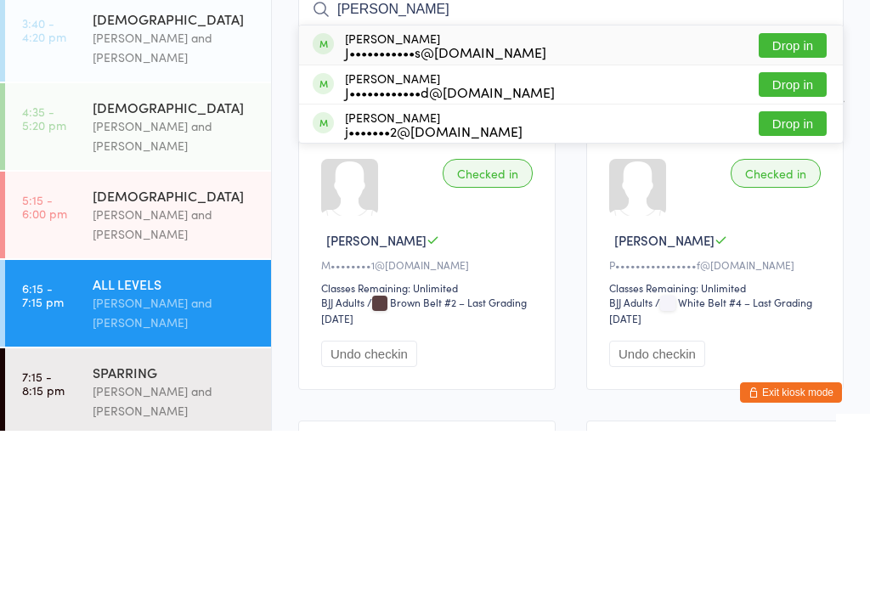
type input "Josh"
click at [796, 195] on button "Drop in" at bounding box center [793, 207] width 68 height 25
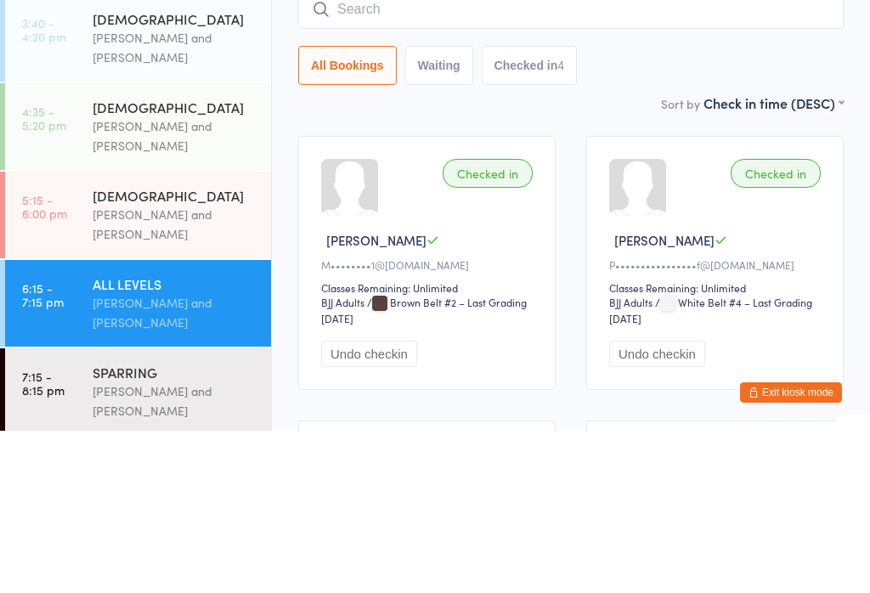
scroll to position [162, 0]
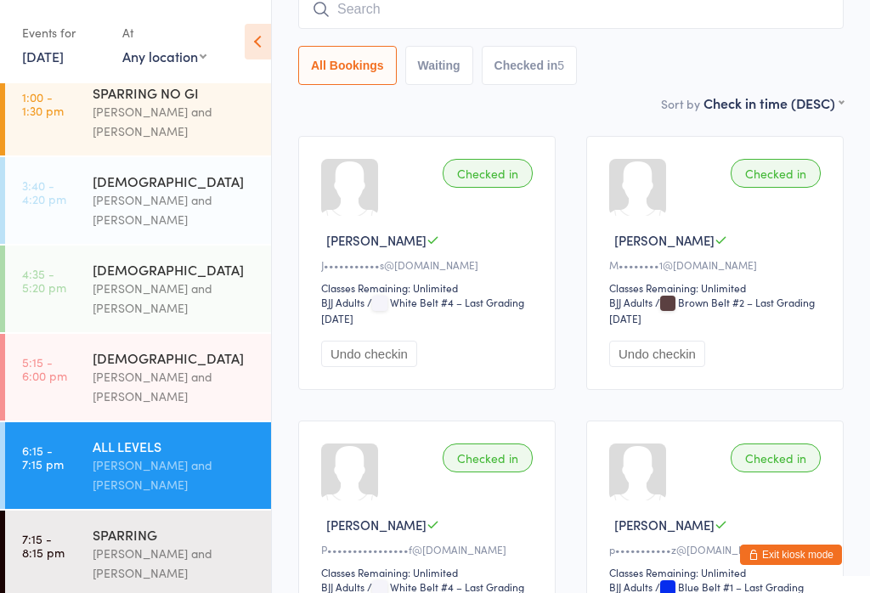
click at [494, 11] on input "search" at bounding box center [570, 9] width 545 height 39
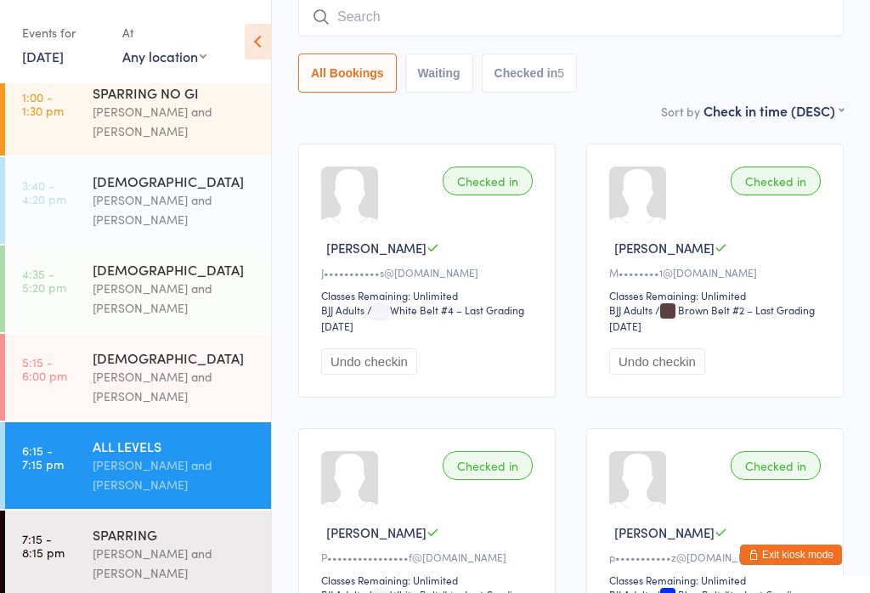
scroll to position [154, 0]
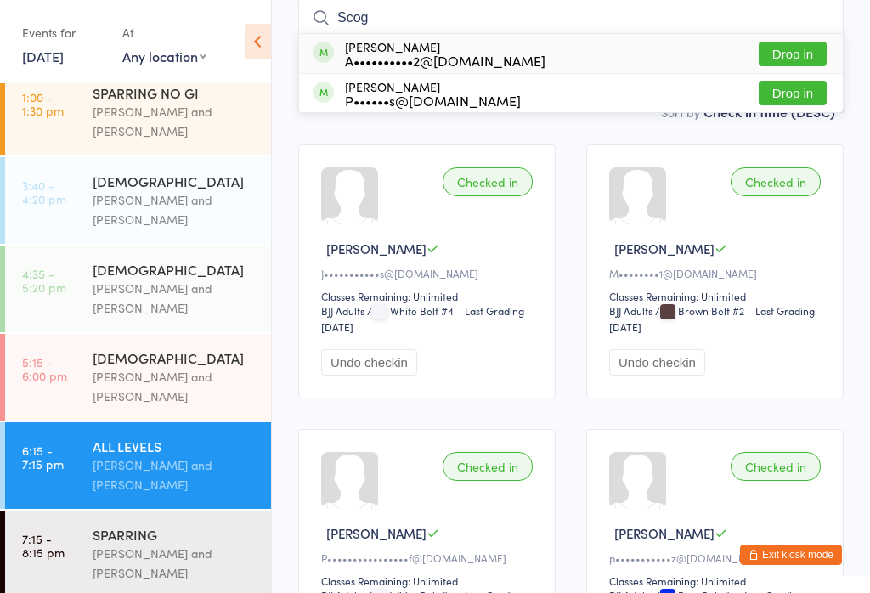
type input "Scog"
click at [802, 58] on button "Drop in" at bounding box center [793, 54] width 68 height 25
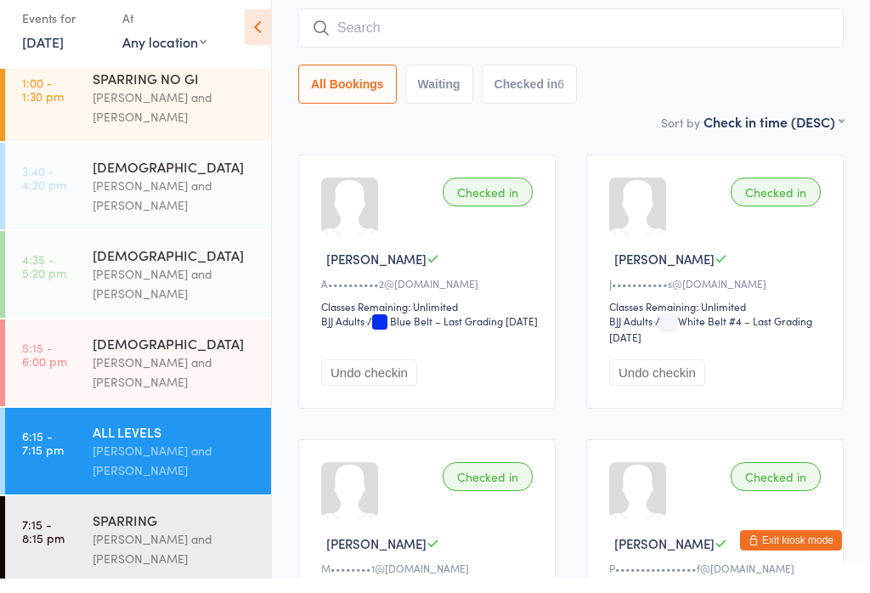
scroll to position [204, 0]
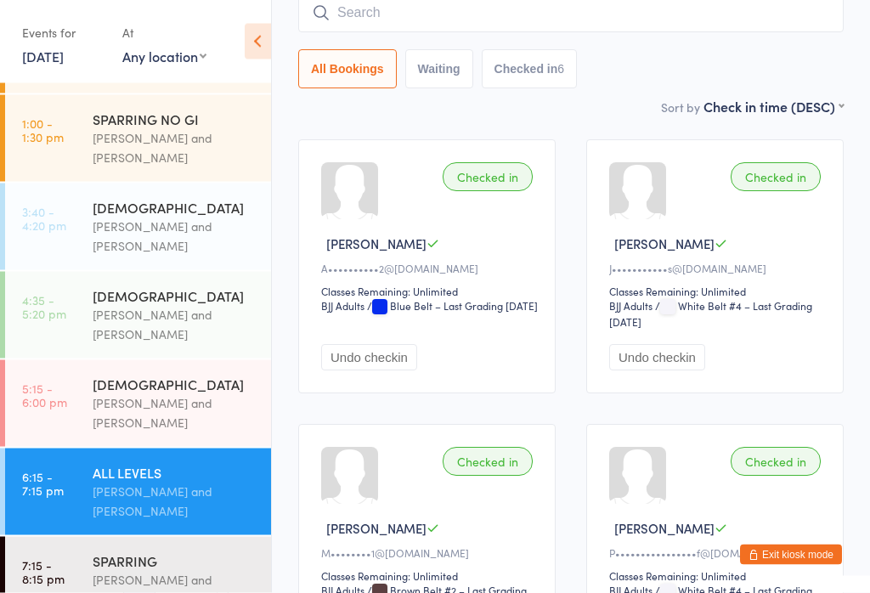
click at [587, 24] on input "search" at bounding box center [570, 13] width 545 height 39
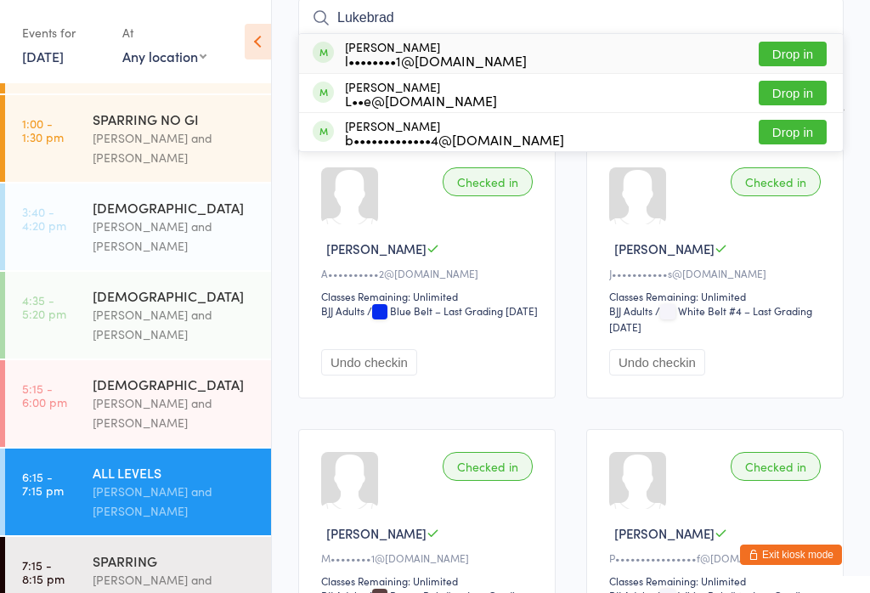
type input "Lukebrad"
click at [770, 56] on button "Drop in" at bounding box center [793, 54] width 68 height 25
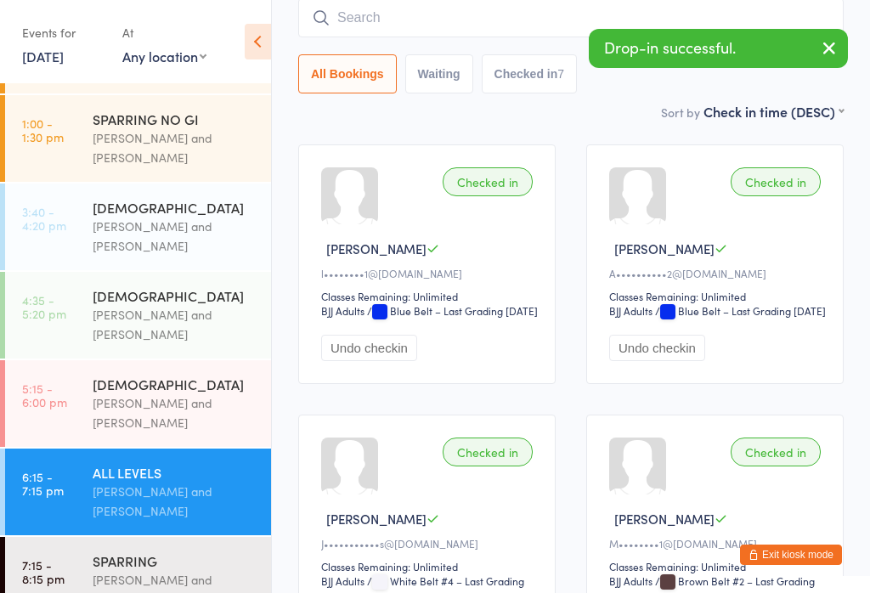
scroll to position [150, 0]
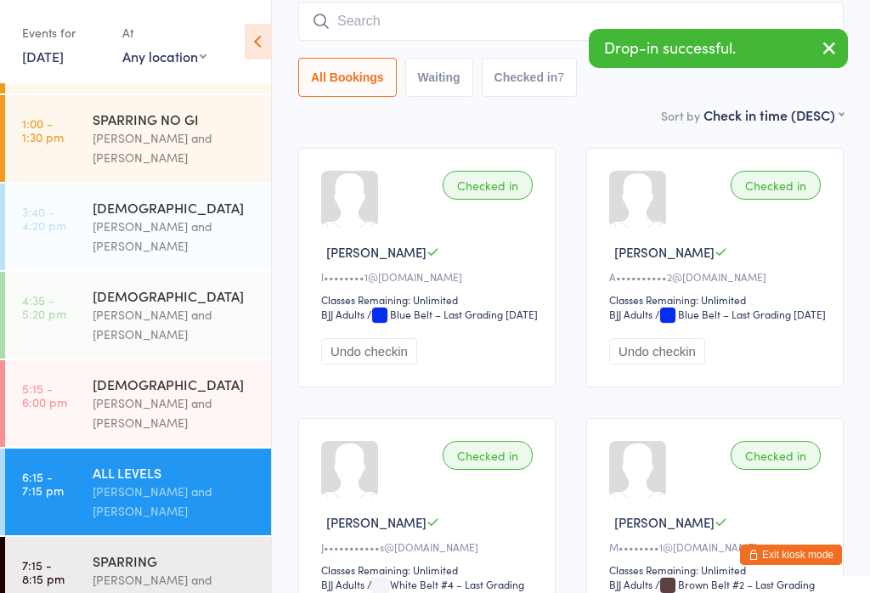
click at [432, 25] on input "search" at bounding box center [570, 21] width 545 height 39
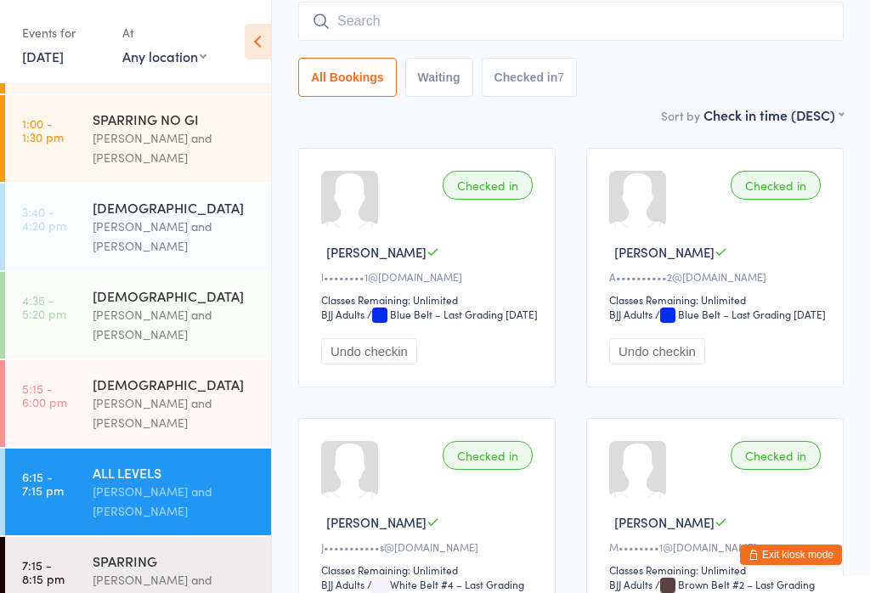
scroll to position [150, 0]
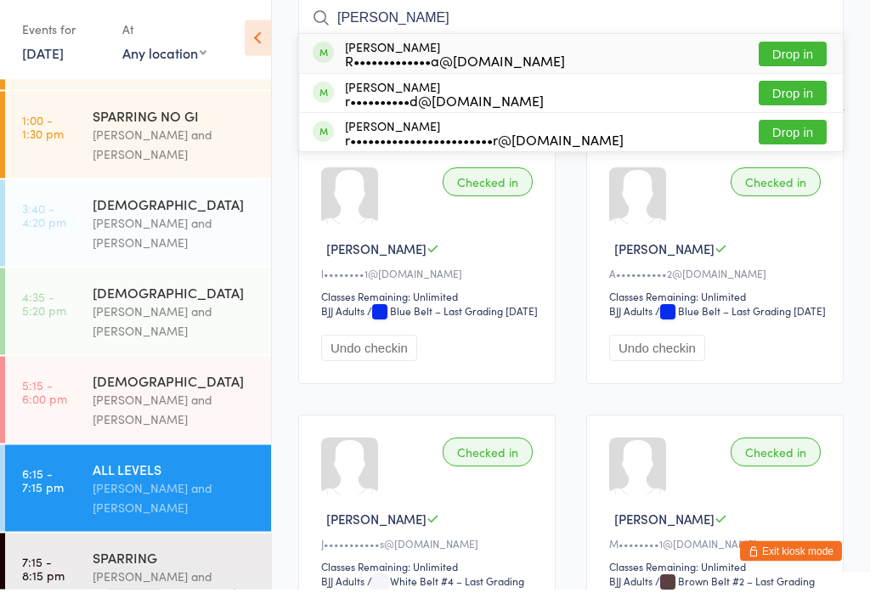
type input "Renn"
click at [552, 61] on div "Rennan Giraldi R•••••••••••••a@hotmail.com Drop in" at bounding box center [571, 57] width 544 height 39
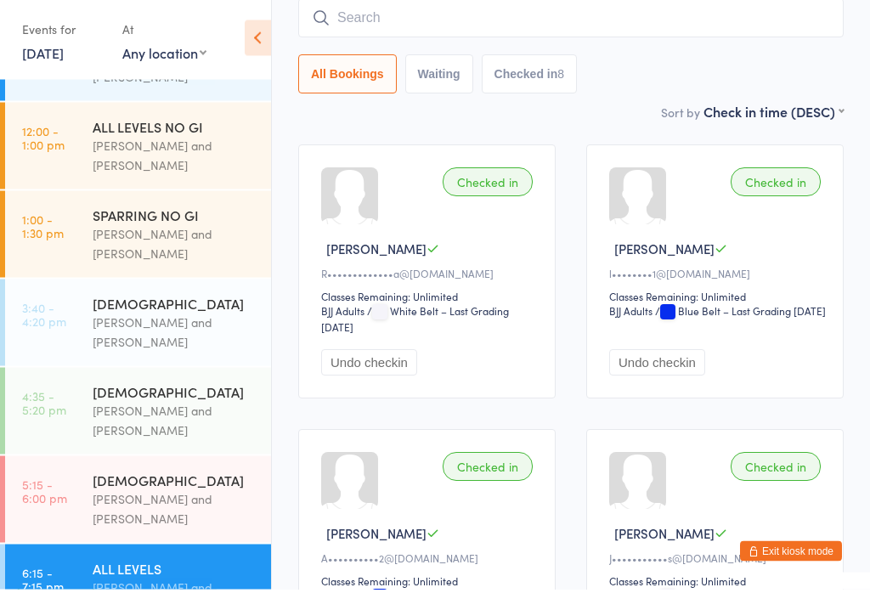
scroll to position [104, 0]
click at [208, 121] on div "ALL LEVELS NO GI" at bounding box center [175, 130] width 164 height 19
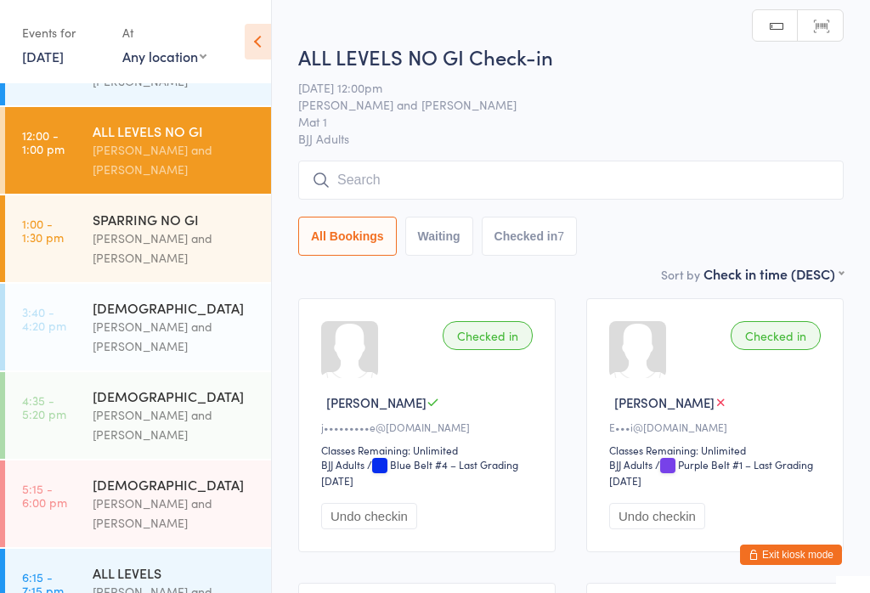
click at [416, 172] on input "search" at bounding box center [570, 180] width 545 height 39
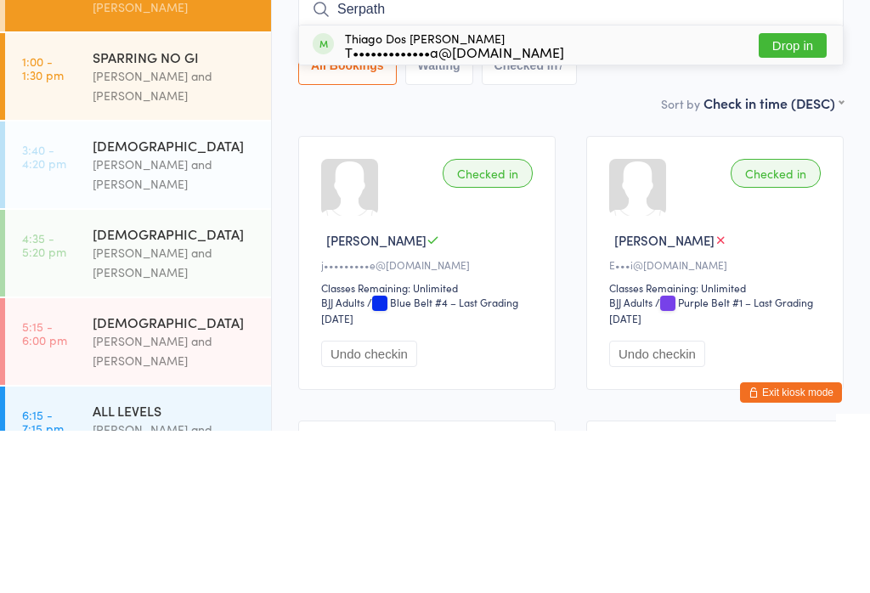
type input "Serpath"
click at [792, 195] on button "Drop in" at bounding box center [793, 207] width 68 height 25
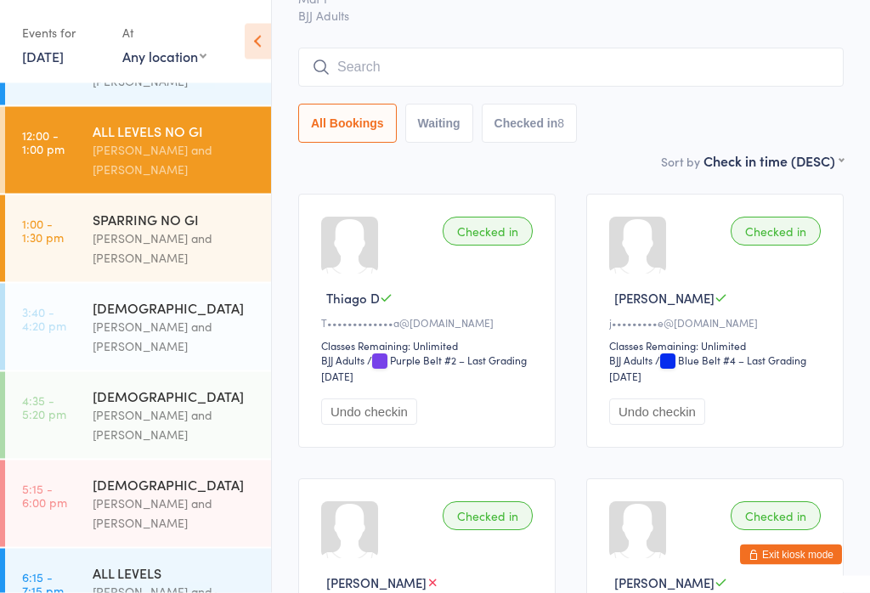
scroll to position [87, 0]
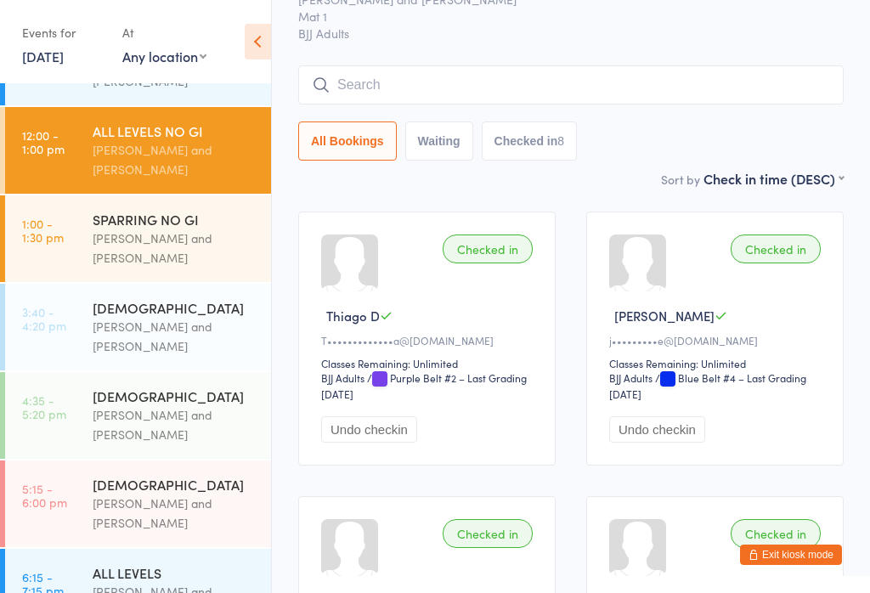
click at [449, 78] on input "search" at bounding box center [570, 84] width 545 height 39
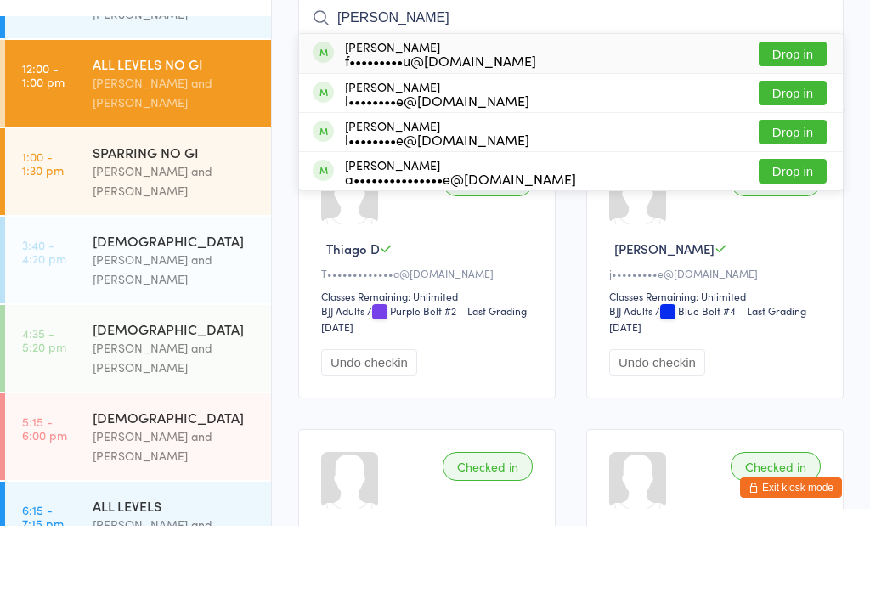
type input "Andy"
click at [789, 109] on button "Drop in" at bounding box center [793, 121] width 68 height 25
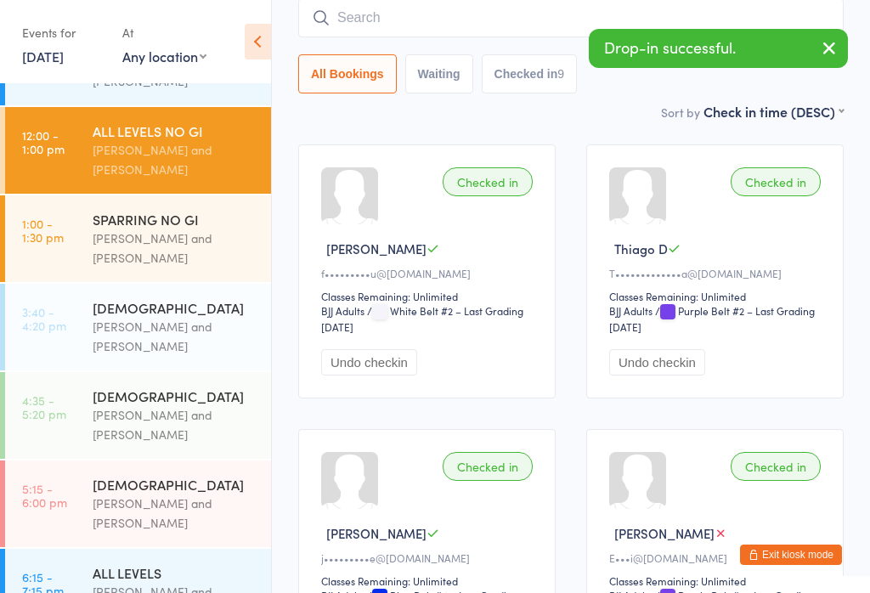
click at [410, 23] on input "search" at bounding box center [570, 17] width 545 height 39
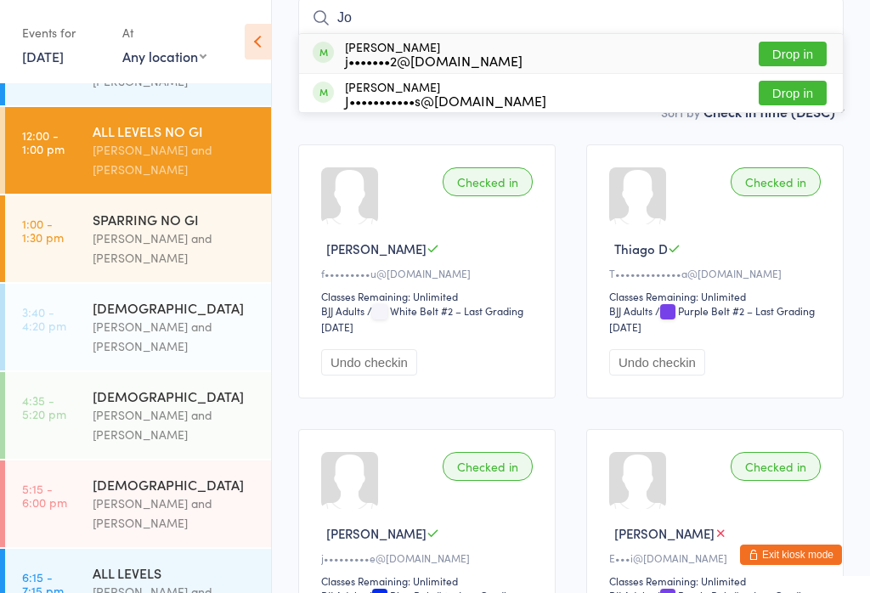
type input "Jo"
click at [782, 66] on button "Drop in" at bounding box center [793, 54] width 68 height 25
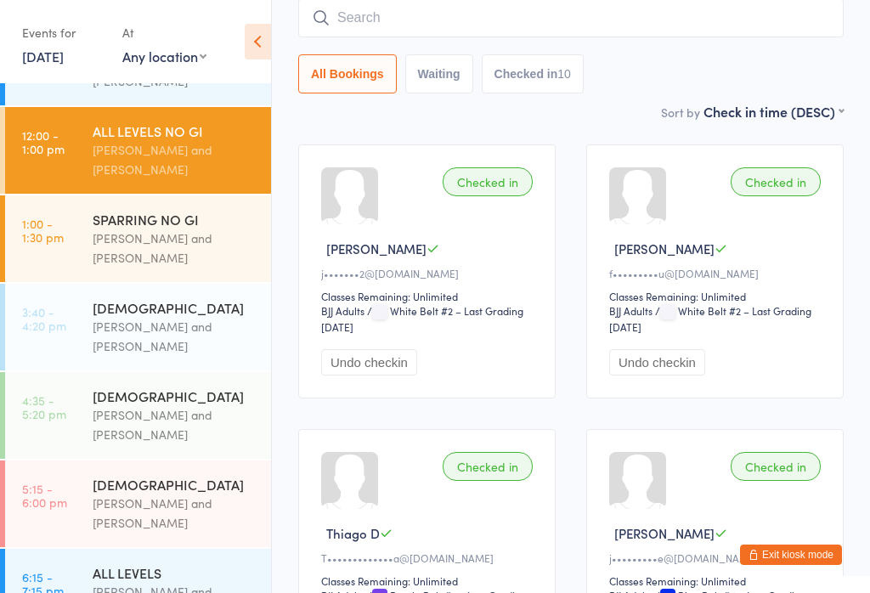
click at [429, 37] on input "search" at bounding box center [570, 17] width 545 height 39
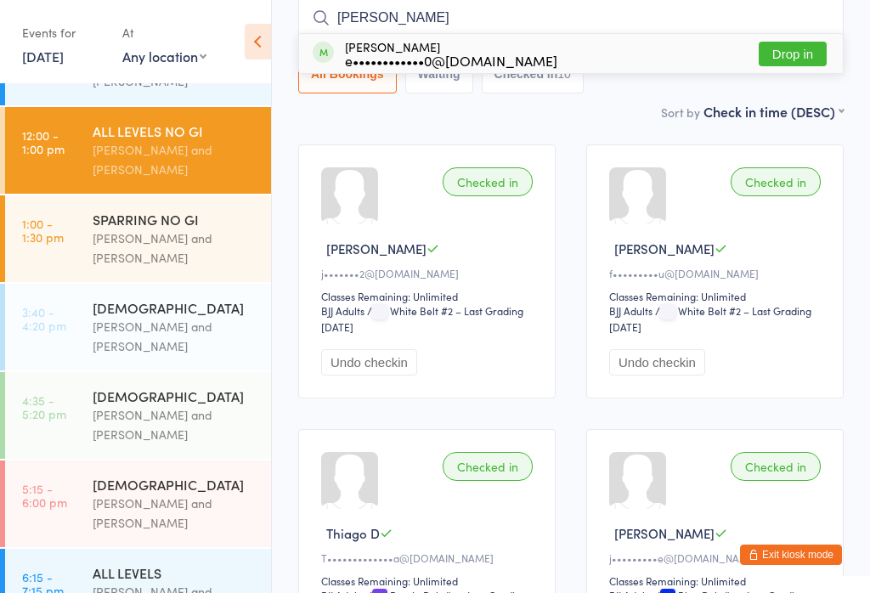
type input "Eduarda"
click at [788, 56] on button "Drop in" at bounding box center [793, 54] width 68 height 25
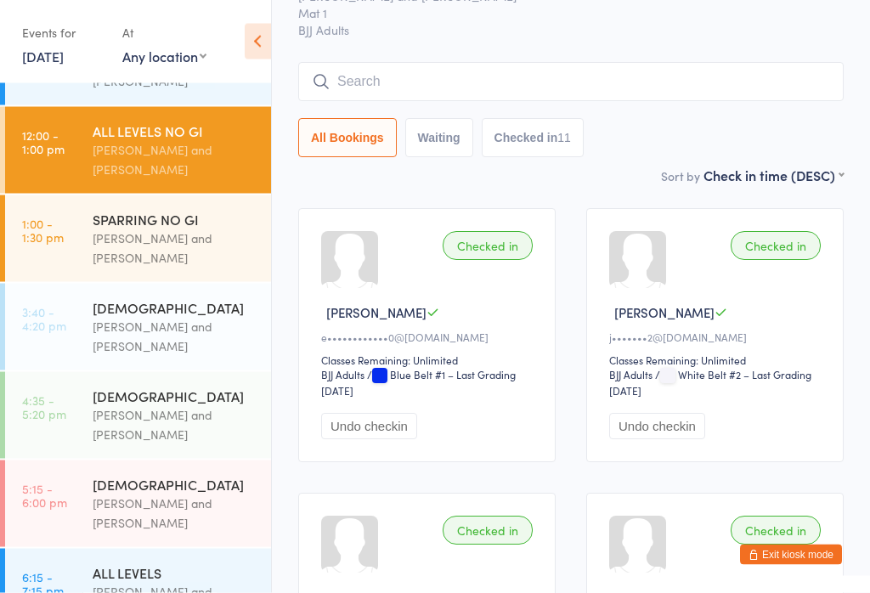
scroll to position [84, 0]
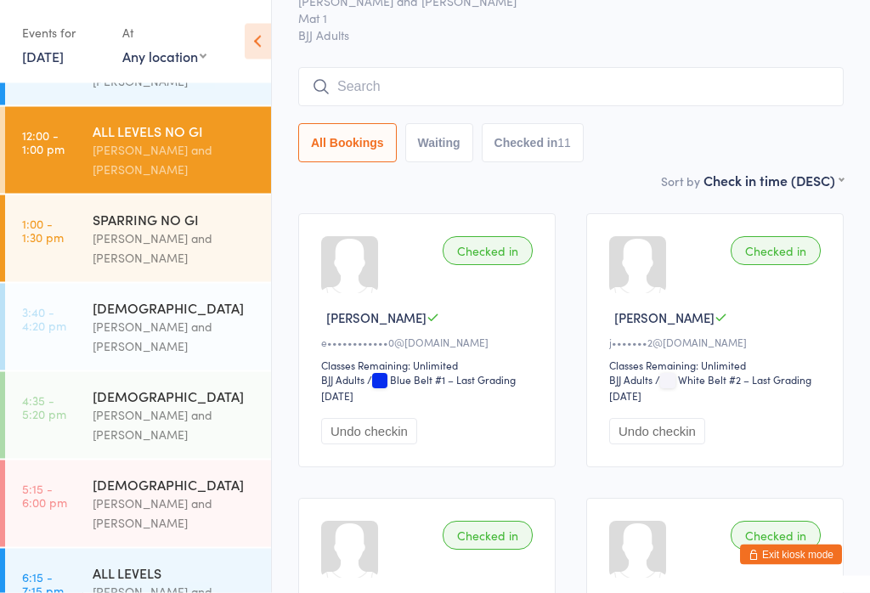
click at [468, 87] on input "search" at bounding box center [570, 87] width 545 height 39
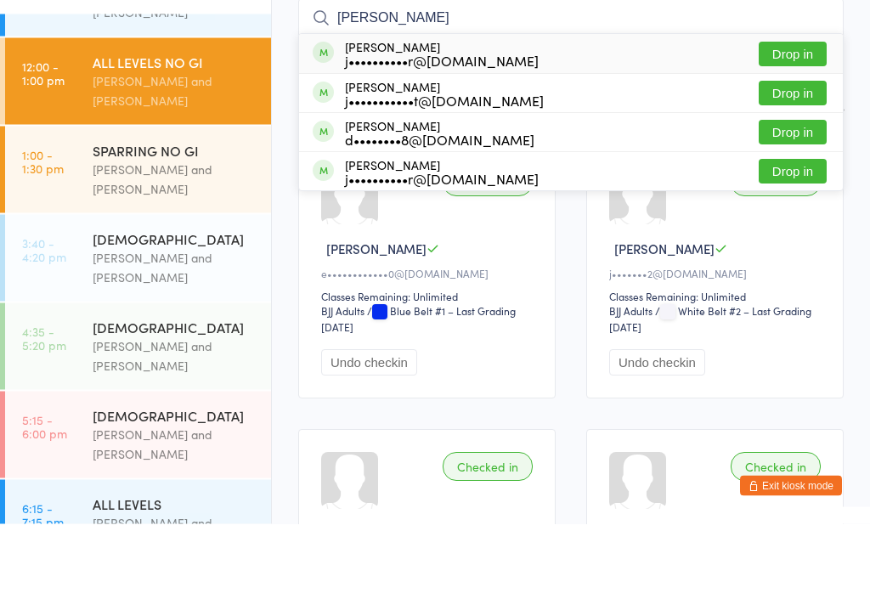
type input "Jonathan"
click at [805, 150] on button "Drop in" at bounding box center [793, 162] width 68 height 25
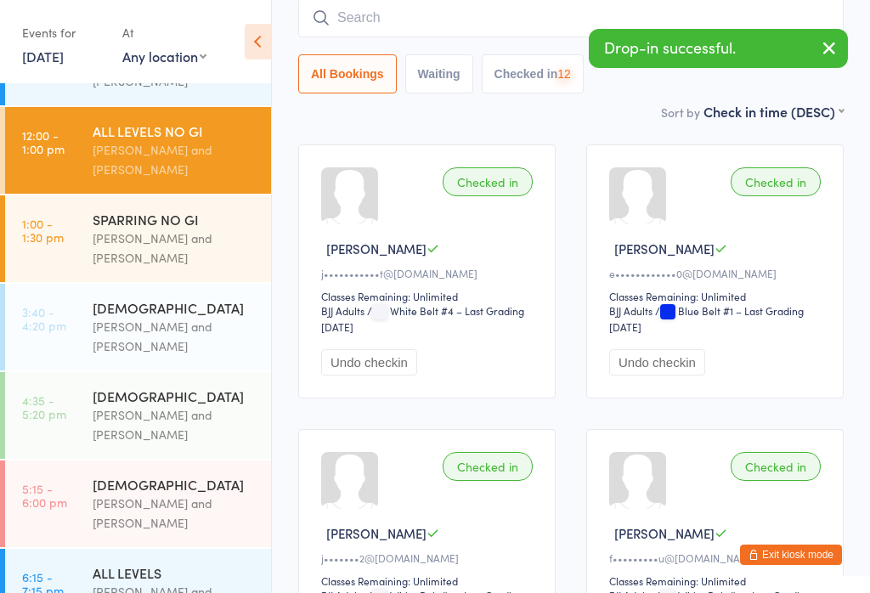
click at [172, 229] on div "Otamar Barreto and Marcelo Gomide" at bounding box center [175, 248] width 164 height 39
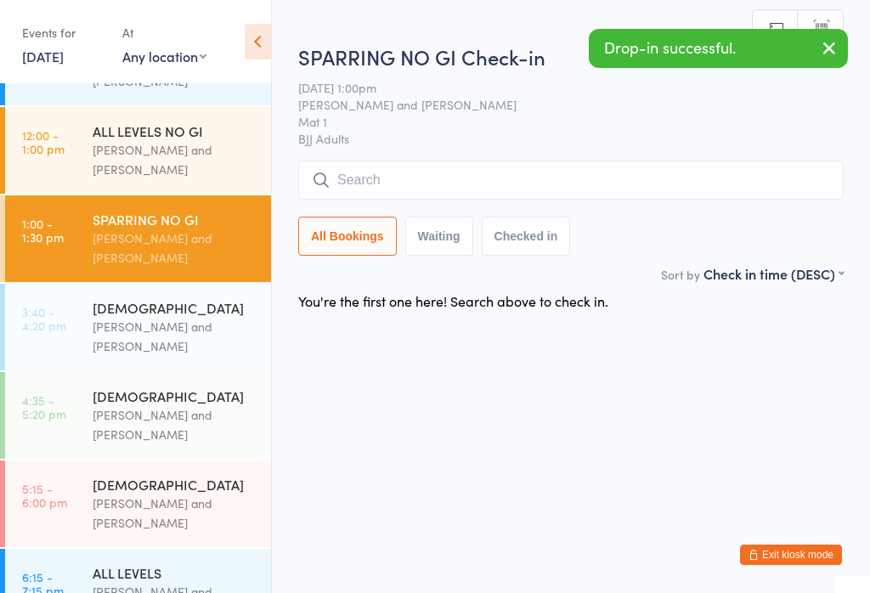
click at [475, 164] on input "search" at bounding box center [570, 180] width 545 height 39
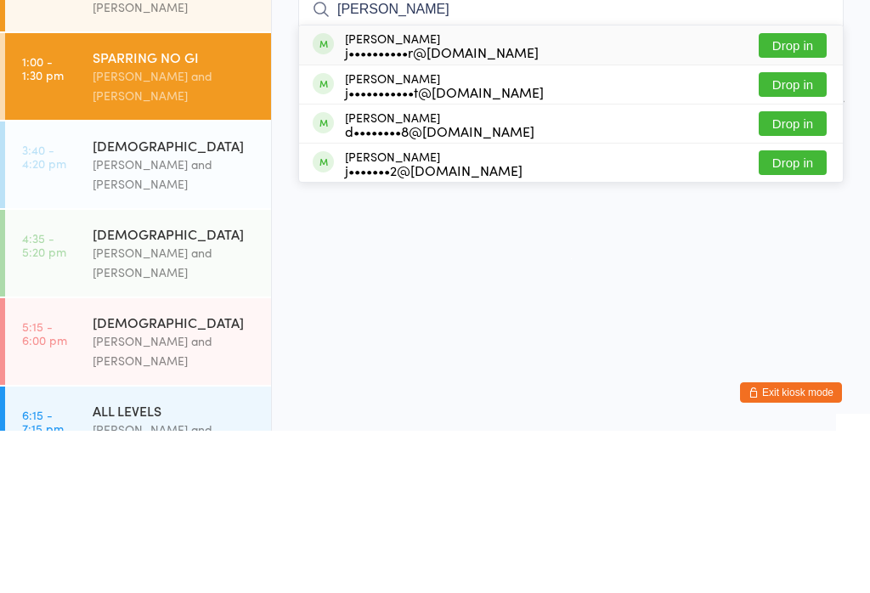
type input "Jona"
click at [807, 234] on button "Drop in" at bounding box center [793, 246] width 68 height 25
